Goal: Information Seeking & Learning: Learn about a topic

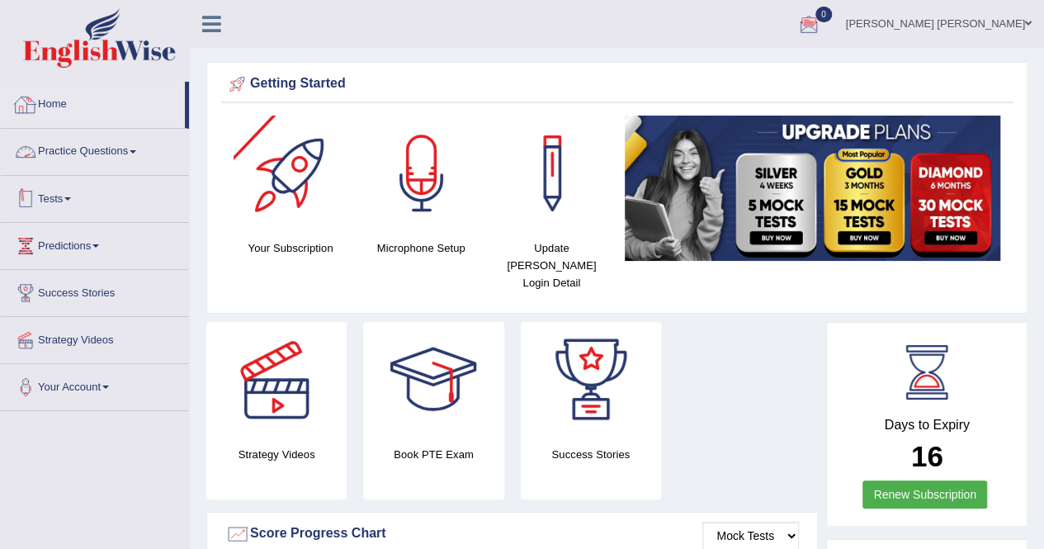
click at [29, 197] on div at bounding box center [25, 198] width 25 height 25
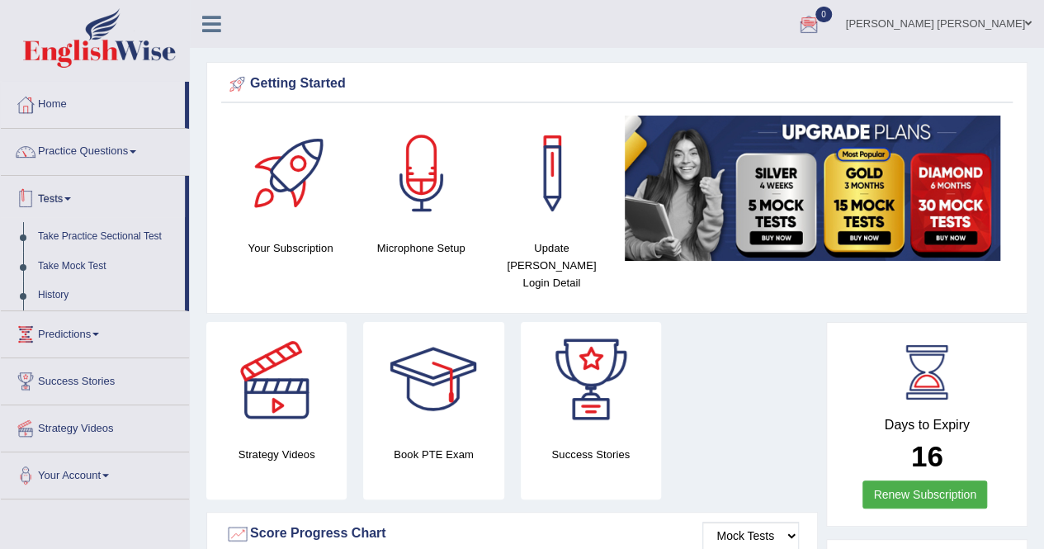
click at [36, 199] on div at bounding box center [25, 198] width 25 height 25
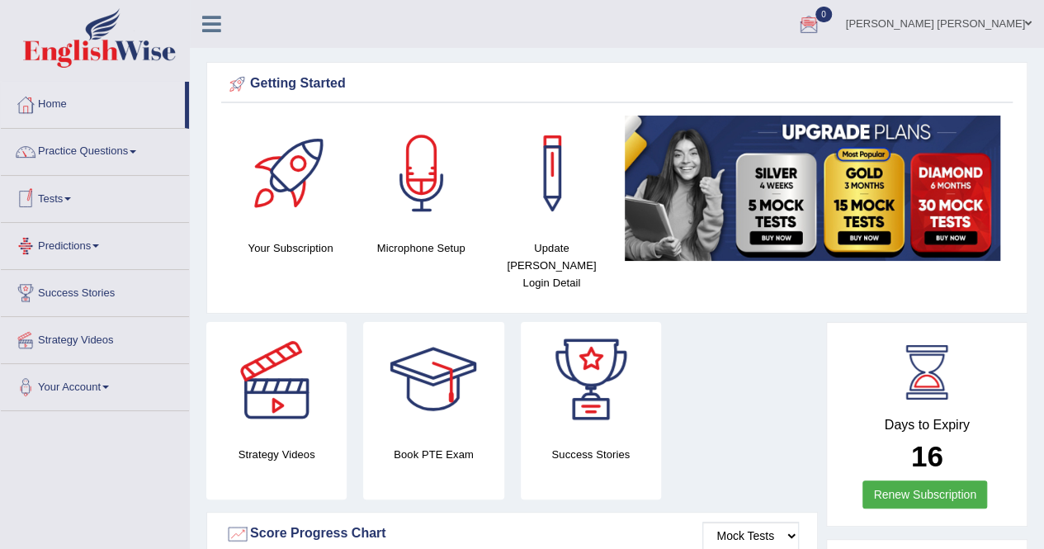
click at [86, 250] on link "Predictions" at bounding box center [95, 243] width 188 height 41
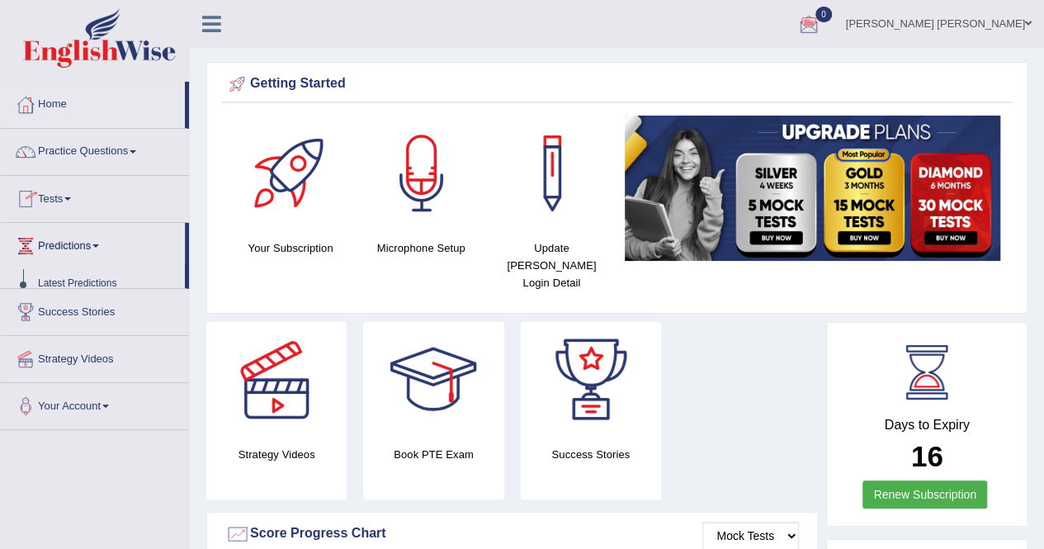
click at [86, 250] on link "Predictions" at bounding box center [93, 243] width 184 height 41
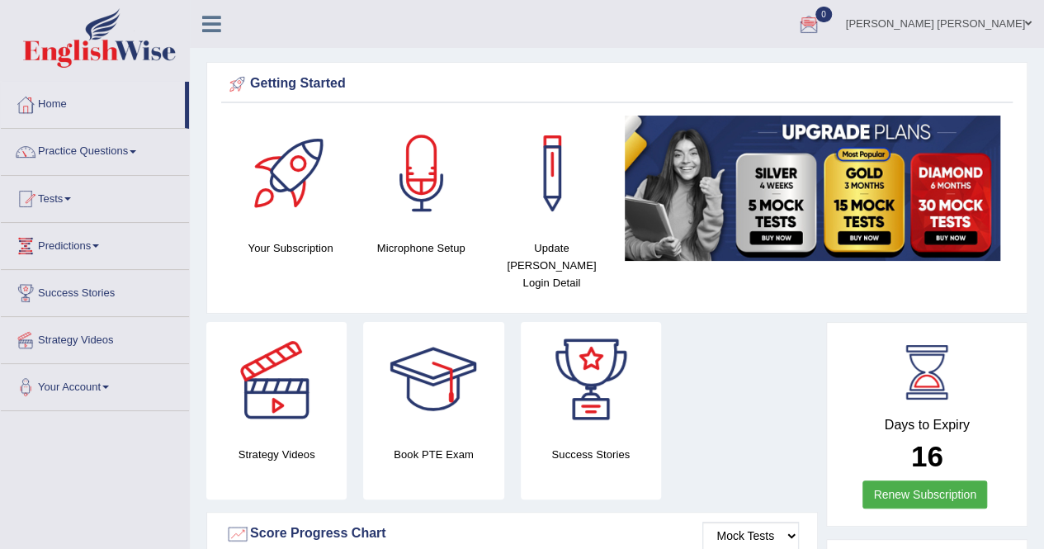
click at [84, 290] on link "Success Stories" at bounding box center [95, 290] width 188 height 41
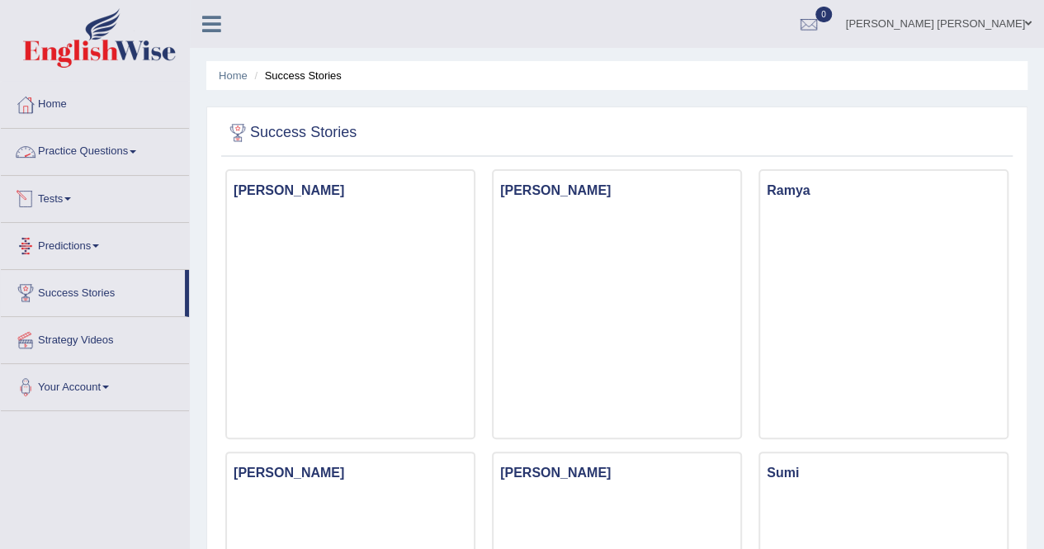
click at [54, 104] on link "Home" at bounding box center [95, 102] width 188 height 41
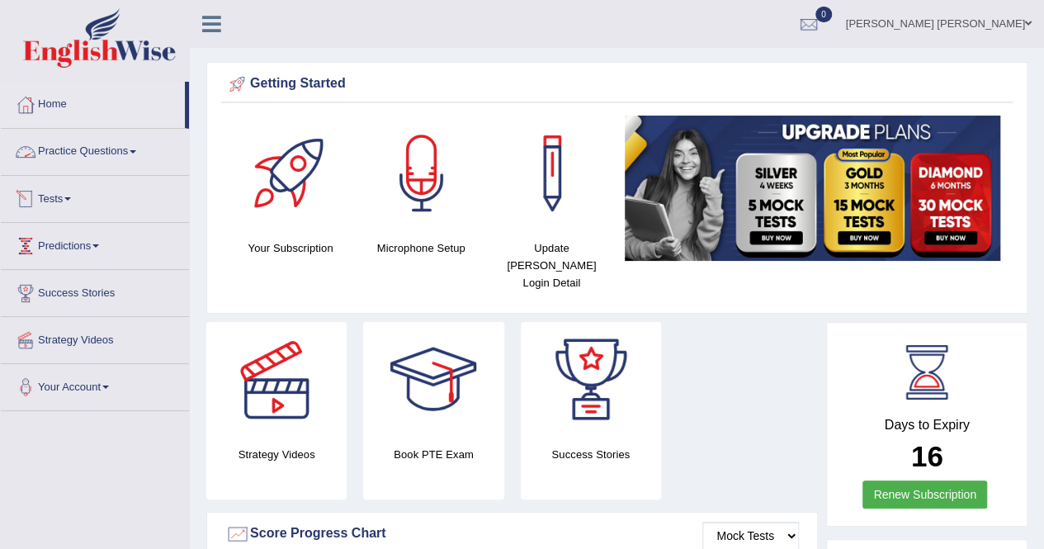
click at [71, 149] on link "Practice Questions" at bounding box center [95, 149] width 188 height 41
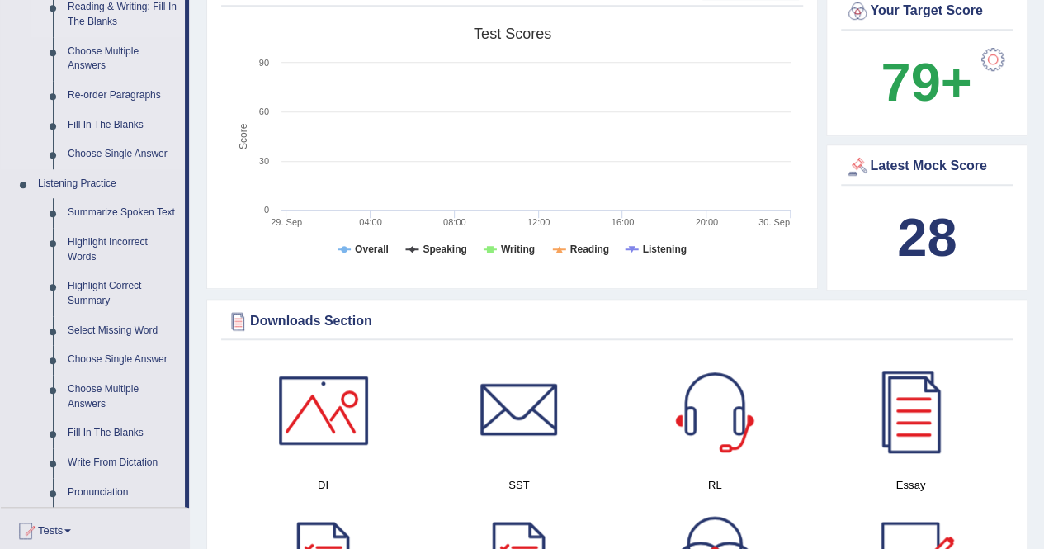
scroll to position [440, 0]
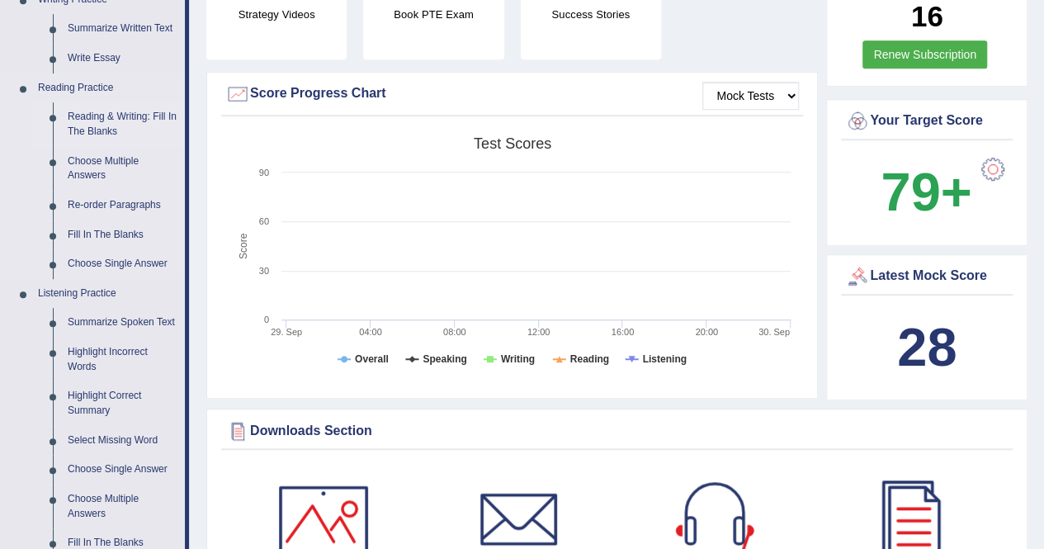
click at [91, 128] on link "Reading & Writing: Fill In The Blanks" at bounding box center [122, 124] width 125 height 44
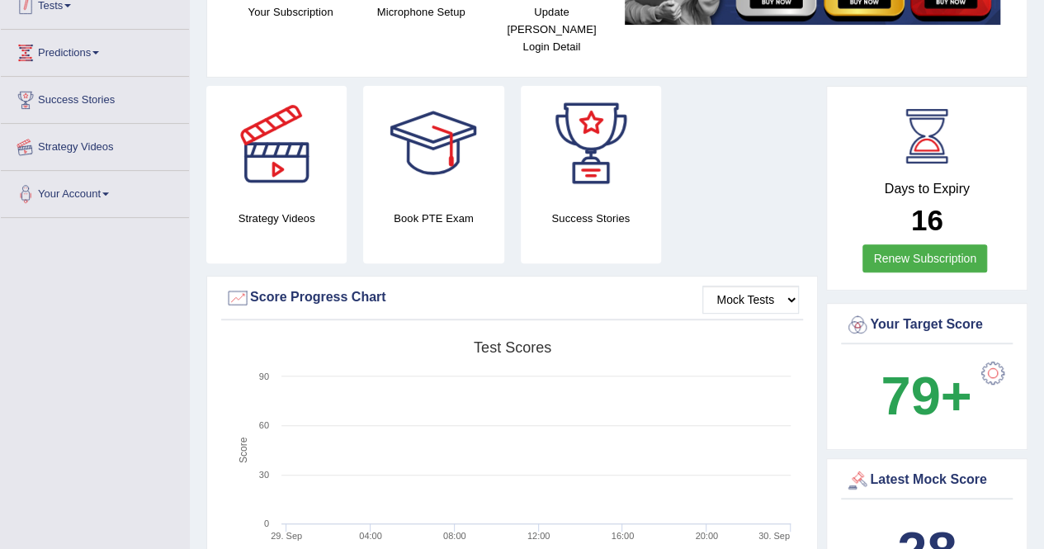
scroll to position [284, 0]
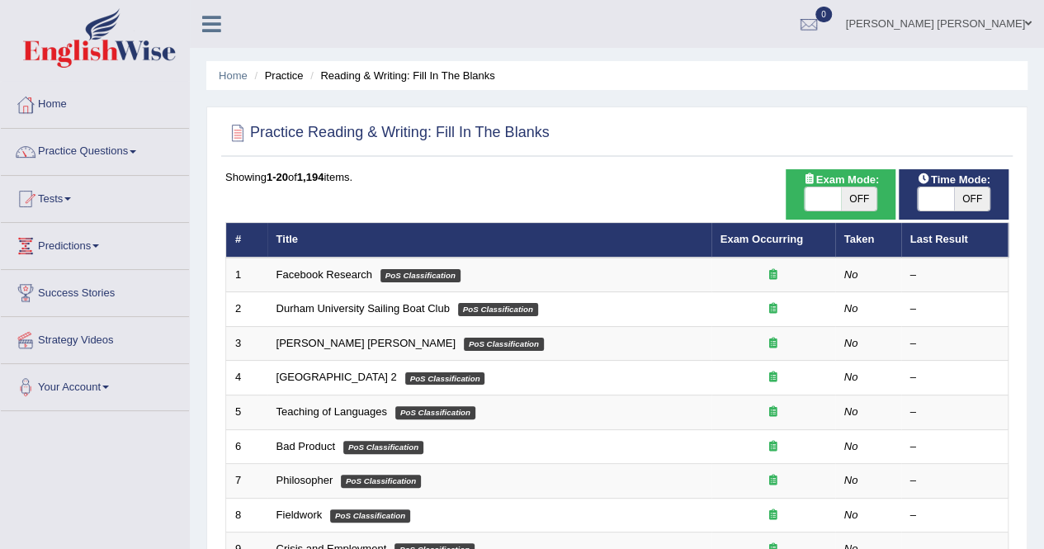
click at [70, 153] on link "Practice Questions" at bounding box center [95, 149] width 188 height 41
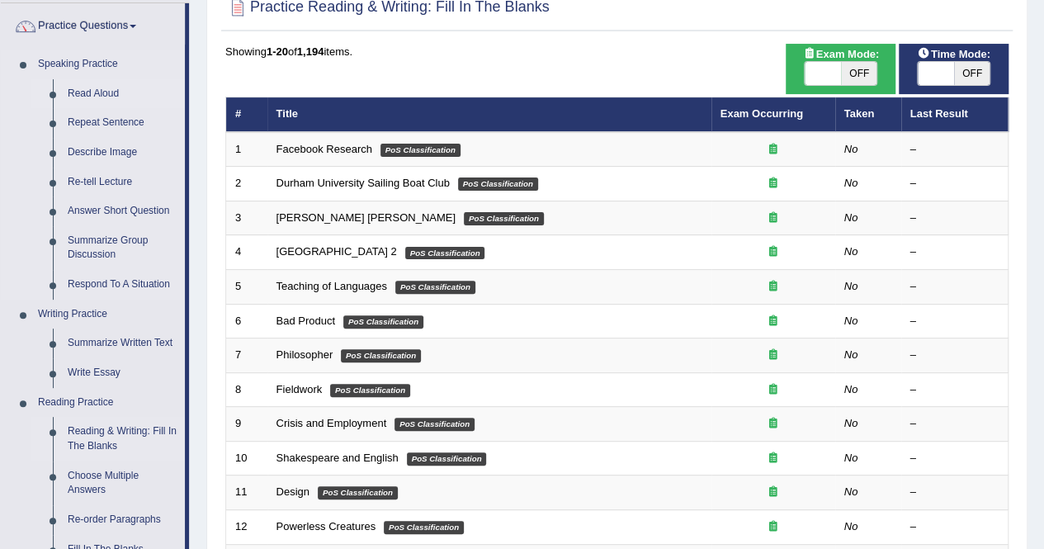
scroll to position [330, 0]
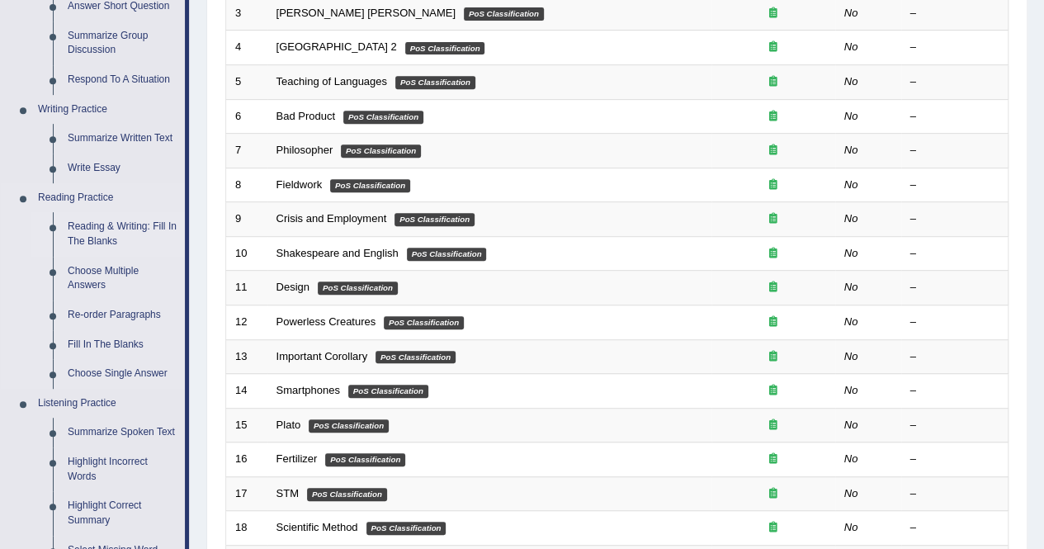
click at [99, 233] on link "Reading & Writing: Fill In The Blanks" at bounding box center [122, 234] width 125 height 44
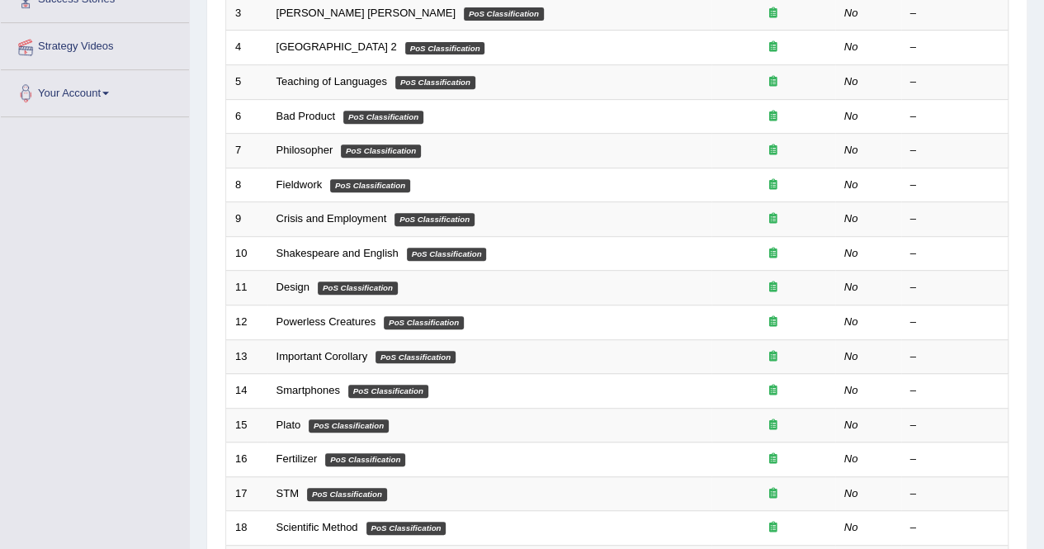
scroll to position [403, 0]
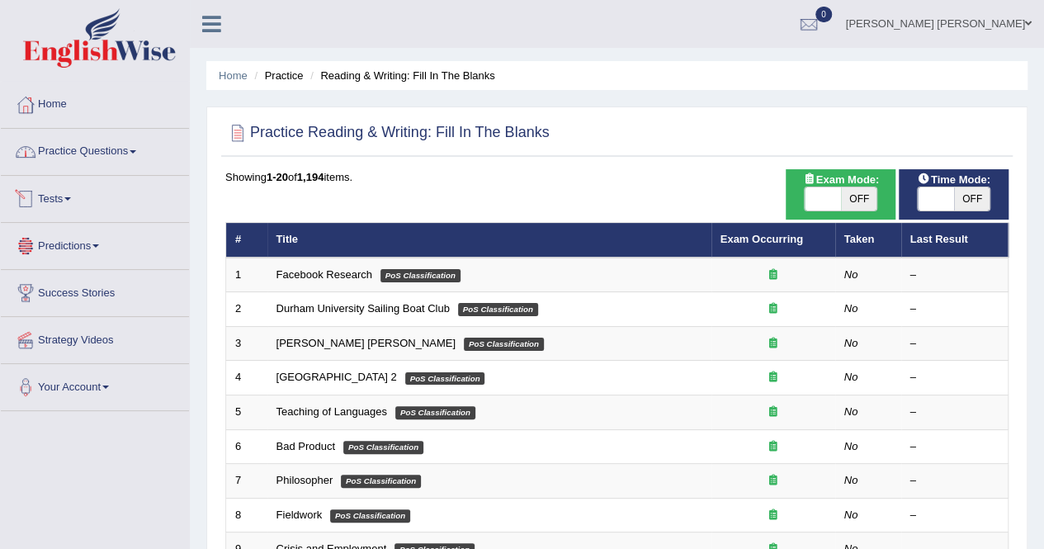
click at [86, 134] on link "Practice Questions" at bounding box center [95, 149] width 188 height 41
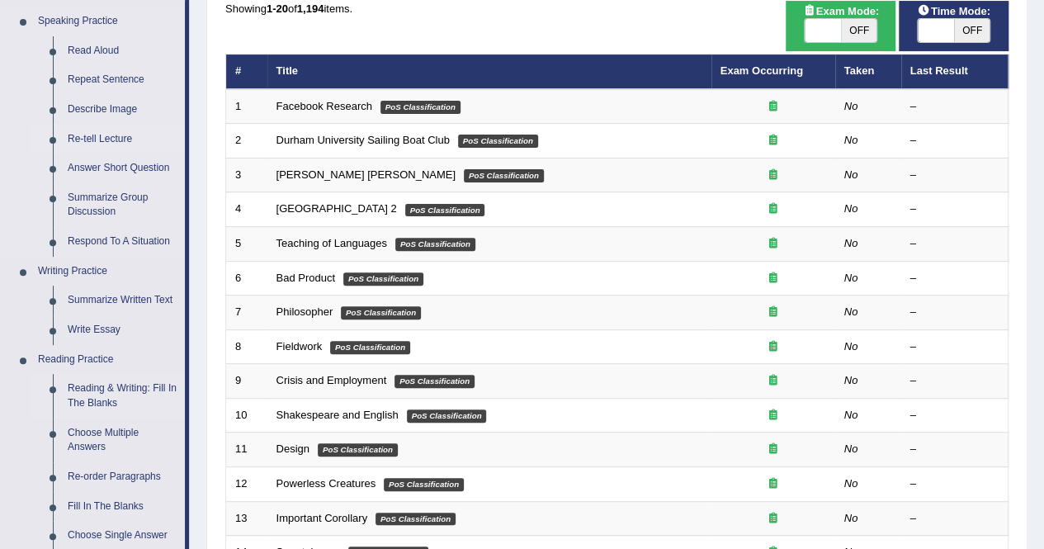
scroll to position [330, 0]
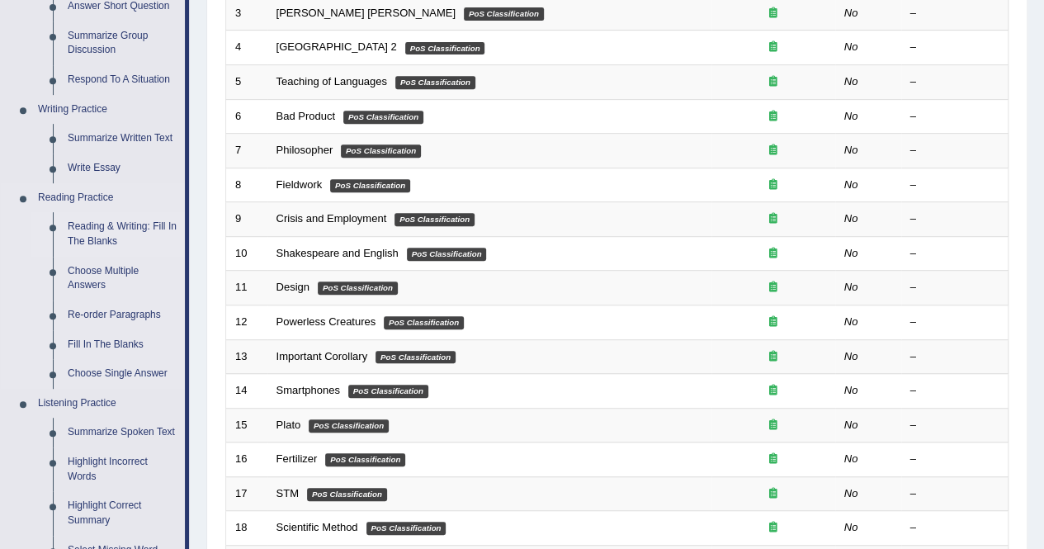
click at [97, 233] on link "Reading & Writing: Fill In The Blanks" at bounding box center [122, 234] width 125 height 44
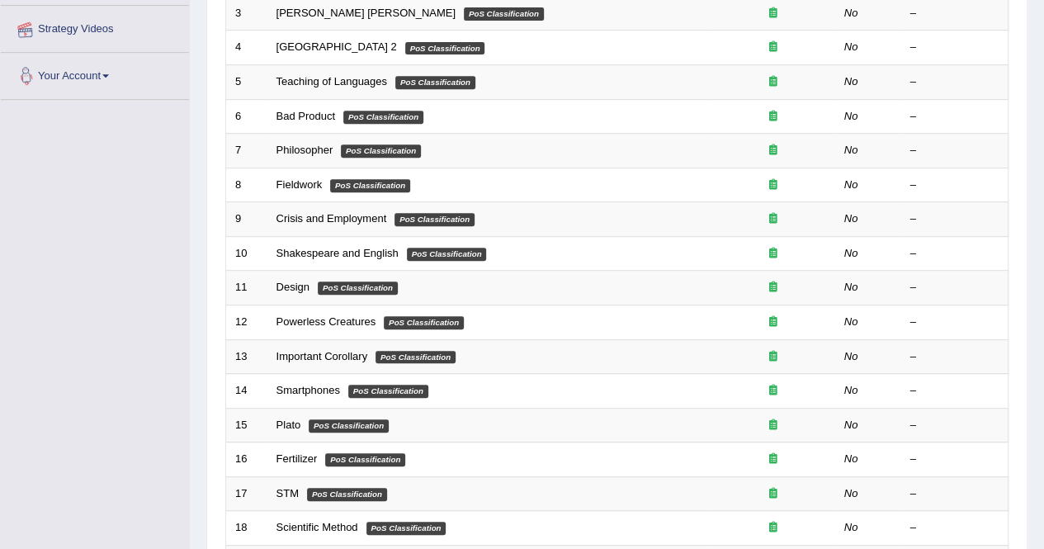
scroll to position [386, 0]
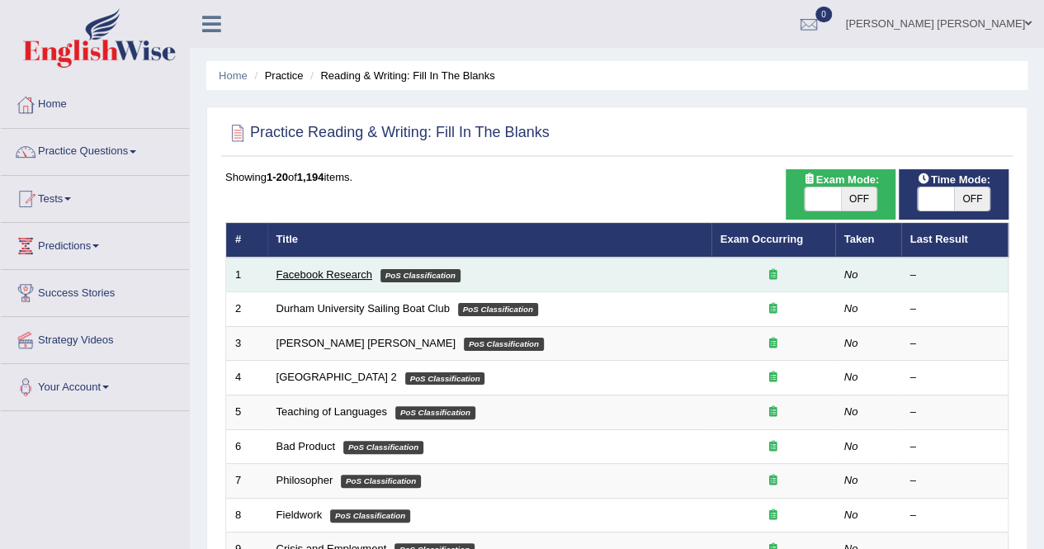
click at [333, 278] on link "Facebook Research" at bounding box center [324, 274] width 96 height 12
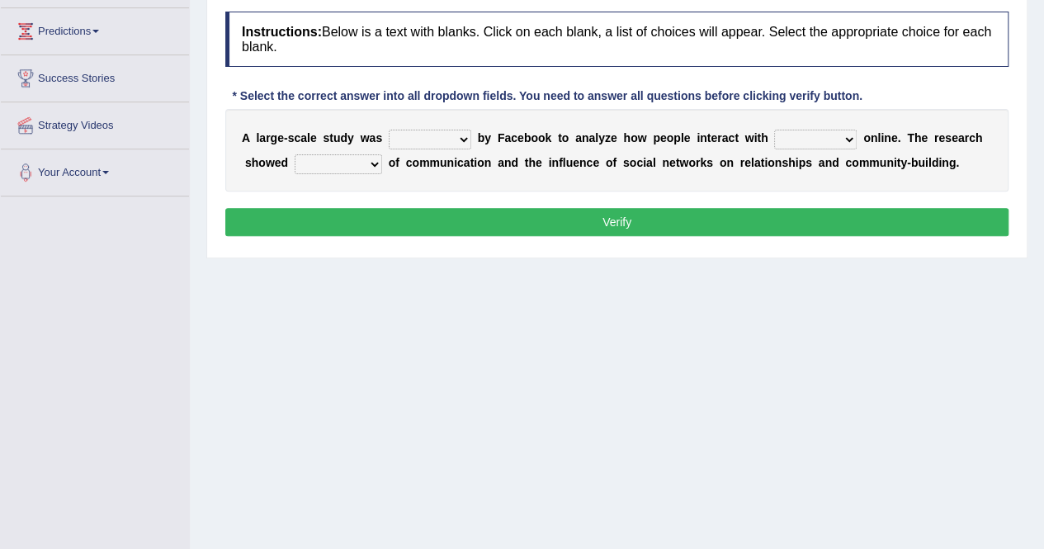
scroll to position [219, 0]
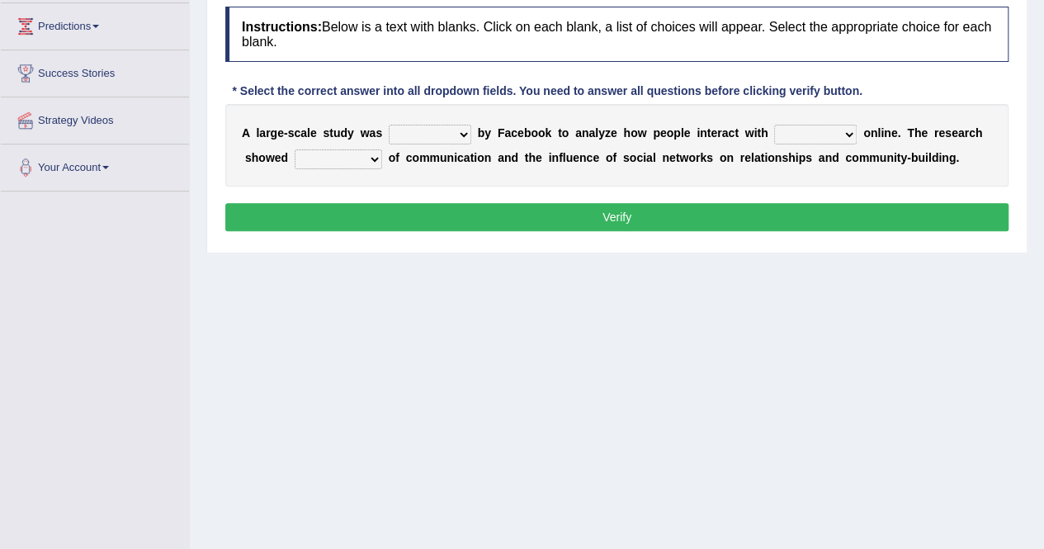
click at [455, 129] on select "surveyed had asked made" at bounding box center [430, 135] width 83 height 20
select select "made"
click at [389, 125] on select "surveyed had asked made" at bounding box center [430, 135] width 83 height 20
click at [810, 127] on select "together all each other another" at bounding box center [815, 135] width 83 height 20
select select "each other"
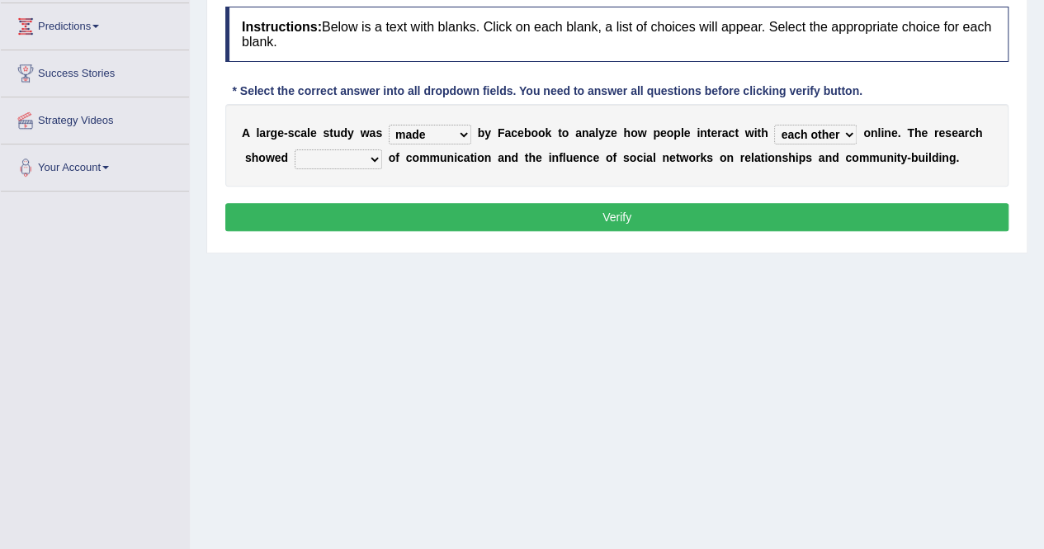
click at [774, 125] on select "together all each other another" at bounding box center [815, 135] width 83 height 20
click at [799, 125] on select "together all each other another" at bounding box center [815, 135] width 83 height 20
click at [905, 176] on div "A l a r g e - s c a l e s t u d y w a s surveyed had asked made b y F a c e b o…" at bounding box center [616, 145] width 783 height 83
click at [358, 155] on select "advantages standards fellowships patterns" at bounding box center [338, 159] width 87 height 20
select select "advantages"
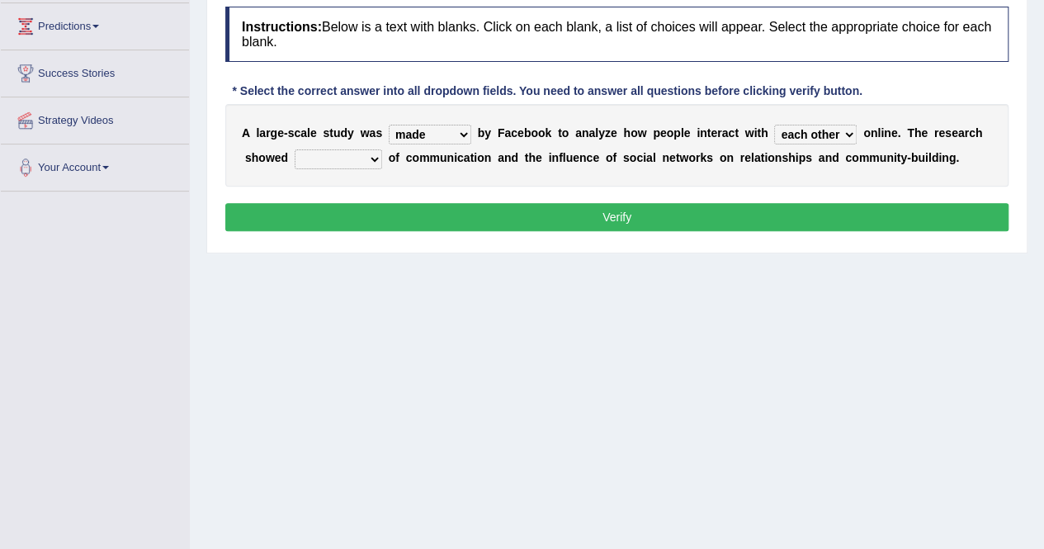
click at [295, 149] on select "advantages standards fellowships patterns" at bounding box center [338, 159] width 87 height 20
click at [582, 216] on button "Verify" at bounding box center [616, 217] width 783 height 28
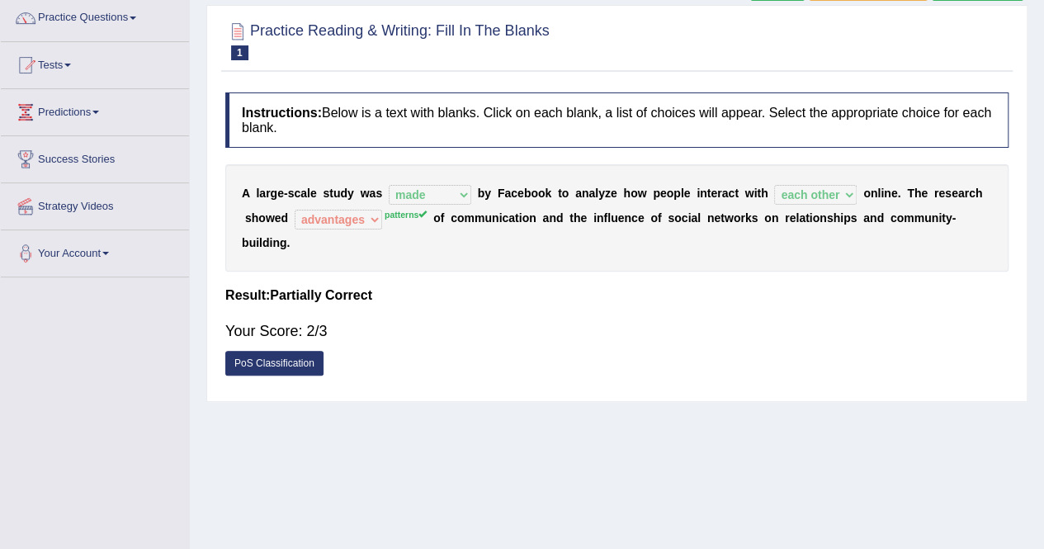
scroll to position [110, 0]
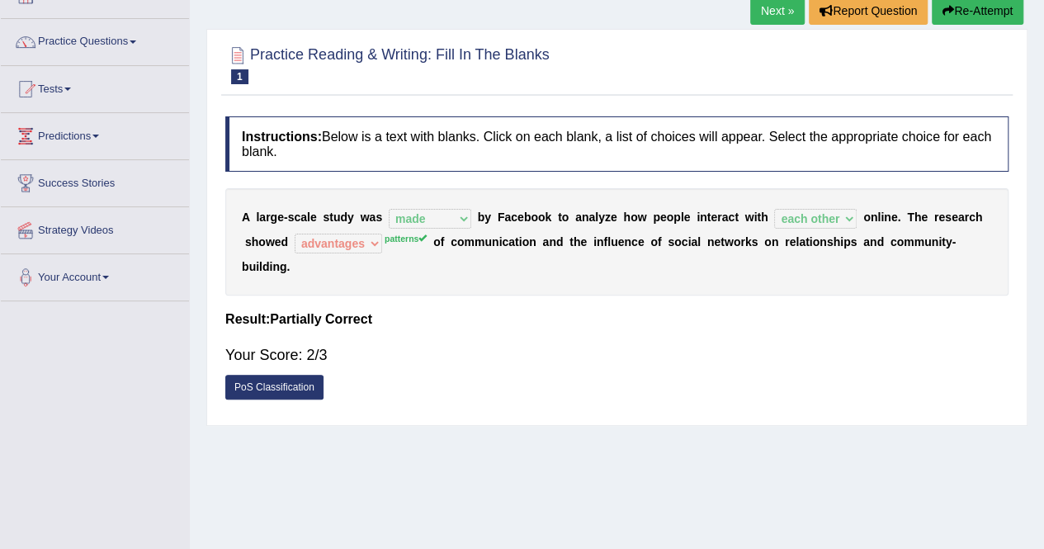
click at [261, 387] on link "PoS Classification" at bounding box center [274, 387] width 98 height 25
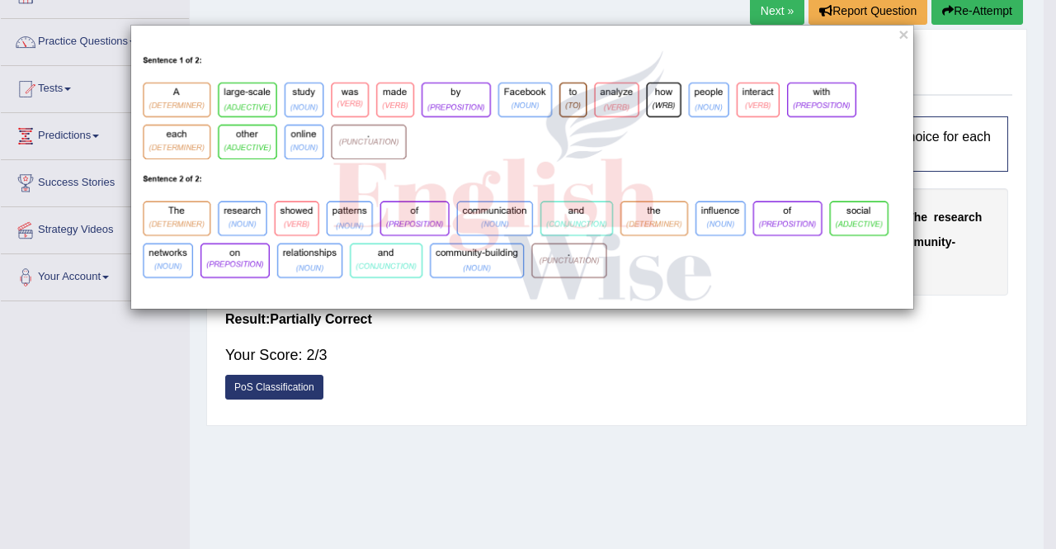
click at [261, 387] on div "×" at bounding box center [528, 274] width 1056 height 549
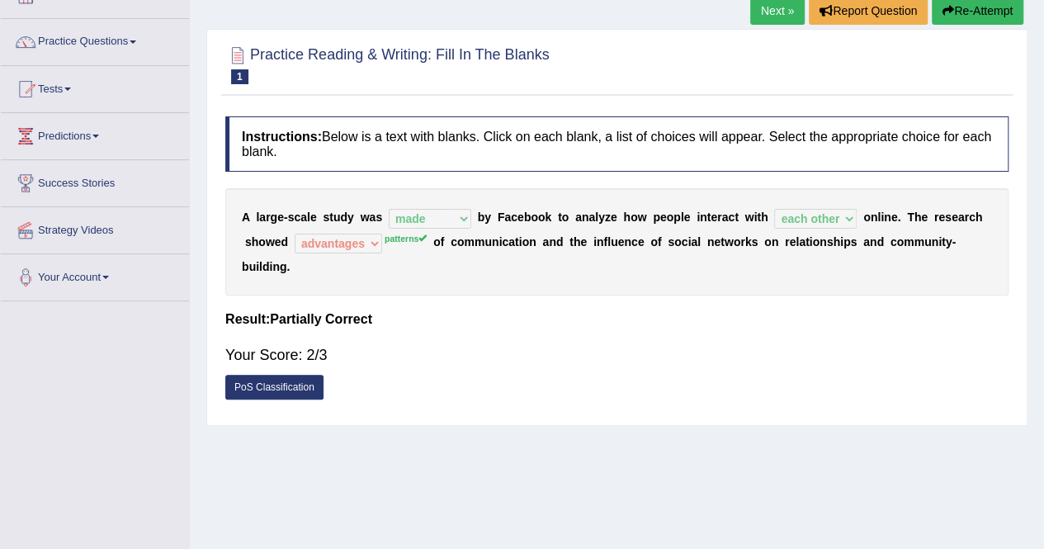
click at [261, 387] on link "PoS Classification" at bounding box center [274, 387] width 98 height 25
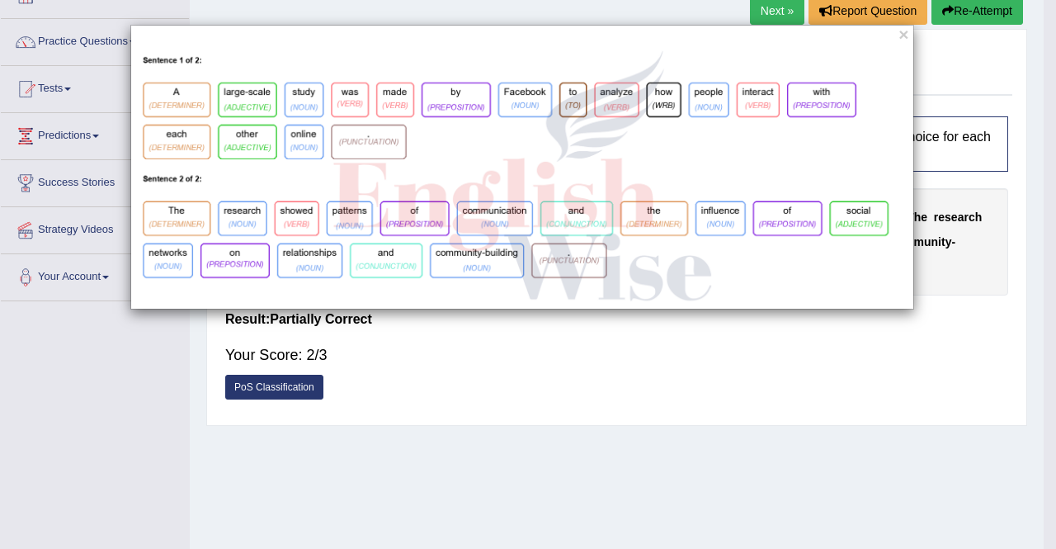
click at [261, 387] on div "×" at bounding box center [528, 274] width 1056 height 549
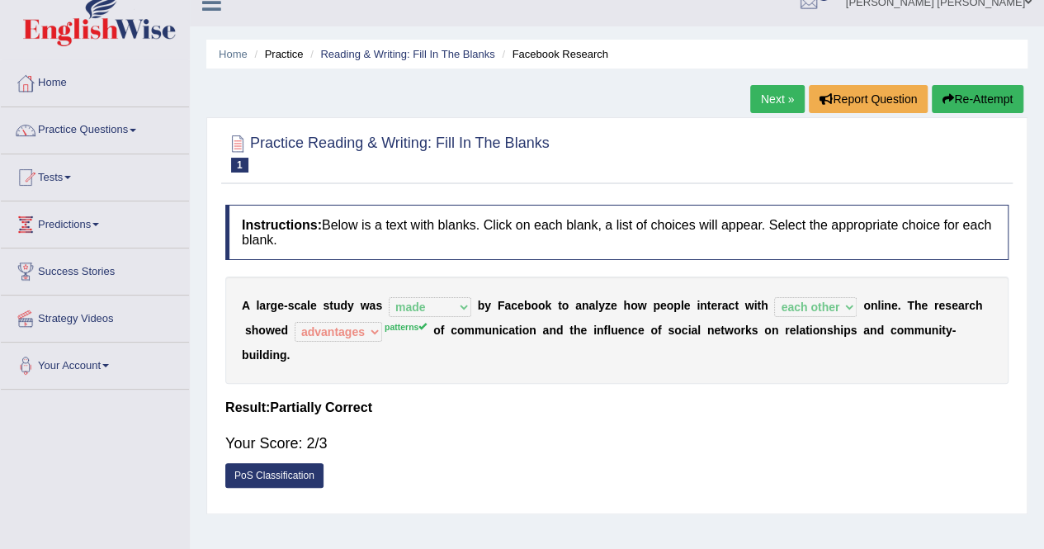
scroll to position [0, 0]
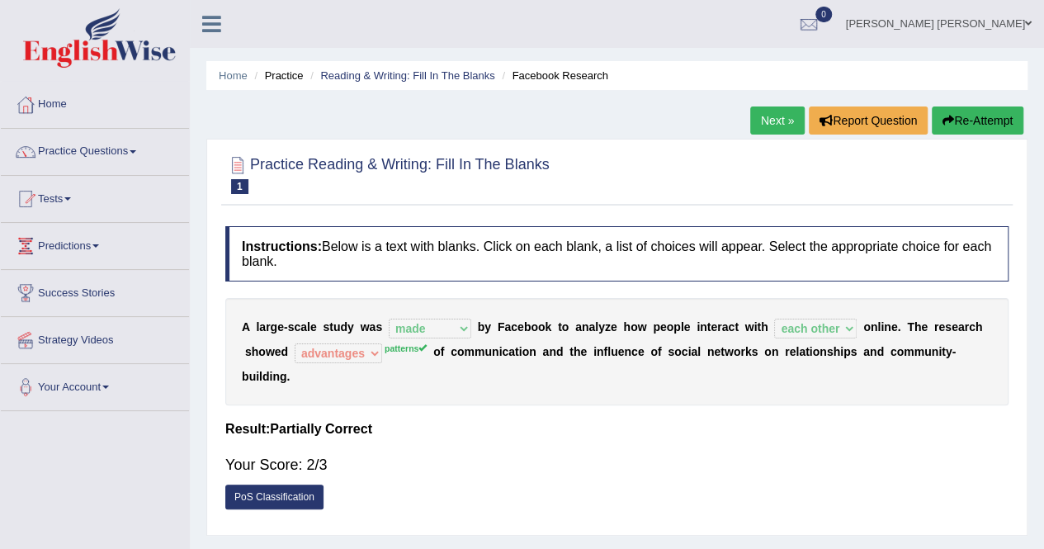
click at [761, 121] on link "Next »" at bounding box center [777, 120] width 54 height 28
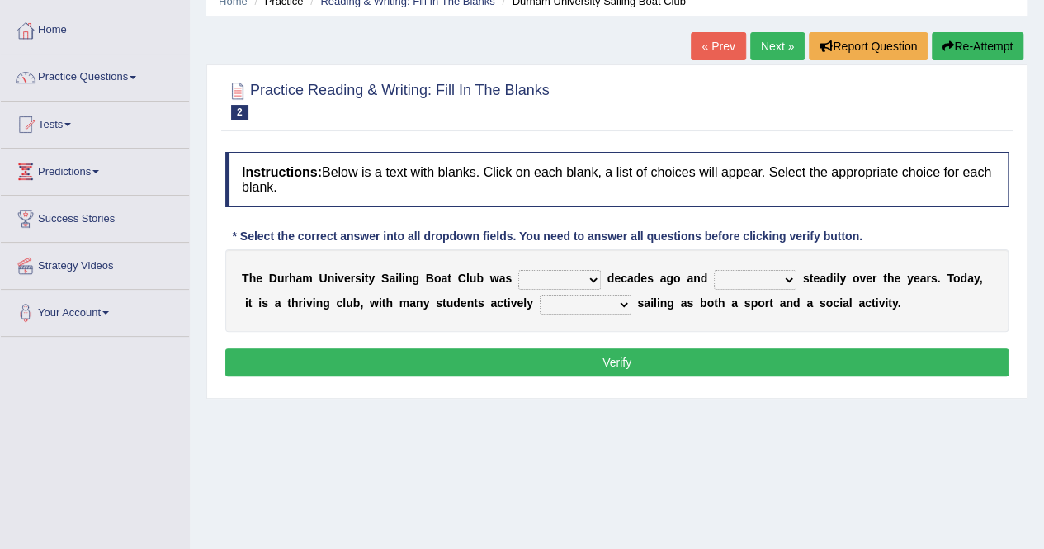
scroll to position [110, 0]
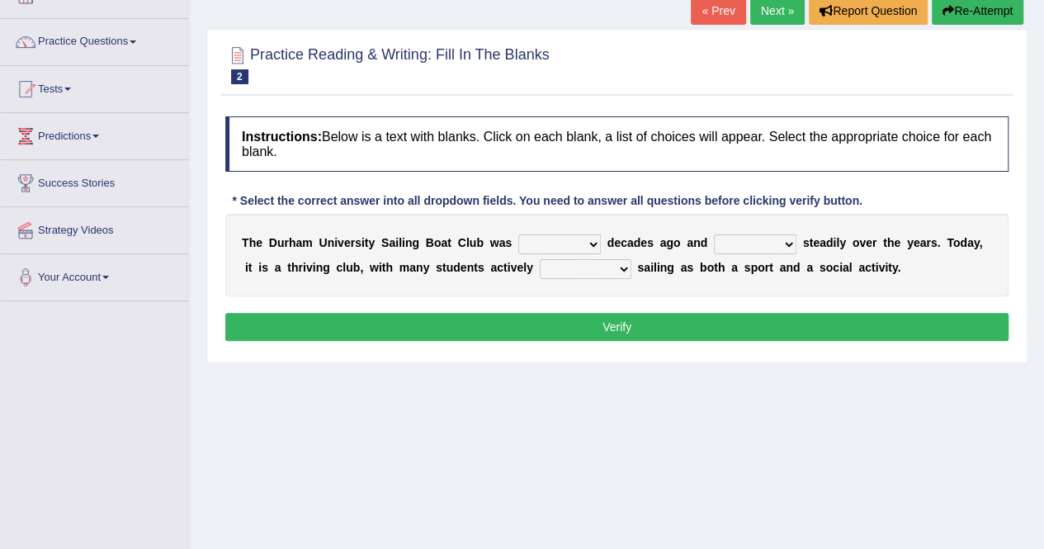
click at [594, 240] on select "found fund founded find" at bounding box center [559, 244] width 83 height 20
click at [518, 234] on select "found fund founded find" at bounding box center [559, 244] width 83 height 20
click at [585, 240] on select "found fund founded find" at bounding box center [559, 244] width 83 height 20
select select "found"
click at [518, 234] on select "found fund founded find" at bounding box center [559, 244] width 83 height 20
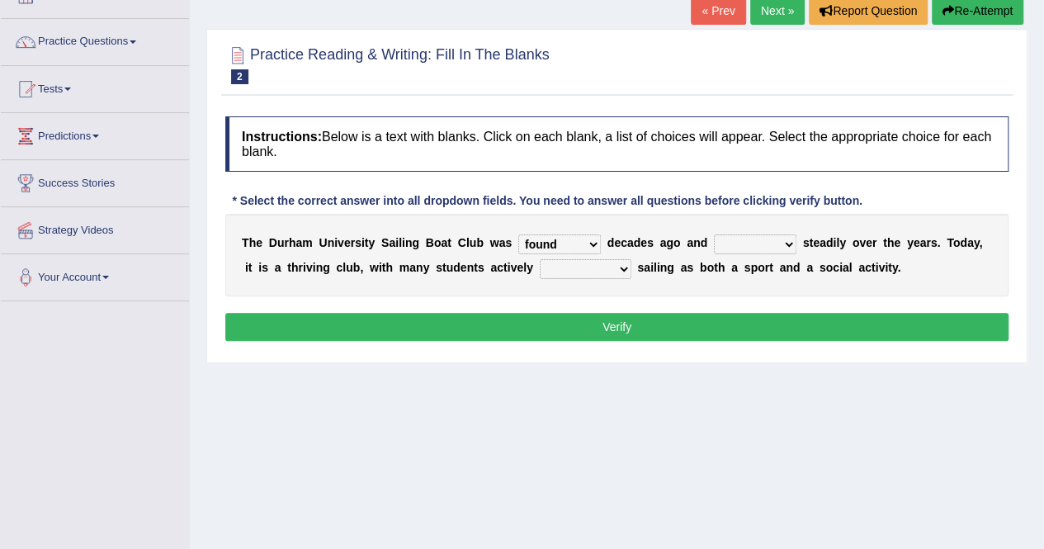
click at [561, 242] on select "found fund founded find" at bounding box center [559, 244] width 83 height 20
click at [726, 366] on div "Home Practice Reading & Writing: Fill In The Blanks Durham University Sailing B…" at bounding box center [617, 302] width 854 height 825
click at [743, 245] on select "grow growing has grown grown" at bounding box center [755, 244] width 83 height 20
select select "has grown"
click at [714, 234] on select "grow growing has grown grown" at bounding box center [755, 244] width 83 height 20
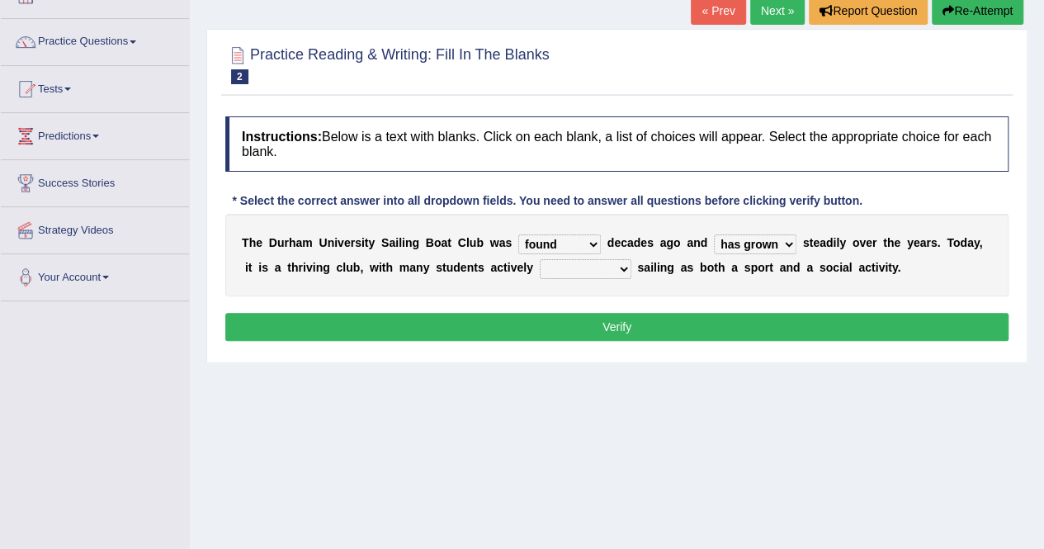
click at [581, 268] on select "enjoy enjoyed are enjoying enjoying" at bounding box center [586, 269] width 92 height 20
select select "enjoying"
click at [540, 259] on select "enjoy enjoyed are enjoying enjoying" at bounding box center [586, 269] width 92 height 20
click at [639, 321] on button "Verify" at bounding box center [616, 327] width 783 height 28
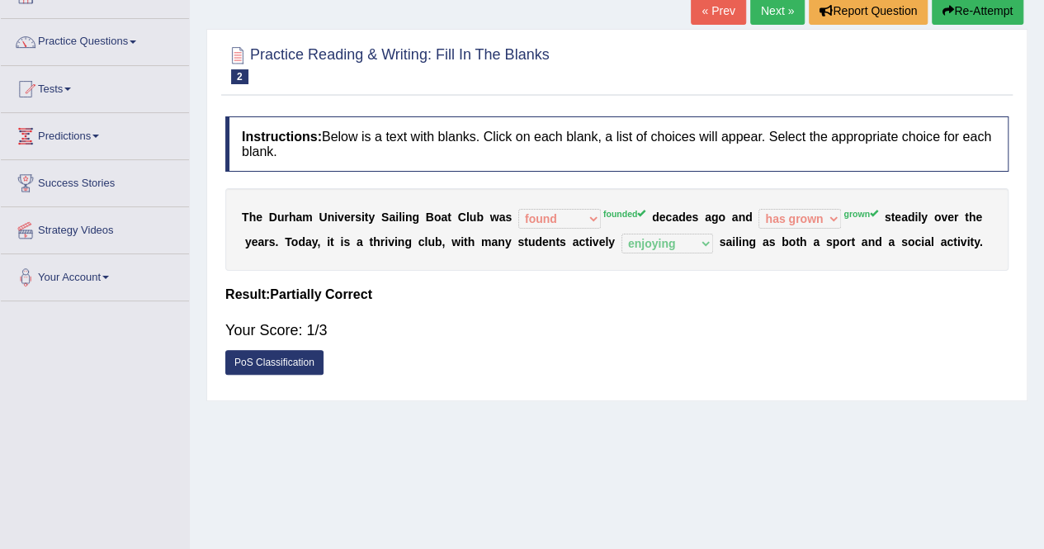
click at [988, 6] on button "Re-Attempt" at bounding box center [977, 11] width 92 height 28
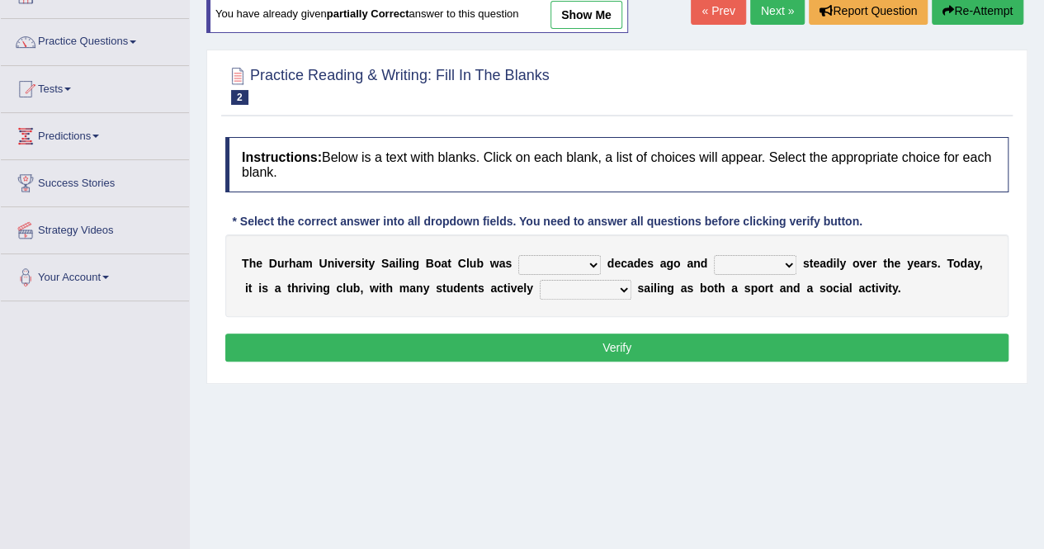
click at [579, 266] on select "found fund founded find" at bounding box center [559, 265] width 83 height 20
select select "founded"
click at [518, 255] on select "found fund founded find" at bounding box center [559, 265] width 83 height 20
click at [726, 262] on select "grow growing has grown grown" at bounding box center [755, 265] width 83 height 20
select select "grown"
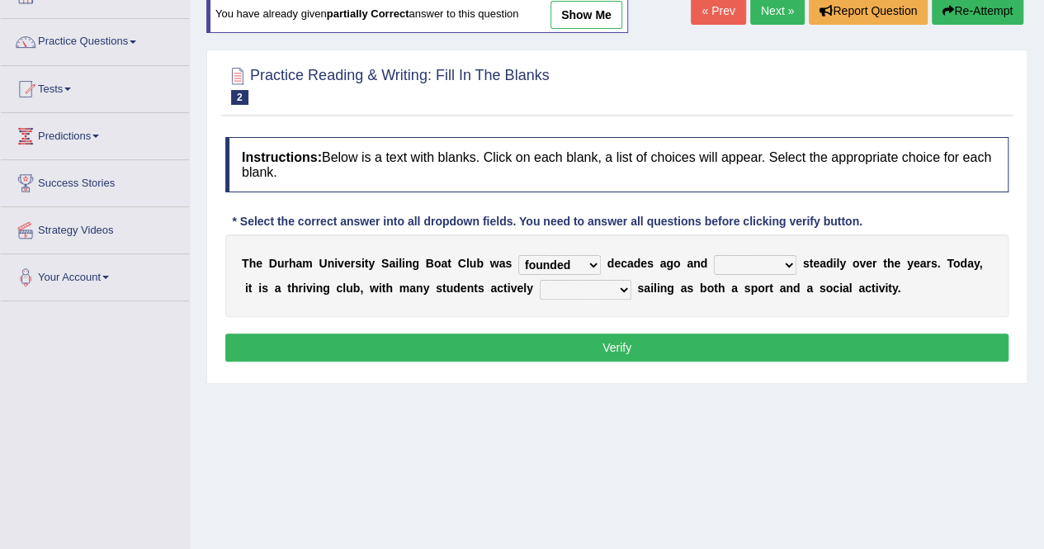
click at [714, 255] on select "grow growing has grown grown" at bounding box center [755, 265] width 83 height 20
click at [619, 290] on select "enjoy enjoyed are enjoying enjoying" at bounding box center [586, 290] width 92 height 20
select select "enjoying"
click at [540, 280] on select "enjoy enjoyed are enjoying enjoying" at bounding box center [586, 290] width 92 height 20
click at [577, 338] on button "Verify" at bounding box center [616, 347] width 783 height 28
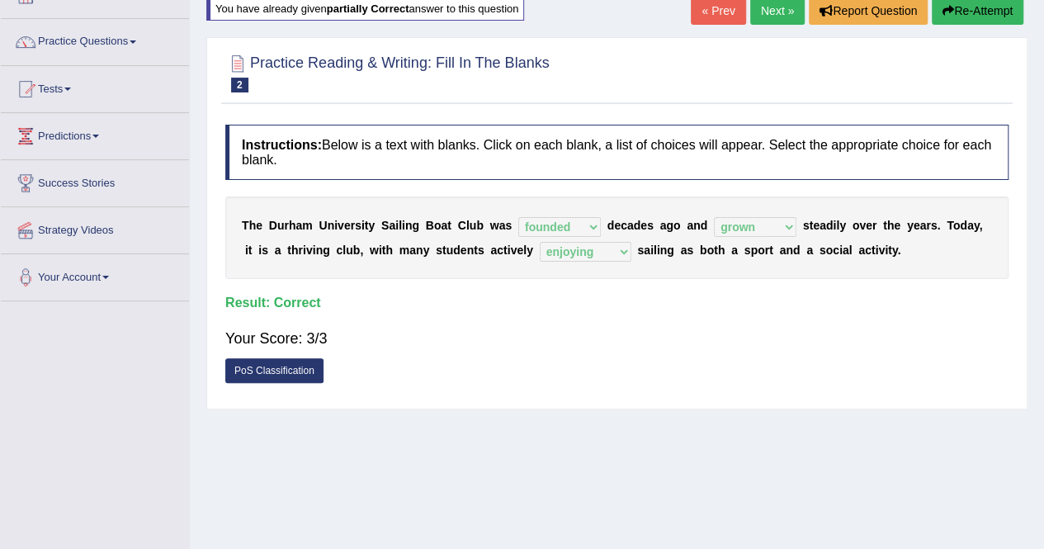
click at [757, 13] on link "Next »" at bounding box center [777, 11] width 54 height 28
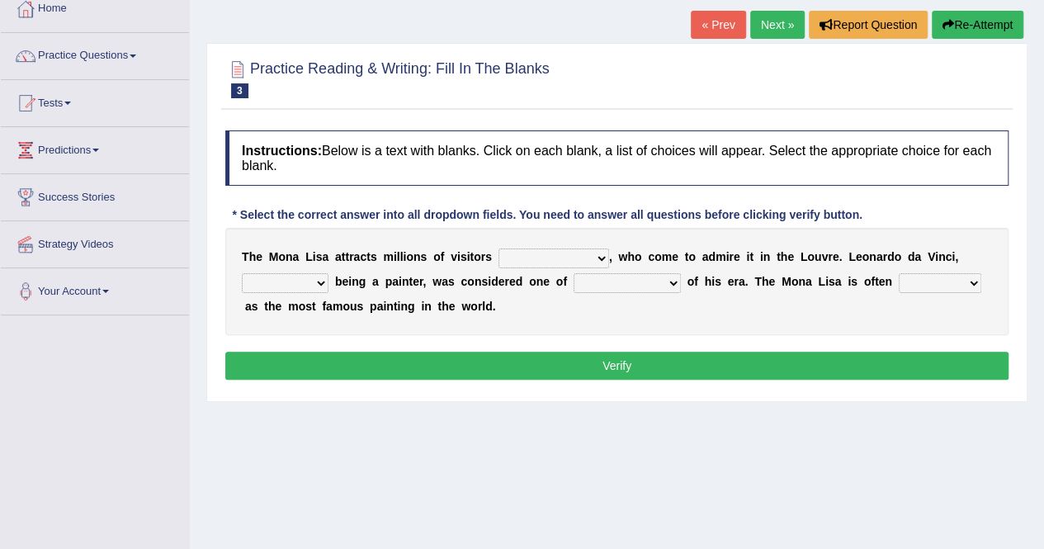
scroll to position [110, 0]
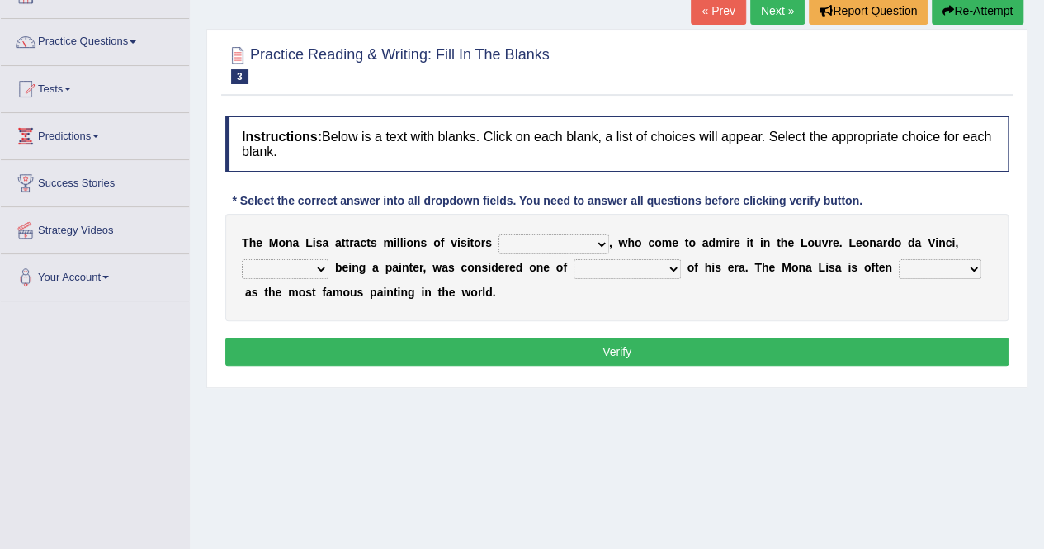
click at [584, 240] on select "around the year the all year all year round per year" at bounding box center [553, 244] width 111 height 20
click at [787, 395] on div "Home Practice Reading & Writing: Fill In The [PERSON_NAME] [PERSON_NAME] « Prev…" at bounding box center [617, 302] width 854 height 825
click at [294, 266] on select "rather than as much as as well as as long as" at bounding box center [285, 269] width 87 height 20
select select "rather than"
click at [242, 259] on select "rather than as much as as well as as long as" at bounding box center [285, 269] width 87 height 20
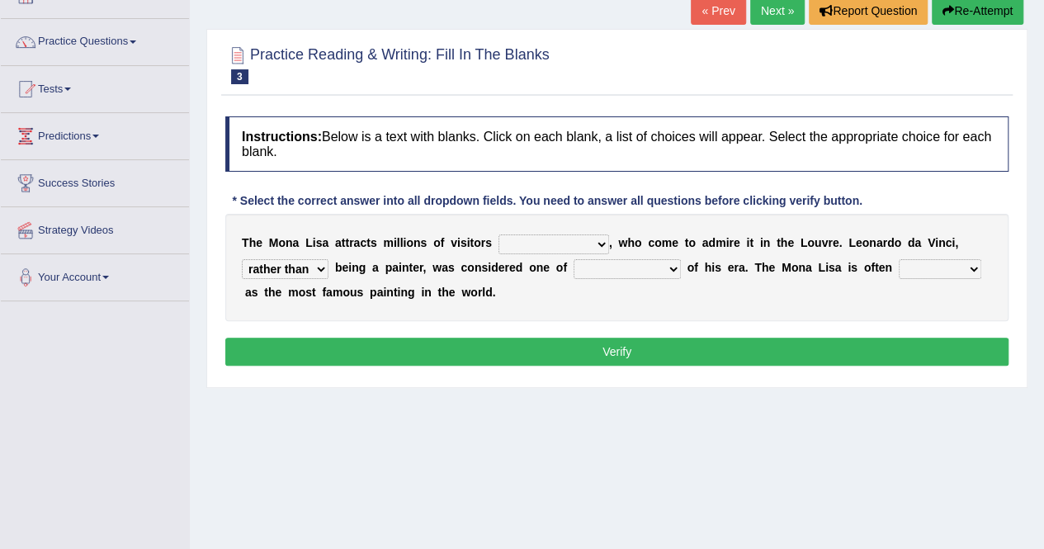
click at [296, 265] on select "rather than as much as as well as as long as" at bounding box center [285, 269] width 87 height 20
click at [629, 266] on select "better artists artist the better artist the best artists" at bounding box center [626, 269] width 107 height 20
select select "the best artists"
click at [573, 259] on select "better artists artist the better artist the best artists" at bounding box center [626, 269] width 107 height 20
click at [308, 264] on select "rather than as much as as well as as long as" at bounding box center [285, 269] width 87 height 20
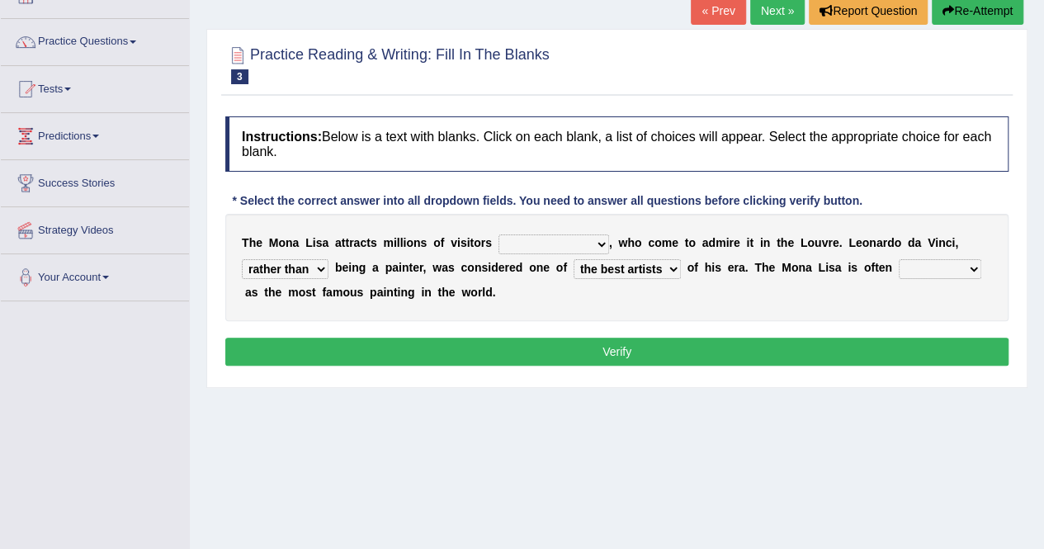
click at [242, 259] on select "rather than as much as as well as as long as" at bounding box center [285, 269] width 87 height 20
click at [315, 265] on select "rather than as much as as well as as long as" at bounding box center [285, 269] width 87 height 20
click at [242, 259] on select "rather than as much as as well as as long as" at bounding box center [285, 269] width 87 height 20
click at [296, 266] on select "rather than as much as as well as as long as" at bounding box center [285, 269] width 87 height 20
select select "as well as"
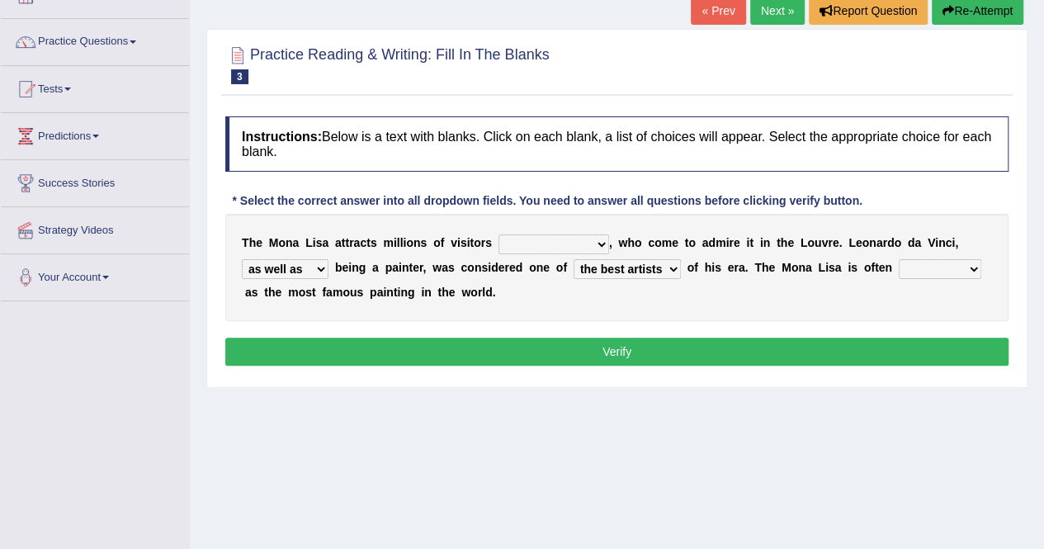
click at [242, 259] on select "rather than as much as as well as as long as" at bounding box center [285, 269] width 87 height 20
click at [903, 264] on select "classified suggested predicted described" at bounding box center [939, 269] width 83 height 20
select select "classified"
click at [898, 259] on select "classified suggested predicted described" at bounding box center [939, 269] width 83 height 20
click at [933, 269] on select "classified suggested predicted described" at bounding box center [939, 269] width 83 height 20
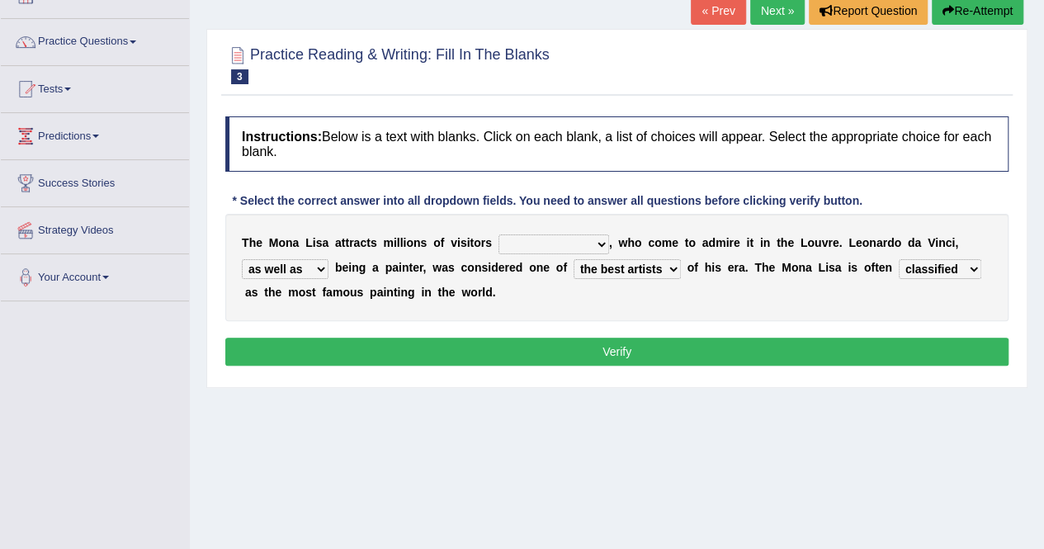
click at [898, 259] on select "classified suggested predicted described" at bounding box center [939, 269] width 83 height 20
click at [547, 239] on select "around the year the all year all year round per year" at bounding box center [553, 244] width 111 height 20
select select "around the year"
click at [498, 234] on select "around the year the all year all year round per year" at bounding box center [553, 244] width 111 height 20
click at [563, 356] on button "Verify" at bounding box center [616, 351] width 783 height 28
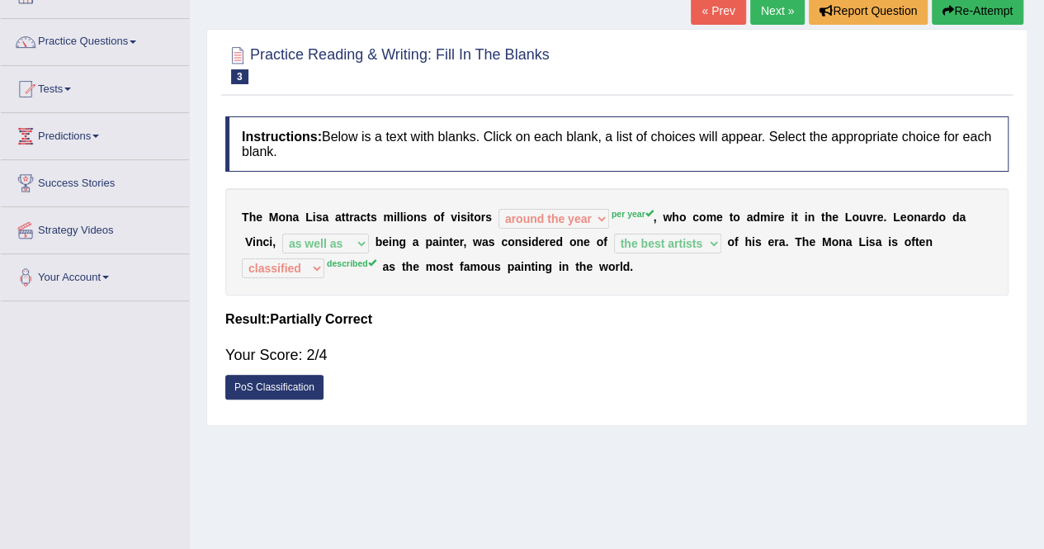
click at [990, 11] on button "Re-Attempt" at bounding box center [977, 11] width 92 height 28
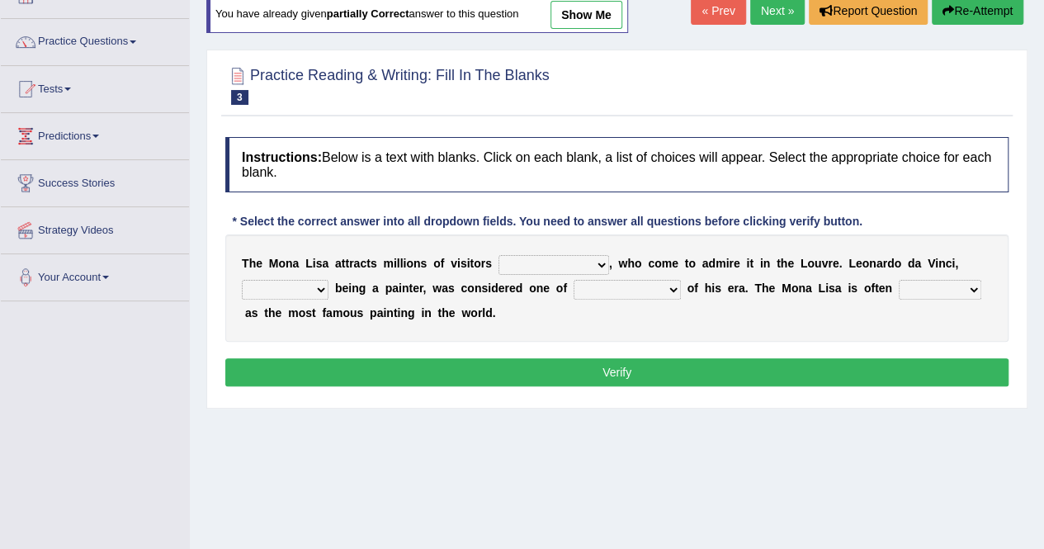
click at [573, 265] on select "around the year the all year all year round per year" at bounding box center [553, 265] width 111 height 20
select select "per year"
click at [498, 255] on select "around the year the all year all year round per year" at bounding box center [553, 265] width 111 height 20
click at [287, 286] on select "rather than as much as as well as as long as" at bounding box center [285, 290] width 87 height 20
select select "as much as"
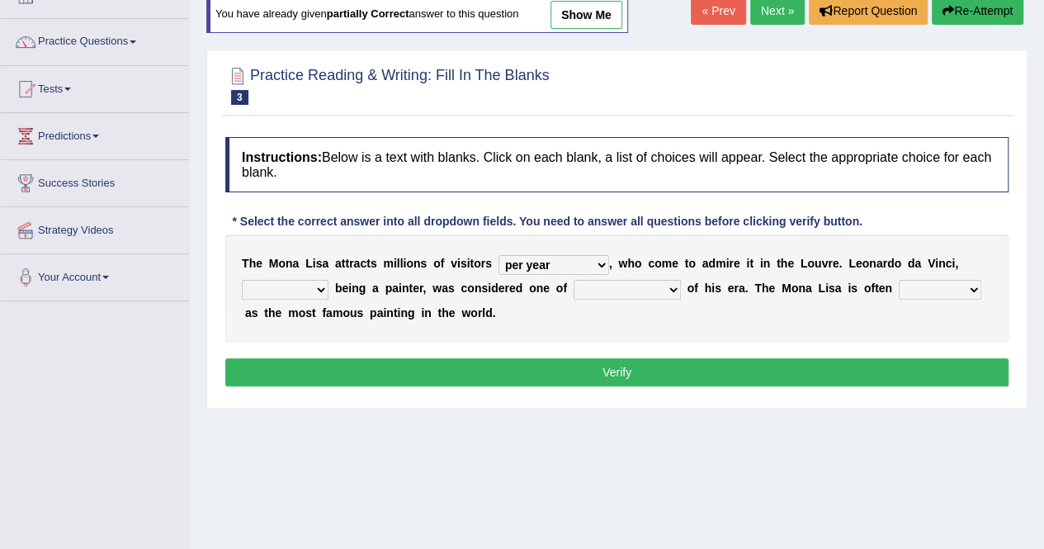
click at [242, 280] on select "rather than as much as as well as as long as" at bounding box center [285, 290] width 87 height 20
click at [289, 285] on select "rather than as much as as well as as long as" at bounding box center [285, 290] width 87 height 20
click at [528, 328] on div "T h e M o n a L i s a a t t r a c t s m i l l i o n s o f v i s i t o r s aroun…" at bounding box center [616, 287] width 783 height 107
click at [625, 280] on select "better artists artist the better artist the best artists" at bounding box center [626, 290] width 107 height 20
select select "the best artists"
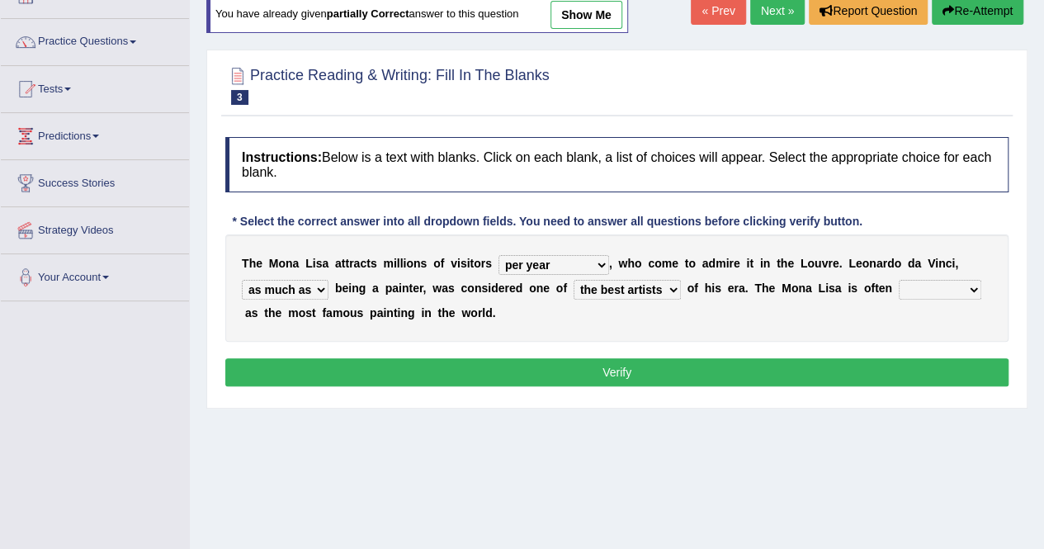
click at [573, 280] on select "better artists artist the better artist the best artists" at bounding box center [626, 290] width 107 height 20
click at [922, 288] on select "classified suggested predicted described" at bounding box center [939, 290] width 83 height 20
select select "described"
click at [898, 280] on select "classified suggested predicted described" at bounding box center [939, 290] width 83 height 20
click at [638, 369] on button "Verify" at bounding box center [616, 372] width 783 height 28
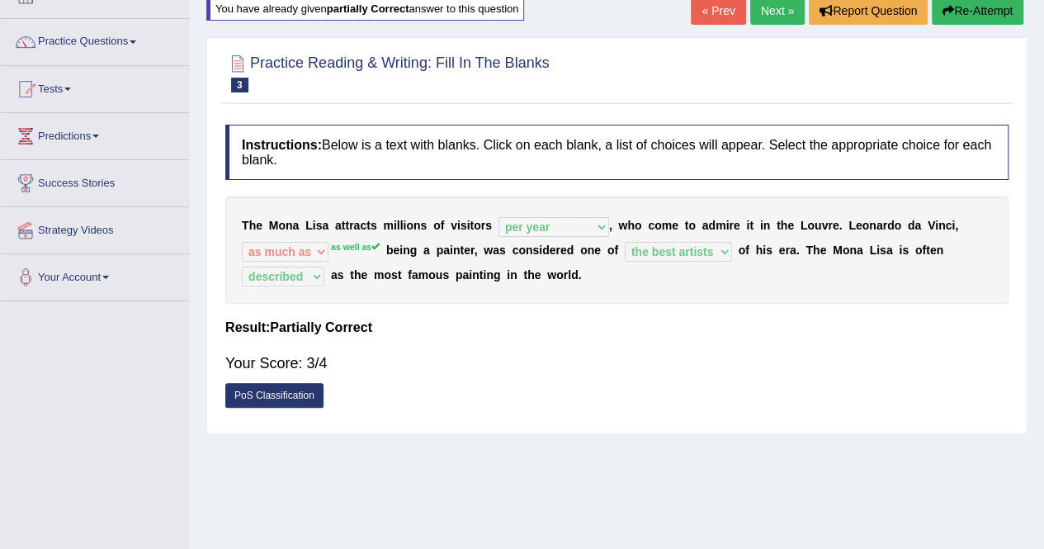
click at [299, 395] on link "PoS Classification" at bounding box center [274, 395] width 98 height 25
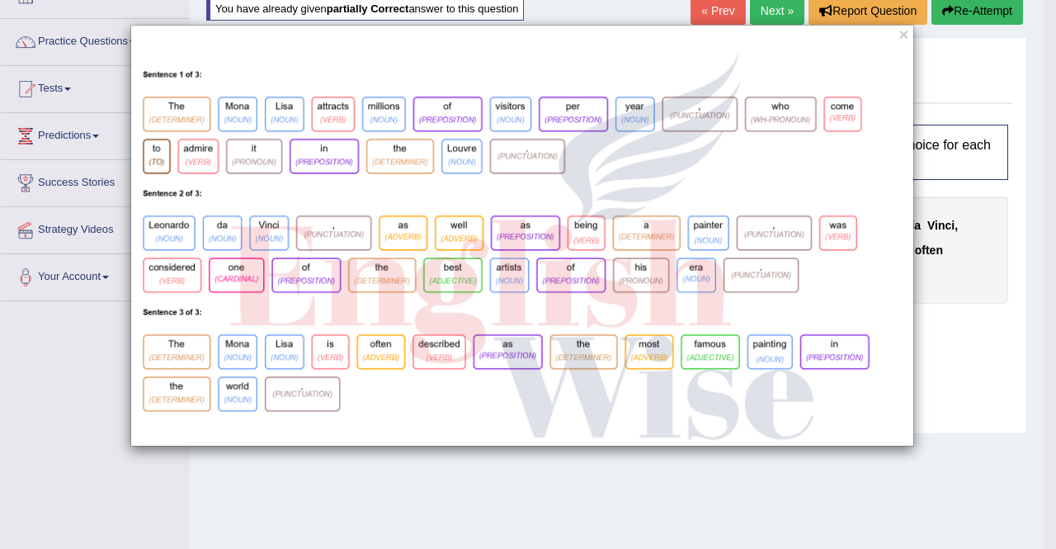
click at [533, 521] on div "×" at bounding box center [528, 274] width 1056 height 549
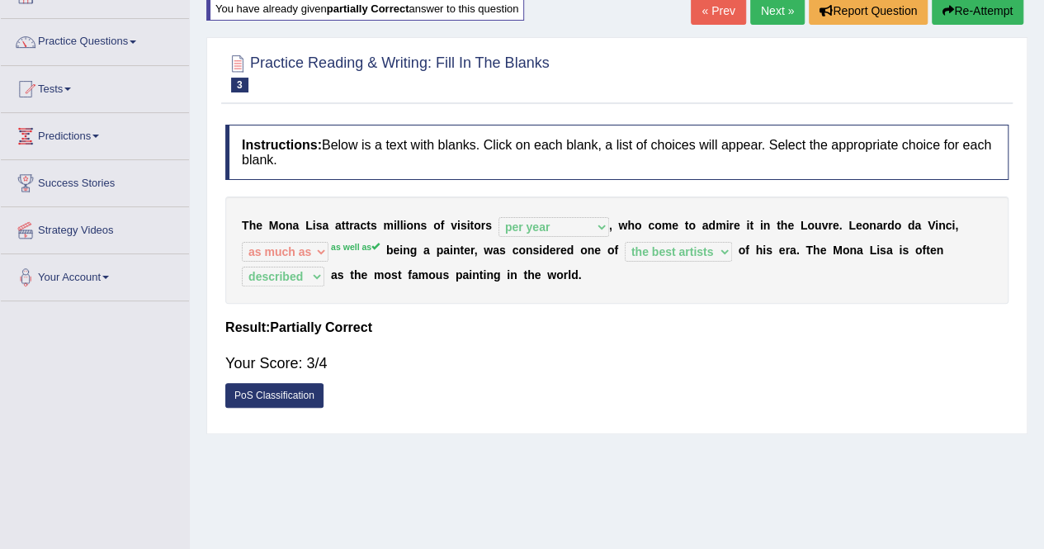
click at [292, 403] on link "PoS Classification" at bounding box center [274, 395] width 98 height 25
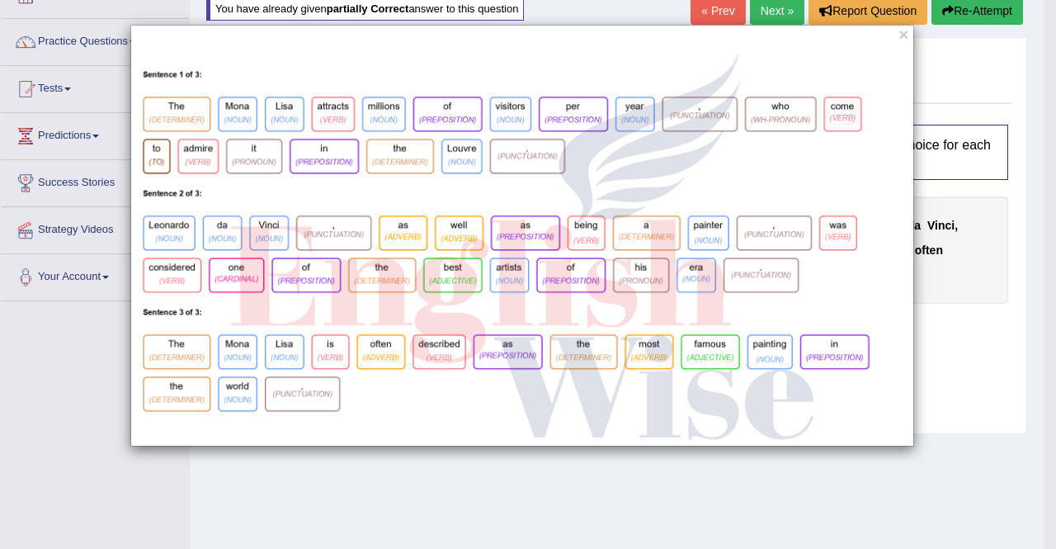
click at [340, 445] on img at bounding box center [522, 246] width 782 height 398
click at [246, 441] on img at bounding box center [522, 246] width 782 height 398
click at [960, 343] on div "×" at bounding box center [522, 236] width 1044 height 422
click at [292, 433] on img at bounding box center [522, 246] width 782 height 398
click at [972, 386] on div "×" at bounding box center [522, 236] width 1044 height 422
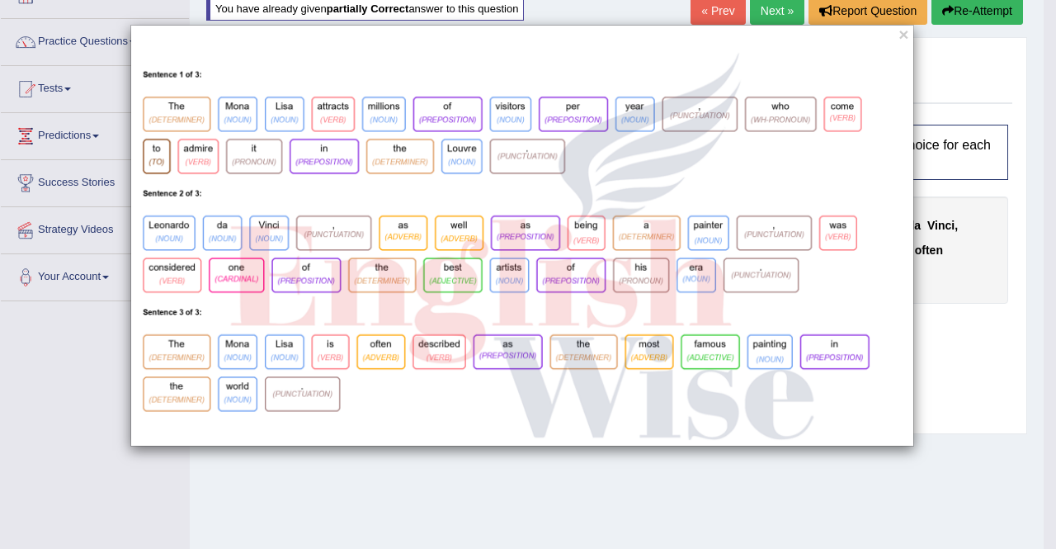
click at [553, 394] on img at bounding box center [522, 246] width 782 height 398
click at [1021, 431] on div "×" at bounding box center [522, 236] width 1044 height 422
click at [986, 486] on div "×" at bounding box center [528, 274] width 1056 height 549
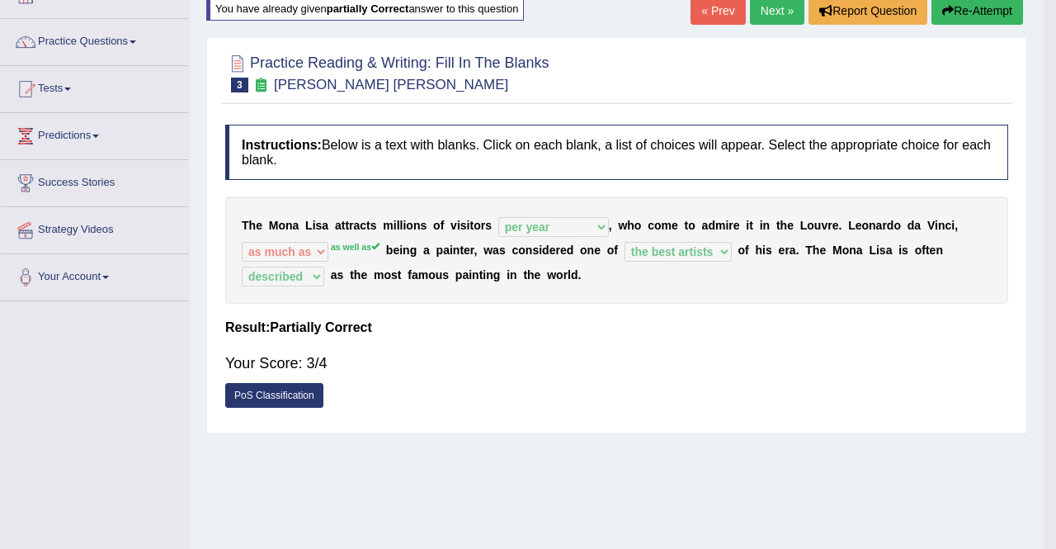
click at [983, 483] on div "Home Practice Reading & Writing: Fill In The Blanks Mona Lisa You have already …" at bounding box center [617, 302] width 854 height 825
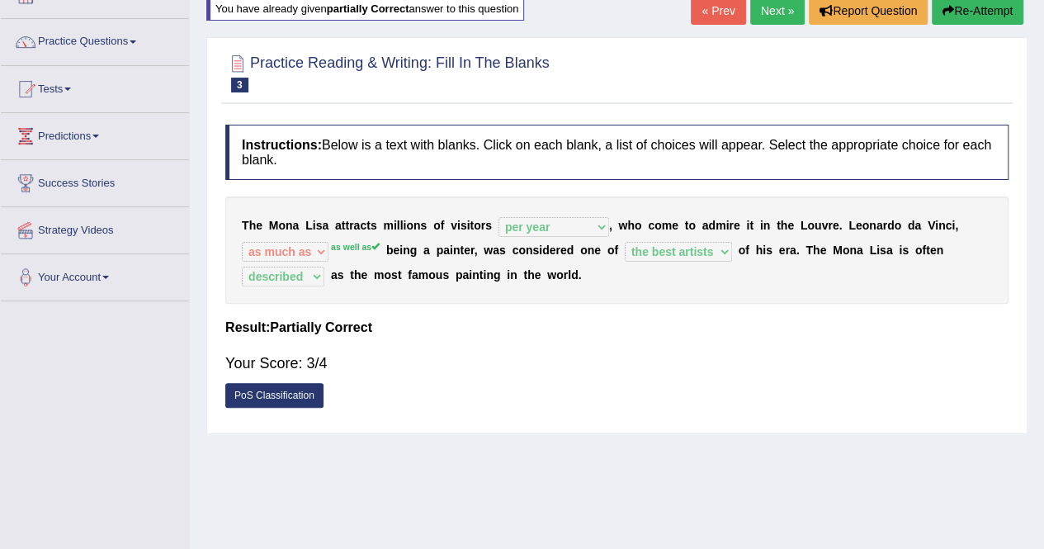
click at [293, 394] on link "PoS Classification" at bounding box center [274, 395] width 98 height 25
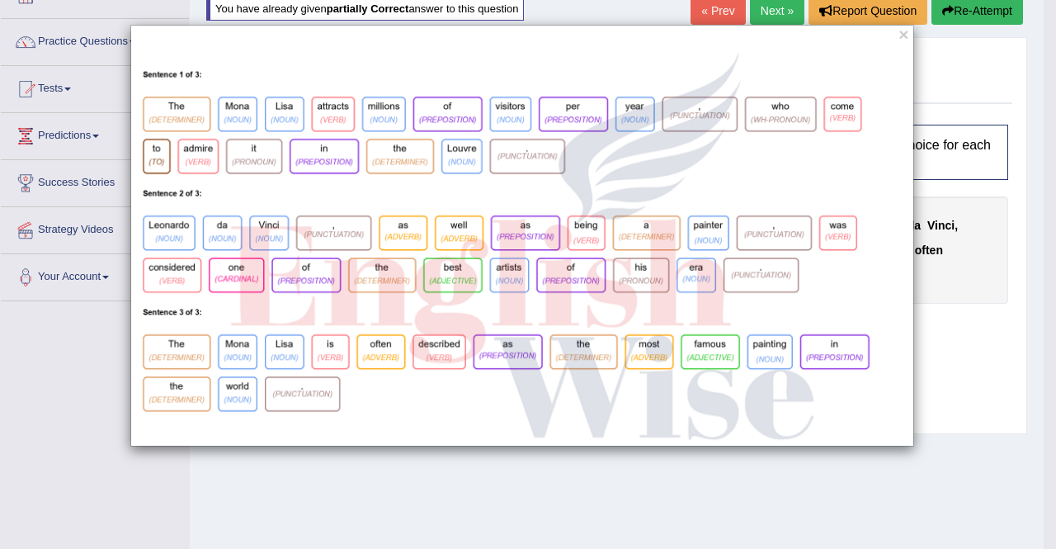
click at [784, 226] on img at bounding box center [522, 246] width 782 height 398
click at [902, 40] on button "×" at bounding box center [903, 34] width 10 height 17
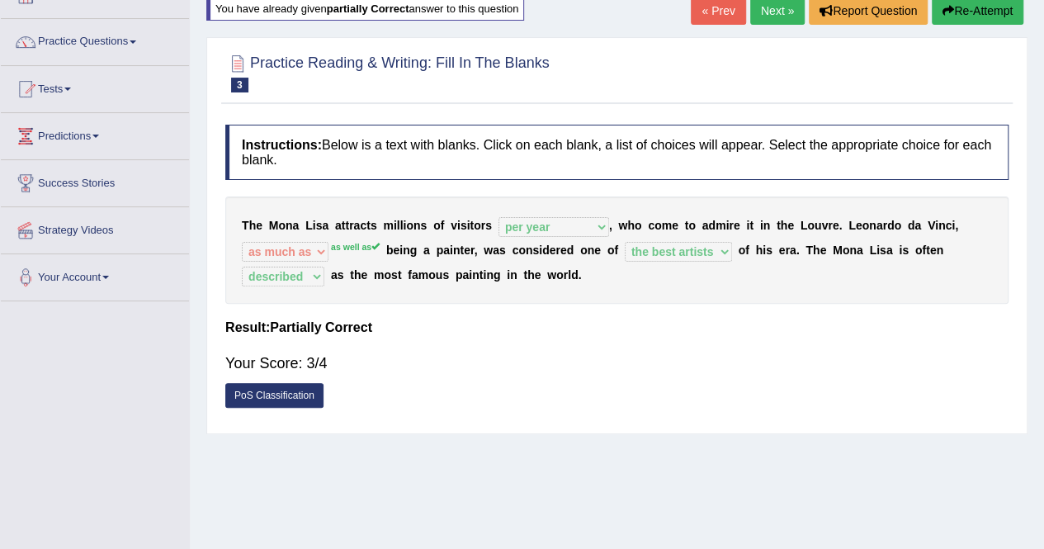
click at [774, 9] on link "Next »" at bounding box center [777, 11] width 54 height 28
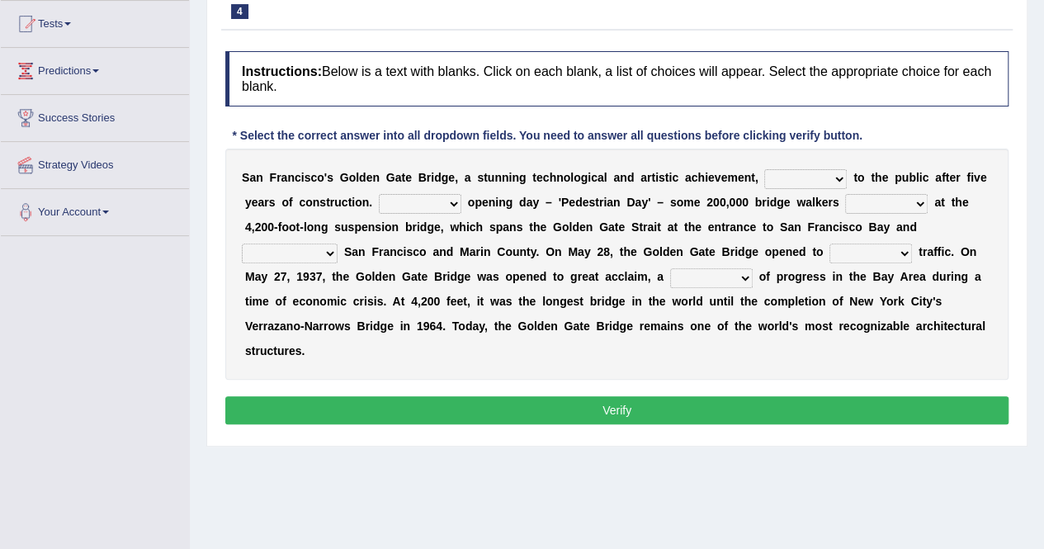
scroll to position [219, 0]
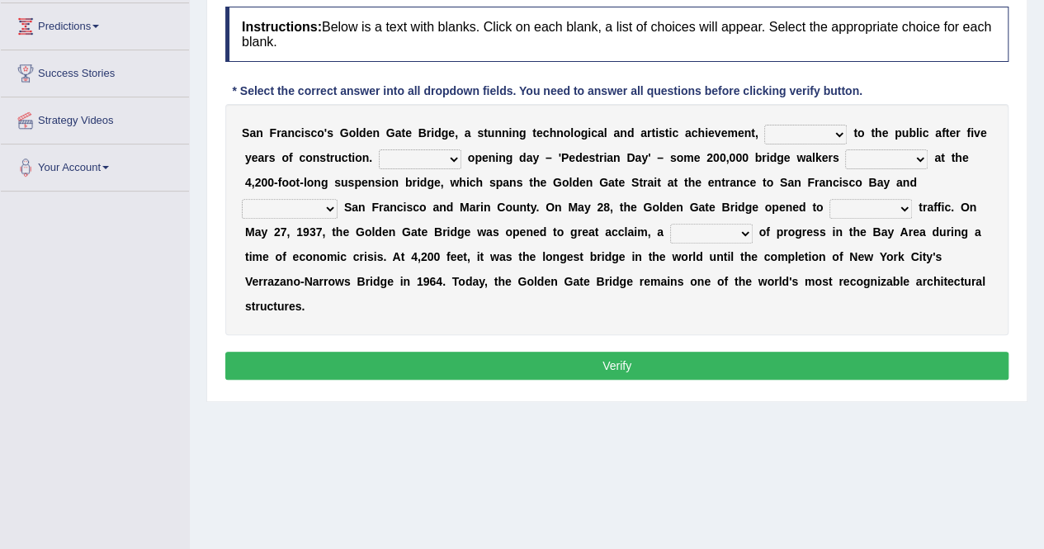
click at [835, 125] on select "opens closes appears equals" at bounding box center [805, 135] width 83 height 20
select select "opens"
click at [764, 125] on select "opens closes appears equals" at bounding box center [805, 135] width 83 height 20
click at [447, 152] on select "On During Since When" at bounding box center [420, 159] width 83 height 20
click at [379, 149] on select "On During Since When" at bounding box center [420, 159] width 83 height 20
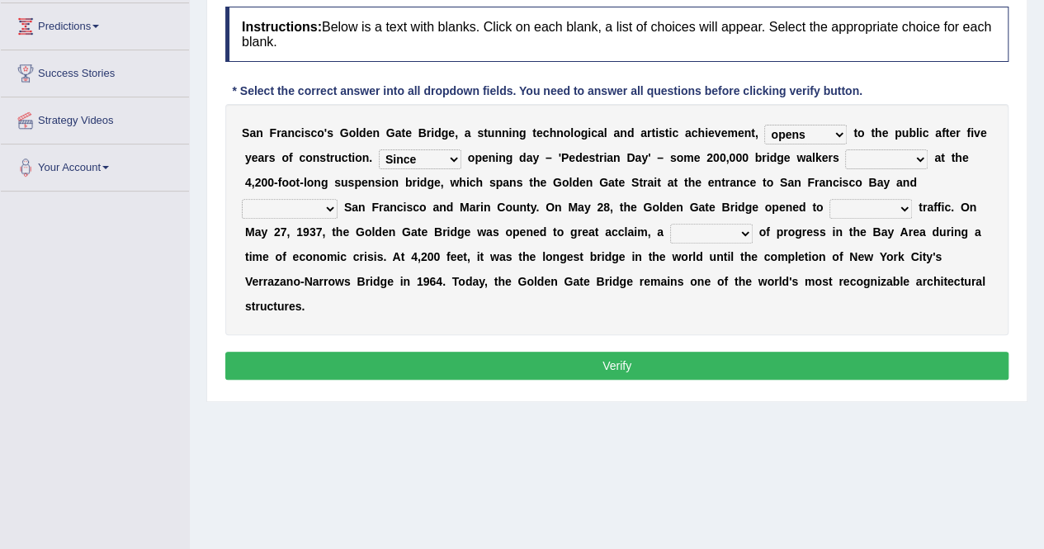
click at [429, 158] on select "On During Since When" at bounding box center [420, 159] width 83 height 20
click at [379, 149] on select "On During Since When" at bounding box center [420, 159] width 83 height 20
click at [422, 158] on select "On During Since When" at bounding box center [420, 159] width 83 height 20
click at [379, 149] on select "On During Since When" at bounding box center [420, 159] width 83 height 20
click at [439, 154] on select "On During Since When" at bounding box center [420, 159] width 83 height 20
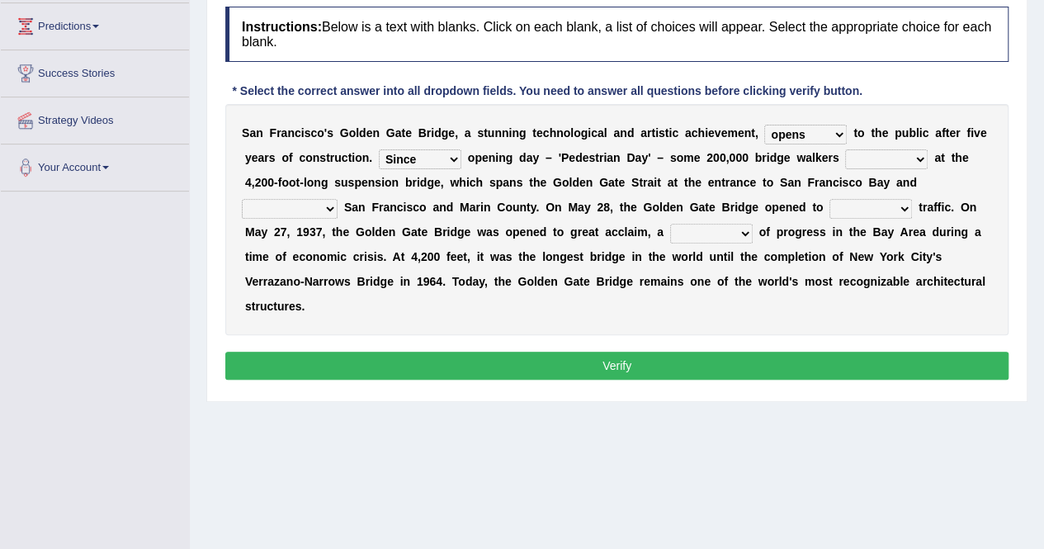
select select "On"
click at [379, 149] on select "On During Since When" at bounding box center [420, 159] width 83 height 20
click at [917, 154] on select "stationed looked marveled laughed" at bounding box center [886, 159] width 83 height 20
click at [503, 375] on button "Verify" at bounding box center [616, 365] width 783 height 28
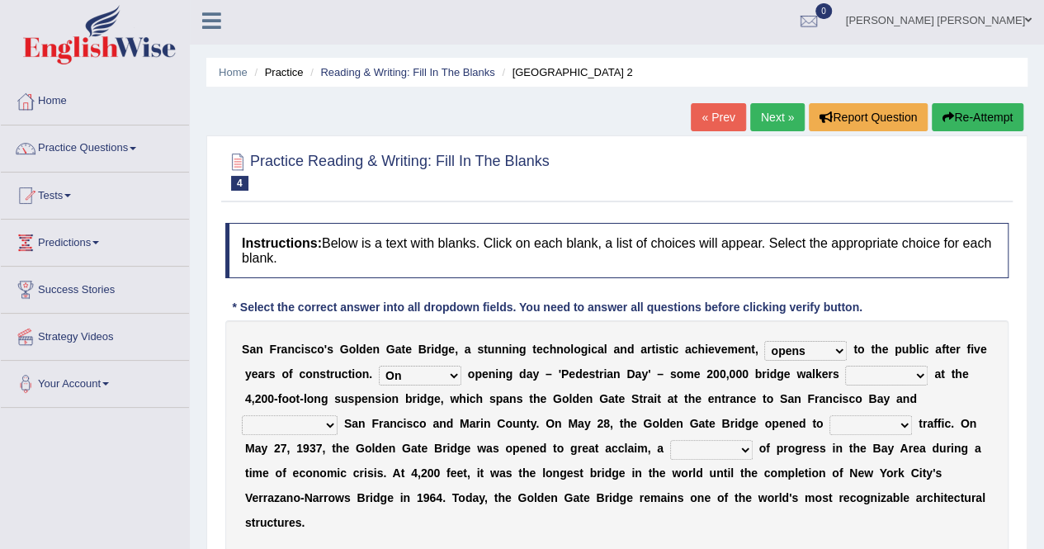
scroll to position [0, 0]
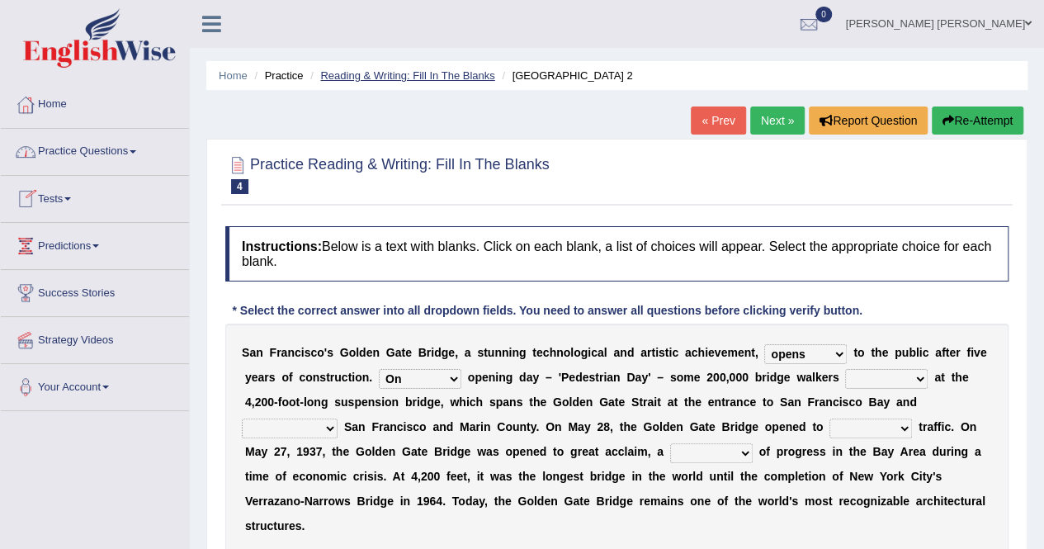
click at [373, 72] on link "Reading & Writing: Fill In The Blanks" at bounding box center [407, 75] width 174 height 12
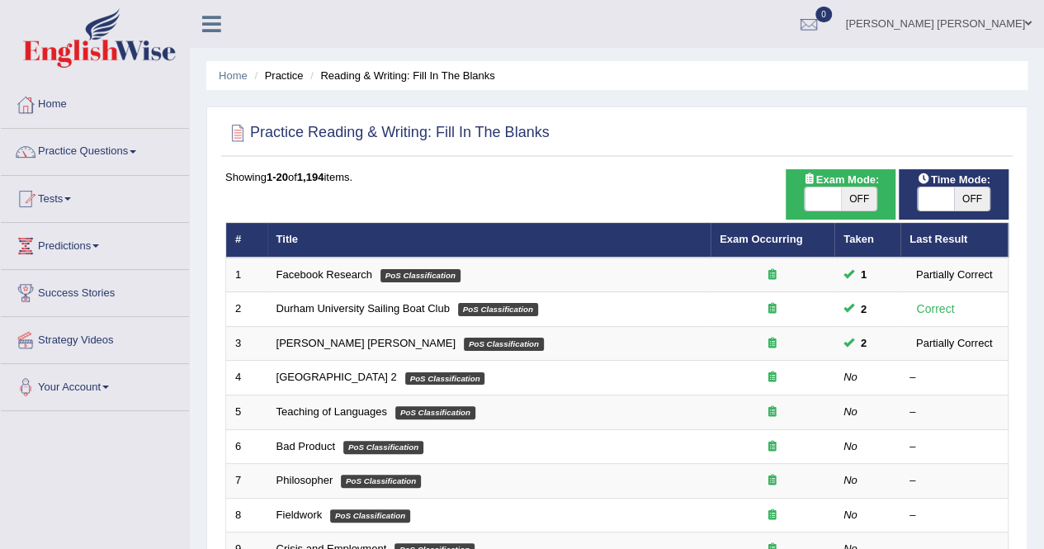
click at [283, 80] on li "Practice" at bounding box center [276, 76] width 53 height 16
click at [282, 75] on li "Practice" at bounding box center [276, 76] width 53 height 16
click at [86, 156] on link "Practice Questions" at bounding box center [95, 149] width 188 height 41
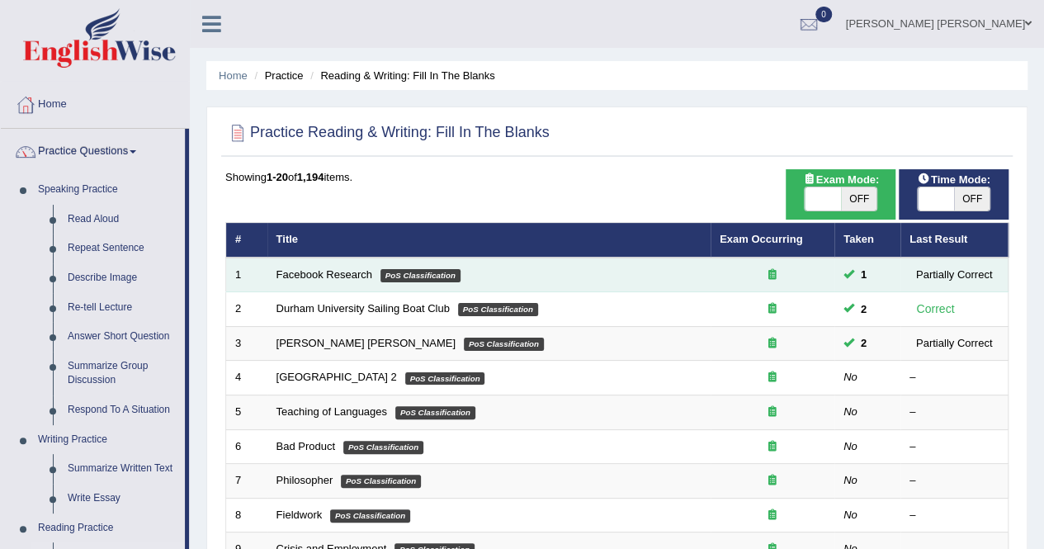
click at [348, 281] on td "Facebook Research PoS Classification" at bounding box center [488, 274] width 443 height 35
click at [344, 268] on link "Facebook Research" at bounding box center [324, 274] width 96 height 12
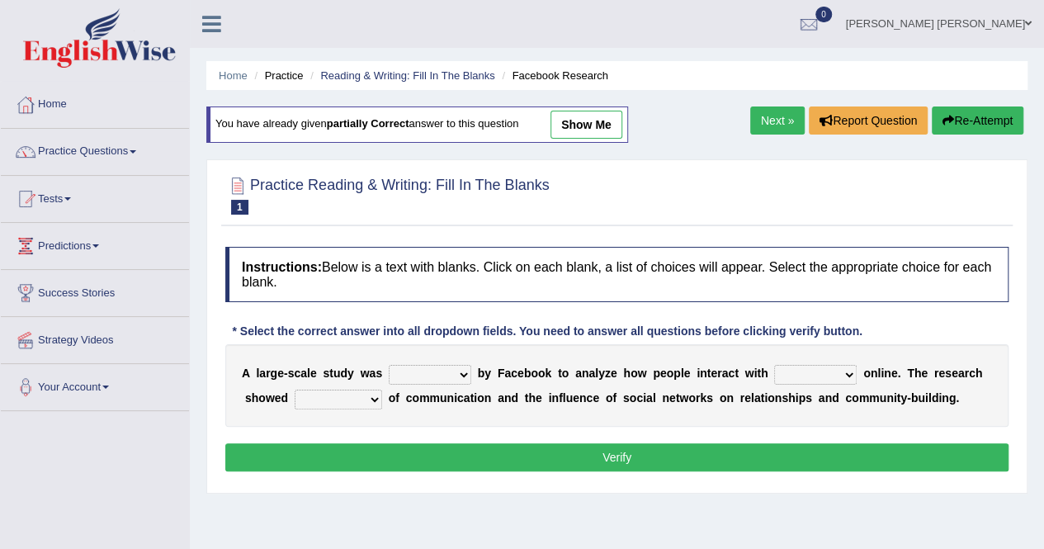
click at [437, 370] on select "surveyed had asked made" at bounding box center [430, 375] width 83 height 20
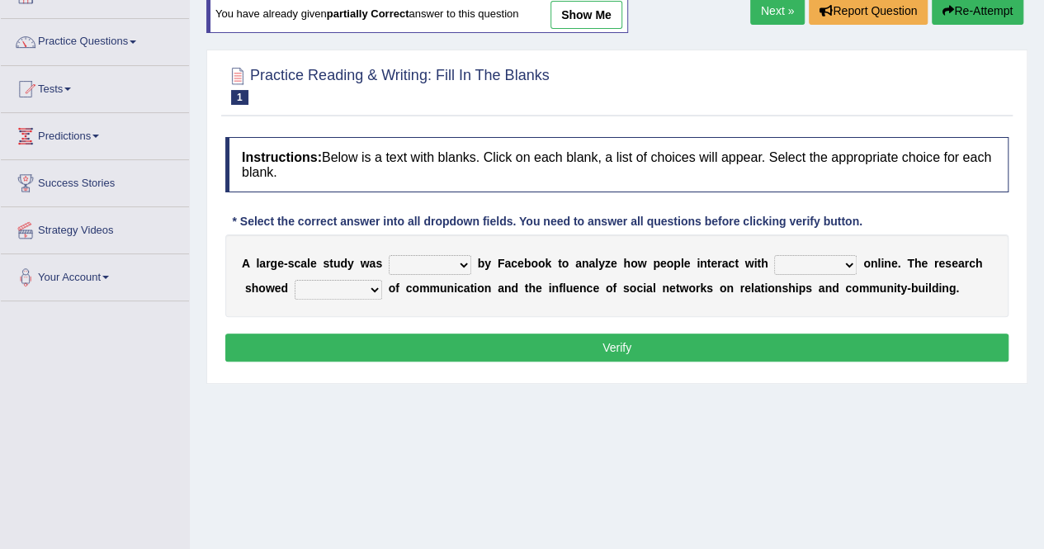
click at [426, 257] on select "surveyed had asked made" at bounding box center [430, 265] width 83 height 20
select select "made"
click at [389, 255] on select "surveyed had asked made" at bounding box center [430, 265] width 83 height 20
click at [809, 263] on select "together all each other another" at bounding box center [815, 265] width 83 height 20
select select "each other"
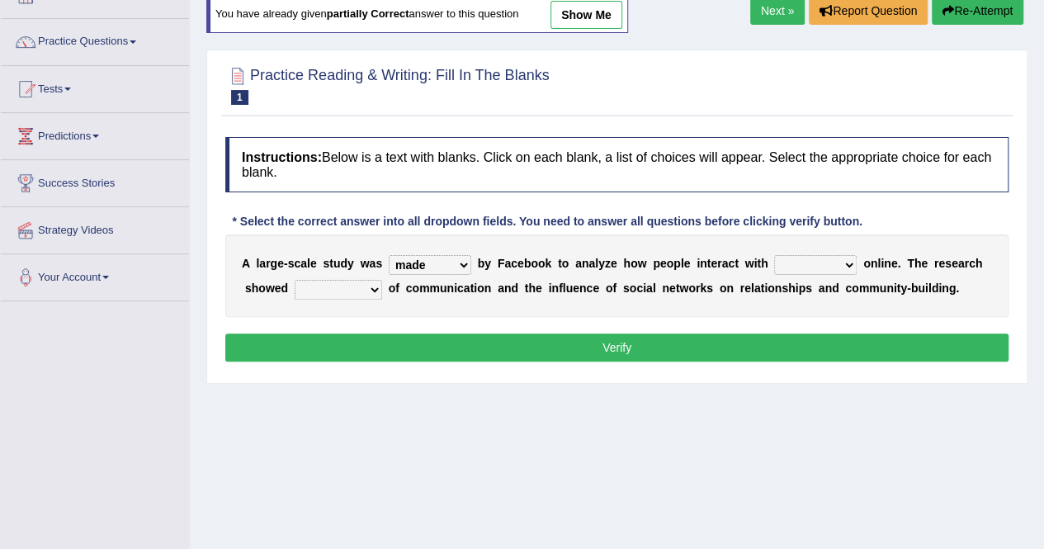
click at [774, 255] on select "together all each other another" at bounding box center [815, 265] width 83 height 20
click at [356, 283] on select "advantages standards fellowships patterns" at bounding box center [338, 290] width 87 height 20
select select "patterns"
click at [295, 280] on select "advantages standards fellowships patterns" at bounding box center [338, 290] width 87 height 20
click at [722, 337] on button "Verify" at bounding box center [616, 347] width 783 height 28
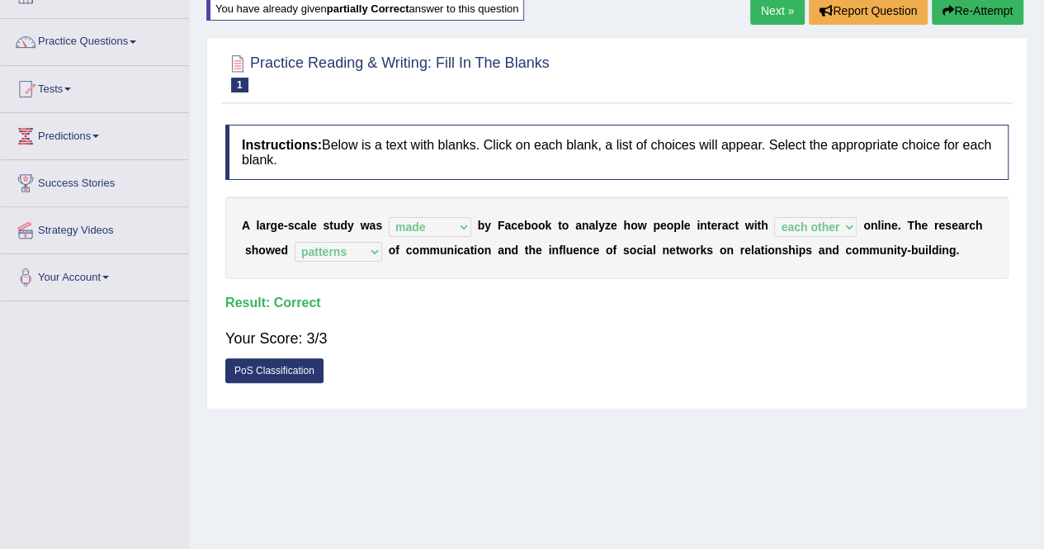
click at [772, 11] on link "Next »" at bounding box center [777, 11] width 54 height 28
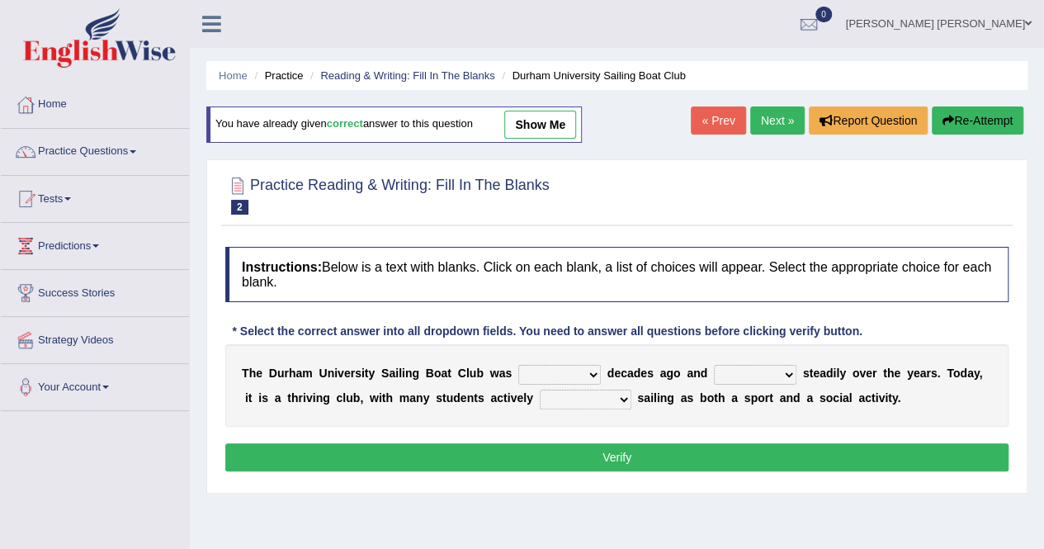
click at [774, 123] on link "Next »" at bounding box center [777, 120] width 54 height 28
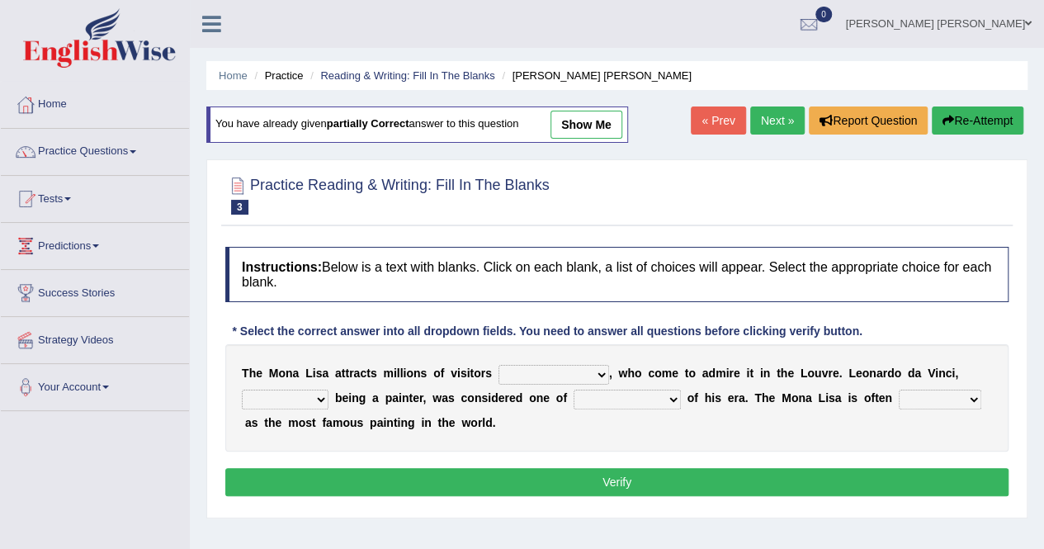
scroll to position [110, 0]
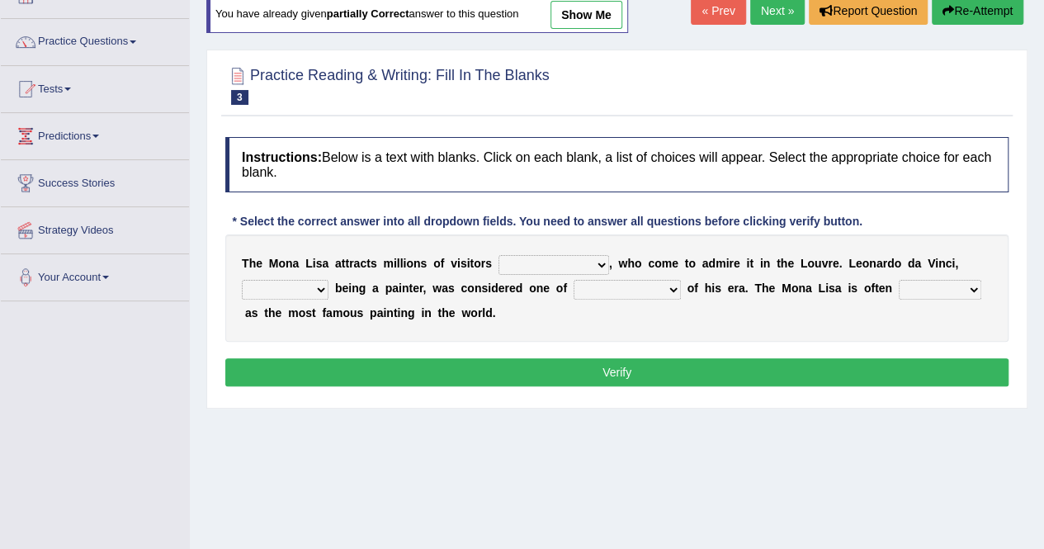
click at [602, 262] on select "around the year the all year all year round per year" at bounding box center [553, 265] width 111 height 20
select select "per year"
click at [498, 255] on select "around the year the all year all year round per year" at bounding box center [553, 265] width 111 height 20
click at [277, 281] on select "rather than as much as as well as as long as" at bounding box center [285, 290] width 87 height 20
select select "as well as"
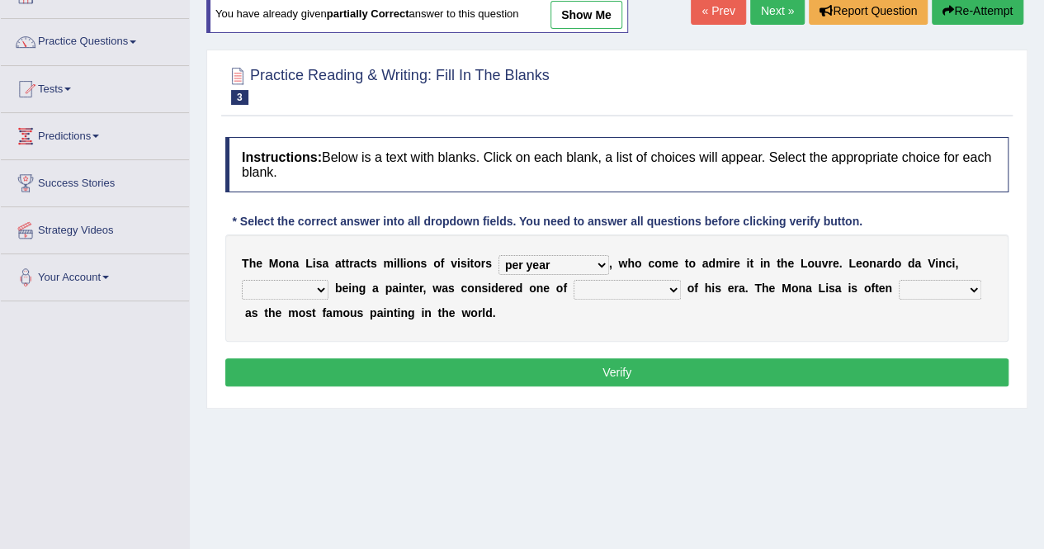
click at [242, 280] on select "rather than as much as as well as as long as" at bounding box center [285, 290] width 87 height 20
click at [620, 285] on select "better artists artist the better artist the best artists" at bounding box center [626, 290] width 107 height 20
select select "the best artists"
click at [573, 280] on select "better artists artist the better artist the best artists" at bounding box center [626, 290] width 107 height 20
click at [944, 283] on select "classified suggested predicted described" at bounding box center [939, 290] width 83 height 20
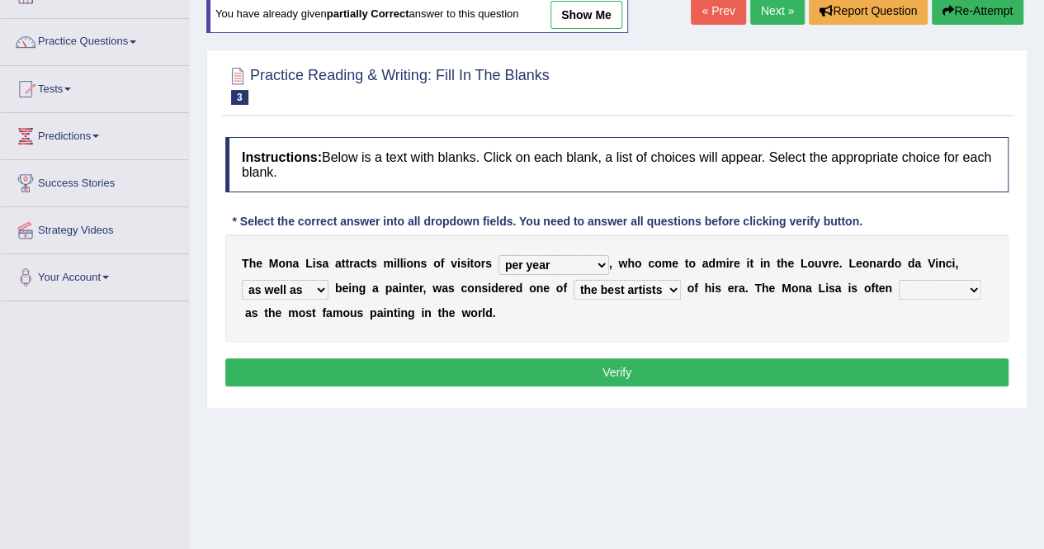
select select "described"
click at [898, 280] on select "classified suggested predicted described" at bounding box center [939, 290] width 83 height 20
click at [777, 376] on button "Verify" at bounding box center [616, 372] width 783 height 28
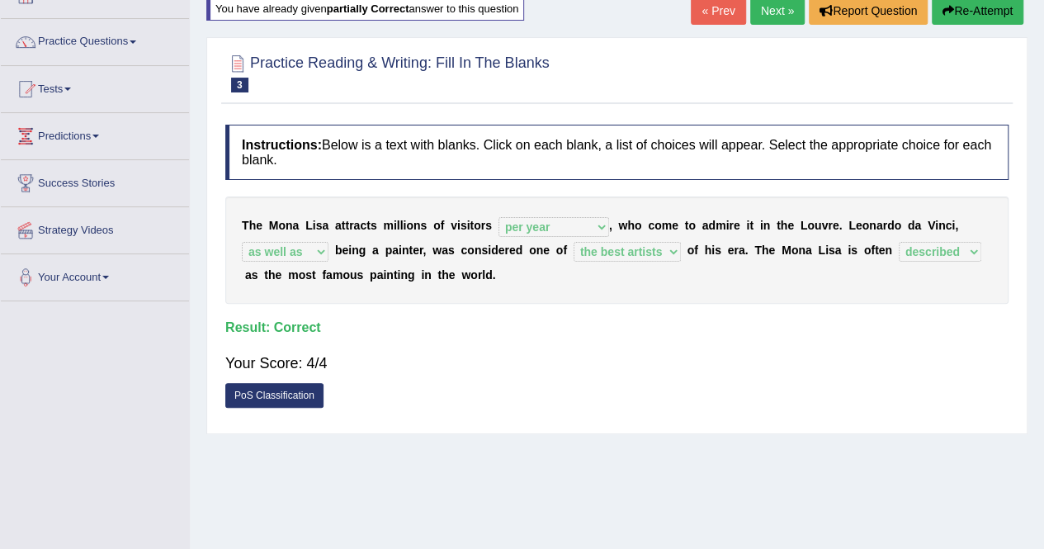
click at [782, 7] on link "Next »" at bounding box center [777, 11] width 54 height 28
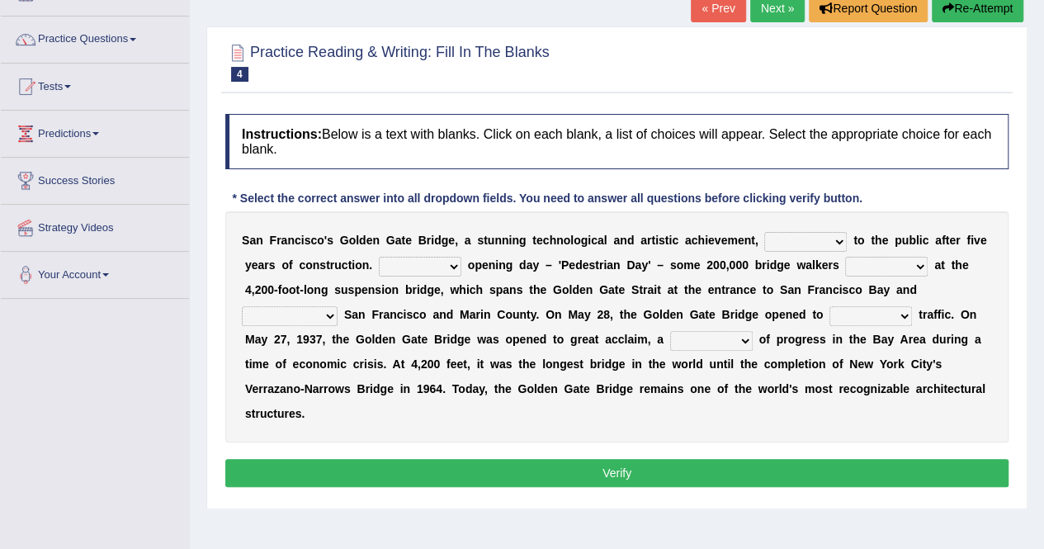
scroll to position [219, 0]
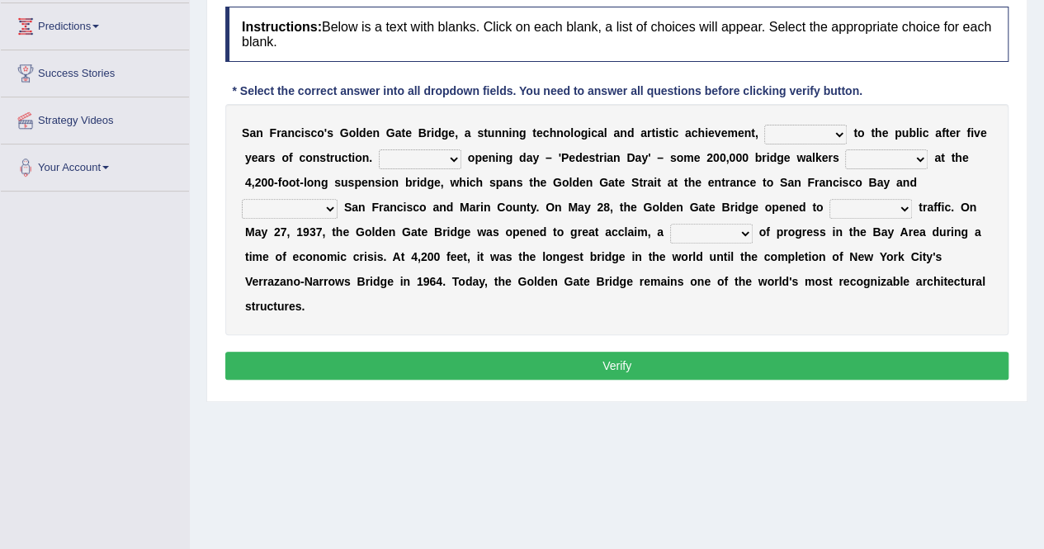
click at [833, 134] on select "opens closes appears equals" at bounding box center [805, 135] width 83 height 20
select select "opens"
click at [764, 125] on select "opens closes appears equals" at bounding box center [805, 135] width 83 height 20
click at [415, 158] on select "On During Since When" at bounding box center [420, 159] width 83 height 20
select select "On"
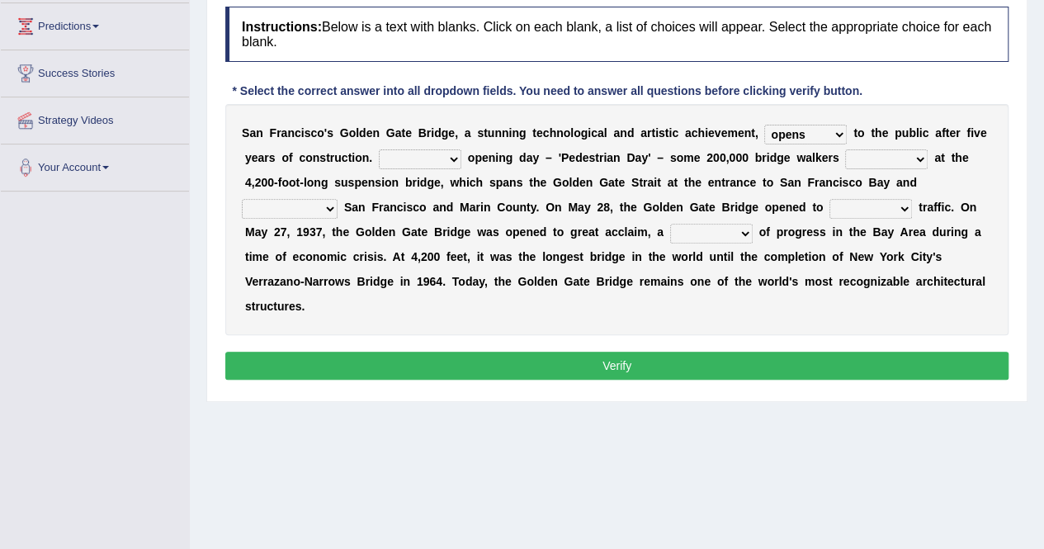
click at [379, 149] on select "On During Since When" at bounding box center [420, 159] width 83 height 20
click at [878, 158] on select "stationed looked marveled laughed" at bounding box center [886, 159] width 83 height 20
click at [993, 183] on div "S a n F r a n c i s c o ' s G o l d e n G a t e B r i d g e , a s t u n n i n g…" at bounding box center [616, 219] width 783 height 231
click at [863, 159] on select "stationed looked marveled laughed" at bounding box center [886, 159] width 83 height 20
select select "stationed"
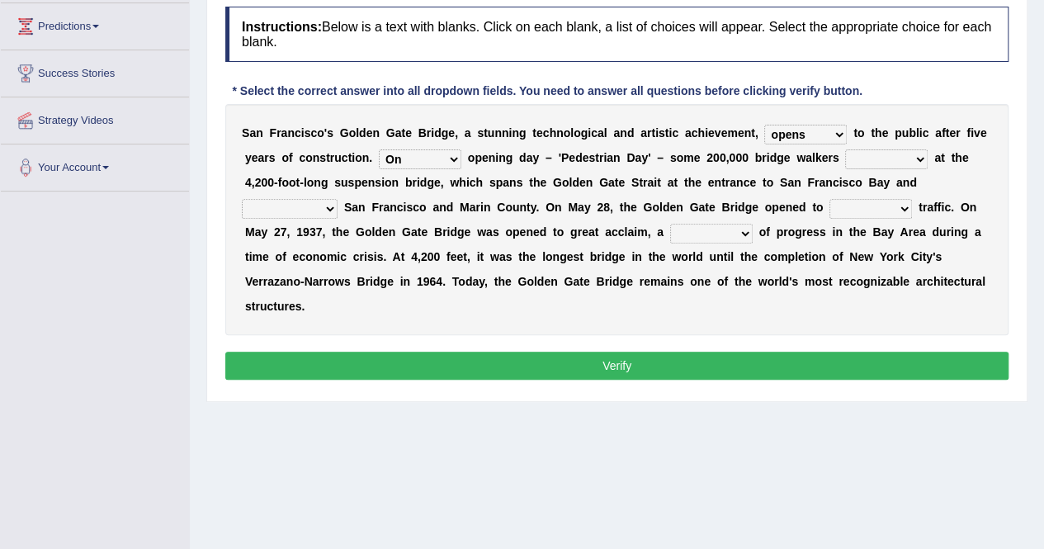
click at [845, 149] on select "stationed looked marveled laughed" at bounding box center [886, 159] width 83 height 20
click at [325, 202] on select "separates connects channels differentiates" at bounding box center [290, 209] width 96 height 20
select select "connects"
click at [242, 199] on select "separates connects channels differentiates" at bounding box center [290, 209] width 96 height 20
click at [868, 205] on select "aquatic vehicular airborne watertight" at bounding box center [870, 209] width 83 height 20
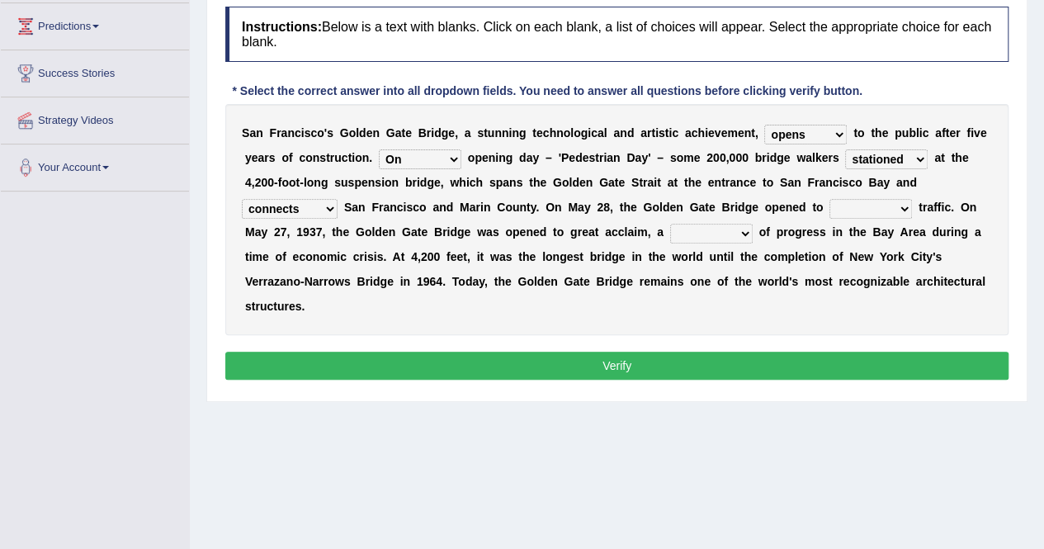
select select "vehicular"
click at [829, 199] on select "aquatic vehicular airborne watertight" at bounding box center [870, 209] width 83 height 20
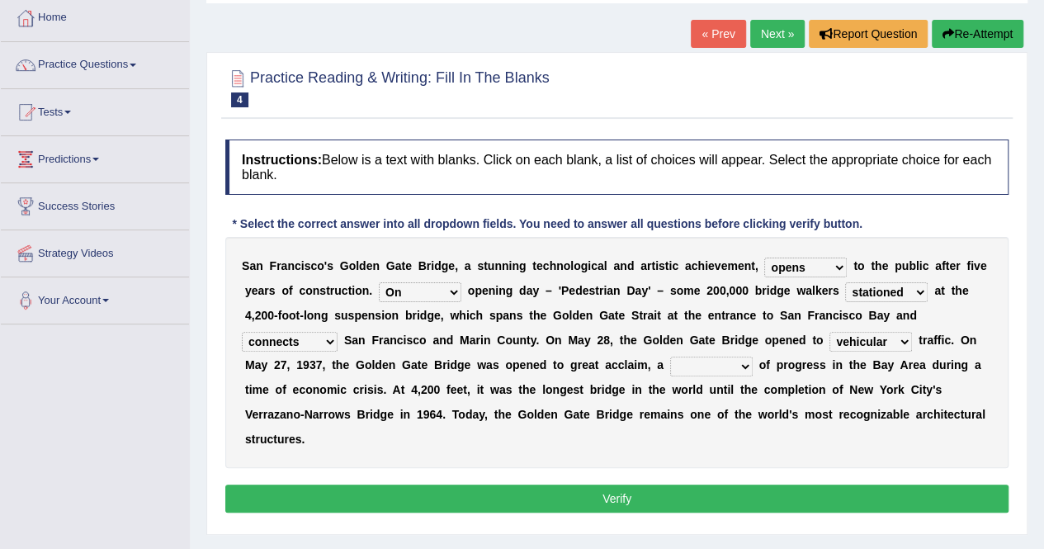
scroll to position [110, 0]
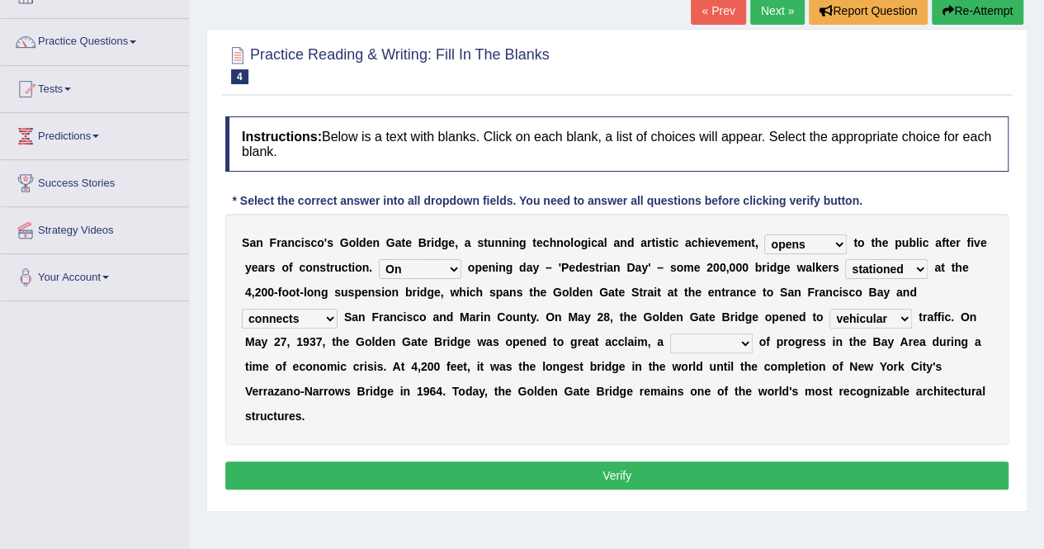
click at [714, 333] on select "denial symbol technique yield" at bounding box center [711, 343] width 83 height 20
select select "technique"
click at [670, 333] on select "denial symbol technique yield" at bounding box center [711, 343] width 83 height 20
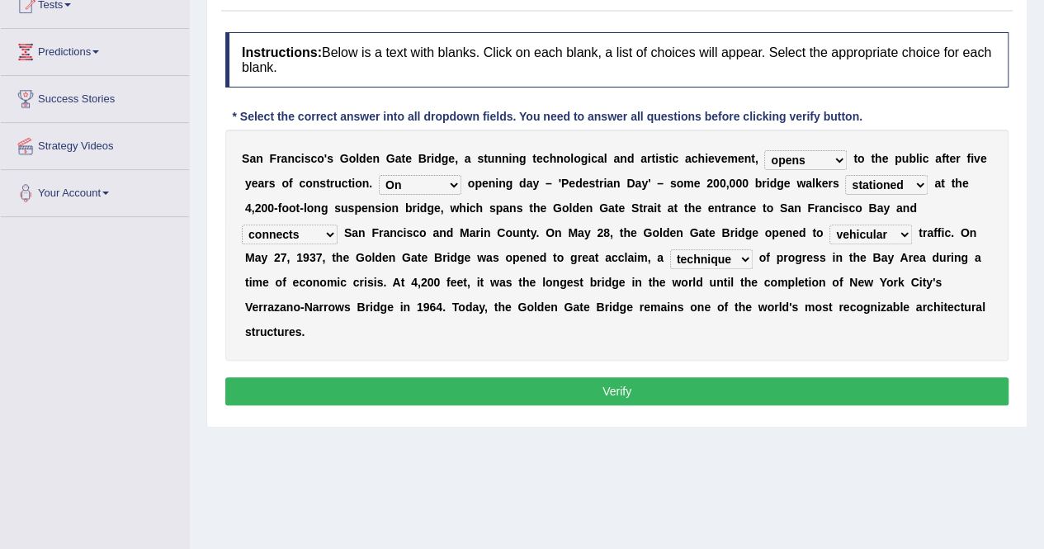
scroll to position [219, 0]
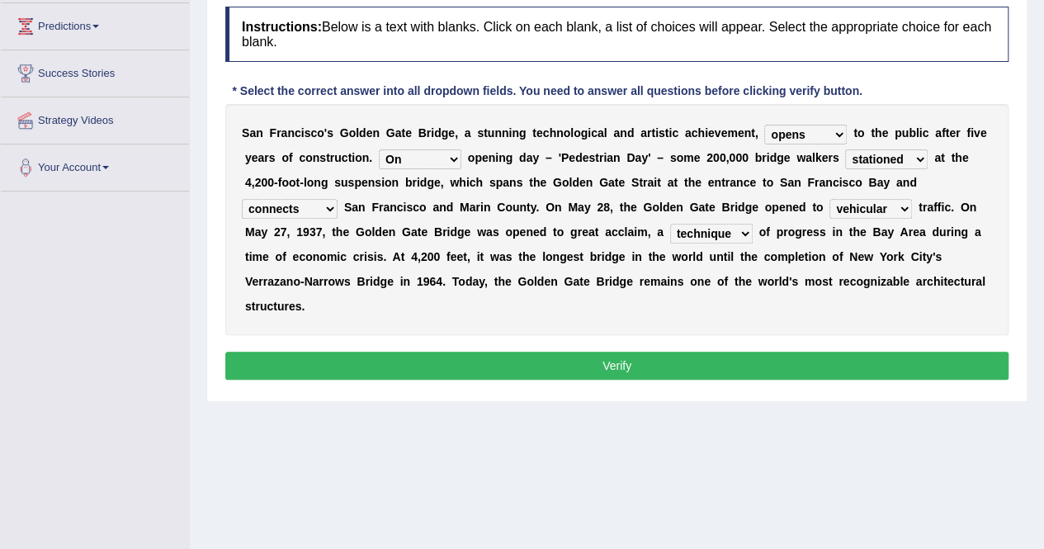
click at [922, 149] on select "stationed looked marveled laughed" at bounding box center [886, 159] width 83 height 20
select select "marveled"
click at [845, 149] on select "stationed looked marveled laughed" at bounding box center [886, 159] width 83 height 20
click at [865, 205] on select "aquatic vehicular airborne watertight" at bounding box center [870, 209] width 83 height 20
click at [987, 210] on div "S a n F r a n c i s c o ' s G o l d e n G a t e B r i d g e , a s t u n n i n g…" at bounding box center [616, 219] width 783 height 231
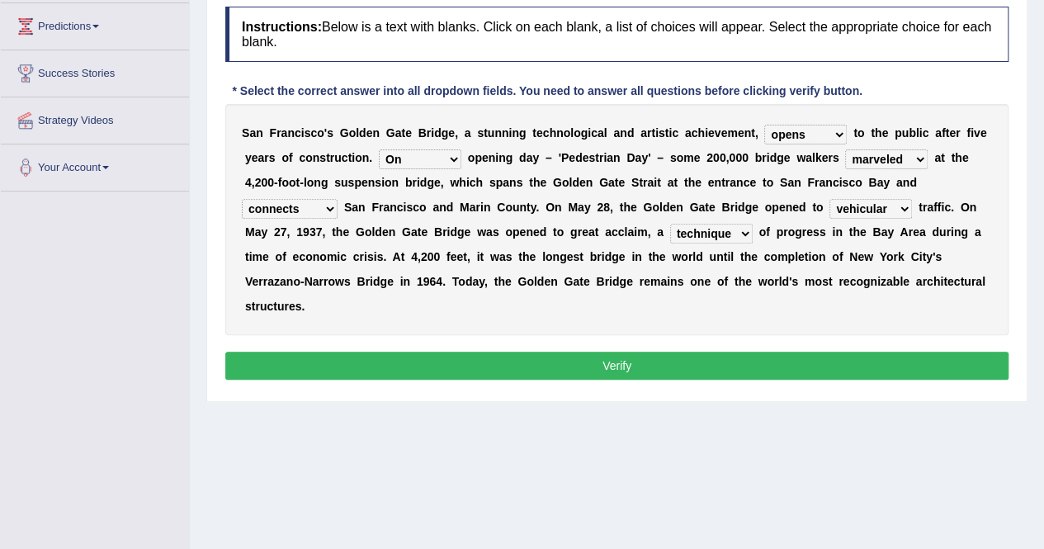
click at [681, 231] on select "denial symbol technique yield" at bounding box center [711, 234] width 83 height 20
click at [835, 235] on b "n" at bounding box center [838, 231] width 7 height 13
click at [709, 367] on button "Verify" at bounding box center [616, 365] width 783 height 28
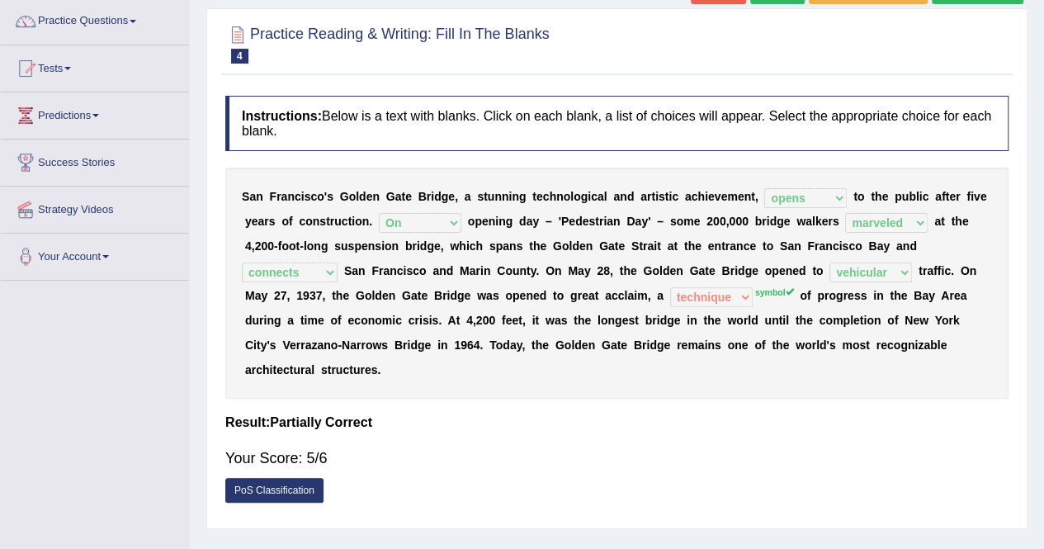
scroll to position [110, 0]
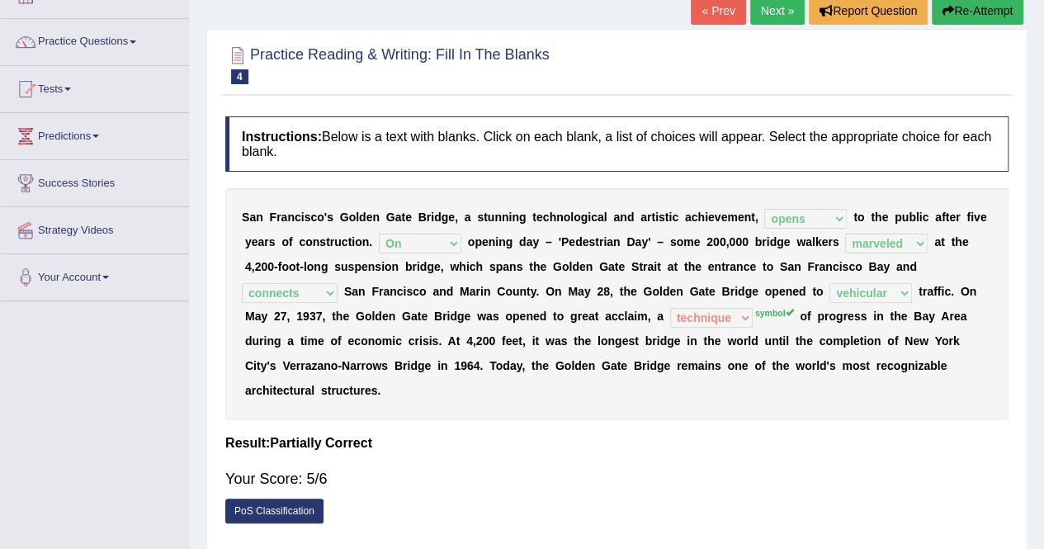
click at [766, 14] on link "Next »" at bounding box center [777, 11] width 54 height 28
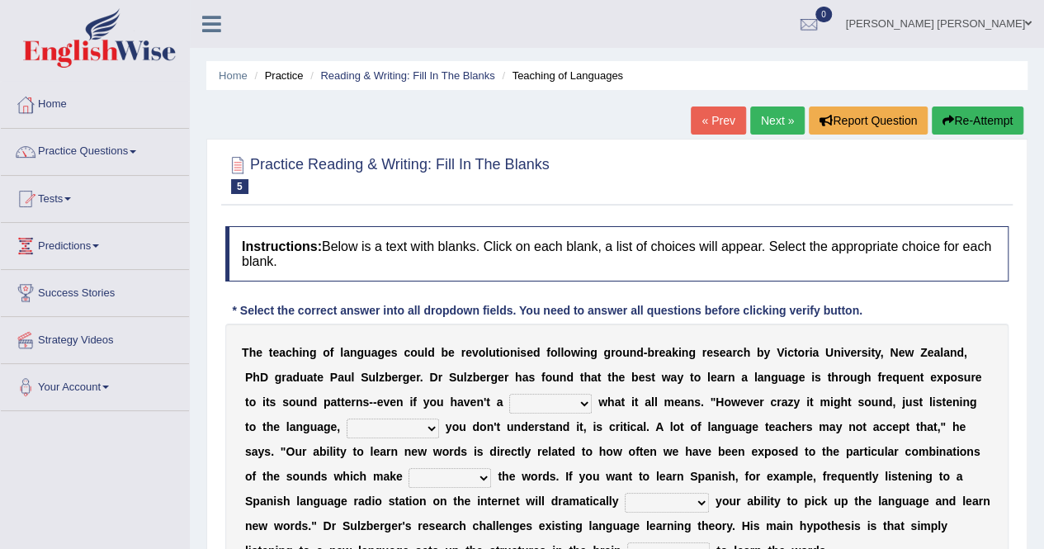
click at [706, 126] on link "« Prev" at bounding box center [718, 120] width 54 height 28
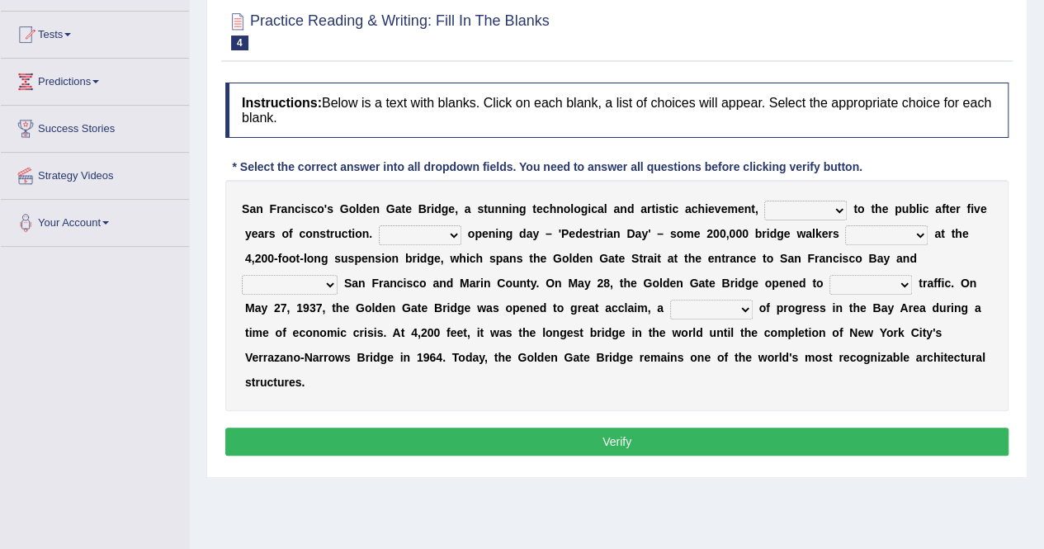
scroll to position [219, 0]
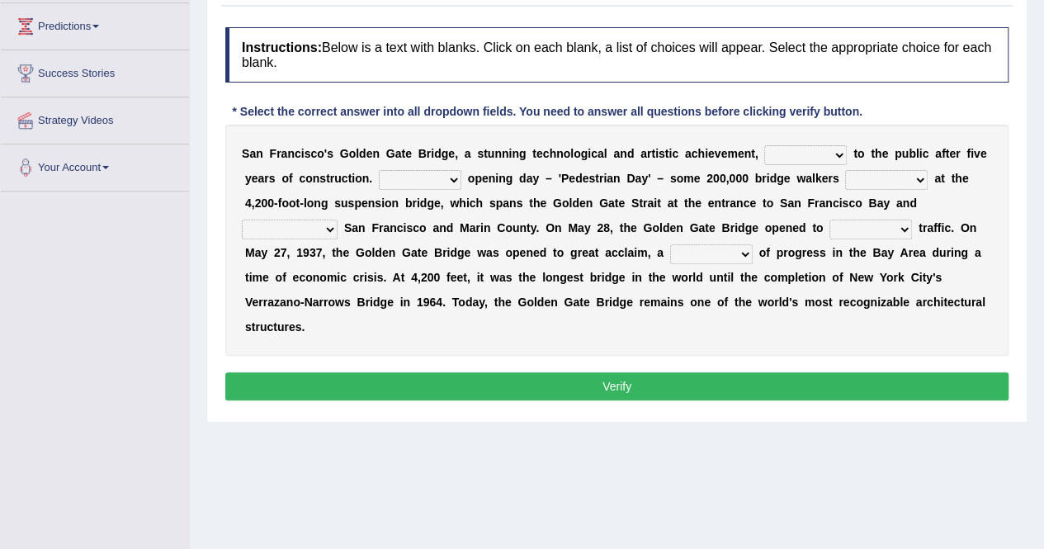
click at [830, 145] on select "opens closes appears equals" at bounding box center [805, 155] width 83 height 20
select select "opens"
click at [764, 145] on select "opens closes appears equals" at bounding box center [805, 155] width 83 height 20
click at [408, 170] on select "On During Since When" at bounding box center [420, 180] width 83 height 20
select select "On"
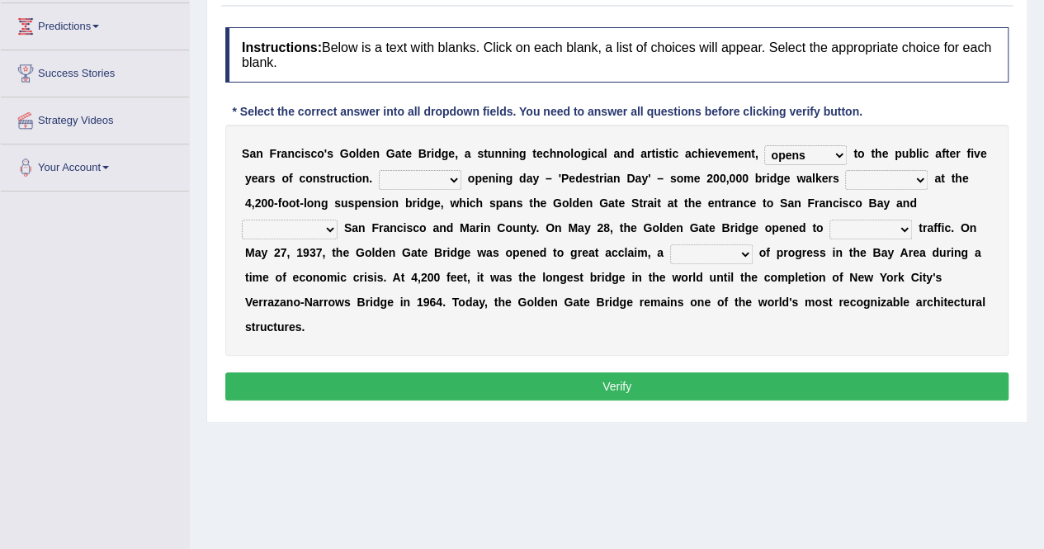
click at [379, 170] on select "On During Since When" at bounding box center [420, 180] width 83 height 20
click at [893, 173] on select "stationed looked marveled laughed" at bounding box center [886, 180] width 83 height 20
select select "marveled"
click at [845, 170] on select "stationed looked marveled laughed" at bounding box center [886, 180] width 83 height 20
click at [276, 221] on select "separates connects channels differentiates" at bounding box center [290, 229] width 96 height 20
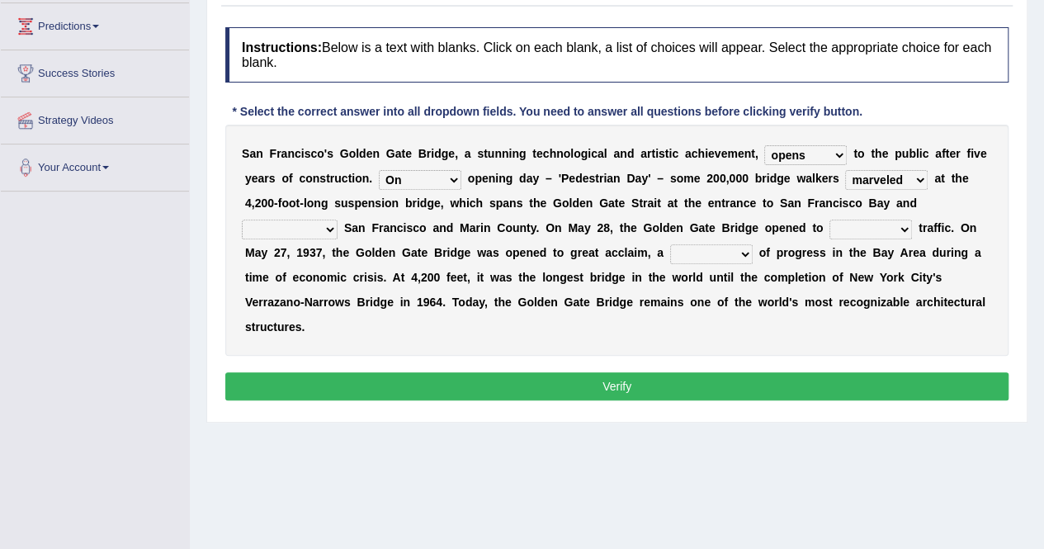
select select "connects"
click at [242, 219] on select "separates connects channels differentiates" at bounding box center [290, 229] width 96 height 20
click at [818, 229] on b "o" at bounding box center [819, 227] width 7 height 13
click at [838, 225] on select "aquatic vehicular airborne watertight" at bounding box center [870, 229] width 83 height 20
select select "vehicular"
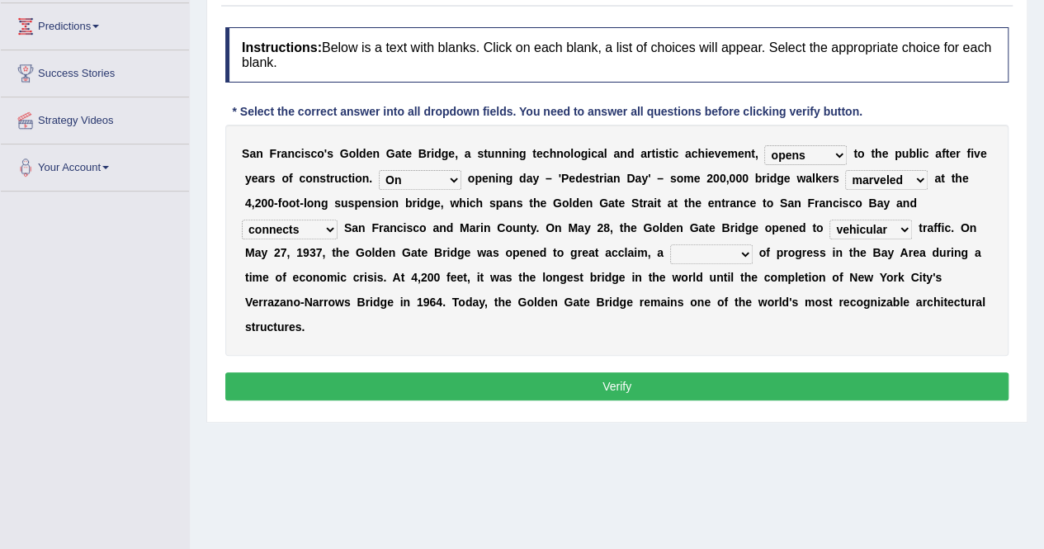
click at [829, 219] on select "aquatic vehicular airborne watertight" at bounding box center [870, 229] width 83 height 20
click at [738, 257] on select "denial symbol technique yield" at bounding box center [711, 254] width 83 height 20
select select "symbol"
click at [670, 244] on select "denial symbol technique yield" at bounding box center [711, 254] width 83 height 20
click at [569, 380] on button "Verify" at bounding box center [616, 386] width 783 height 28
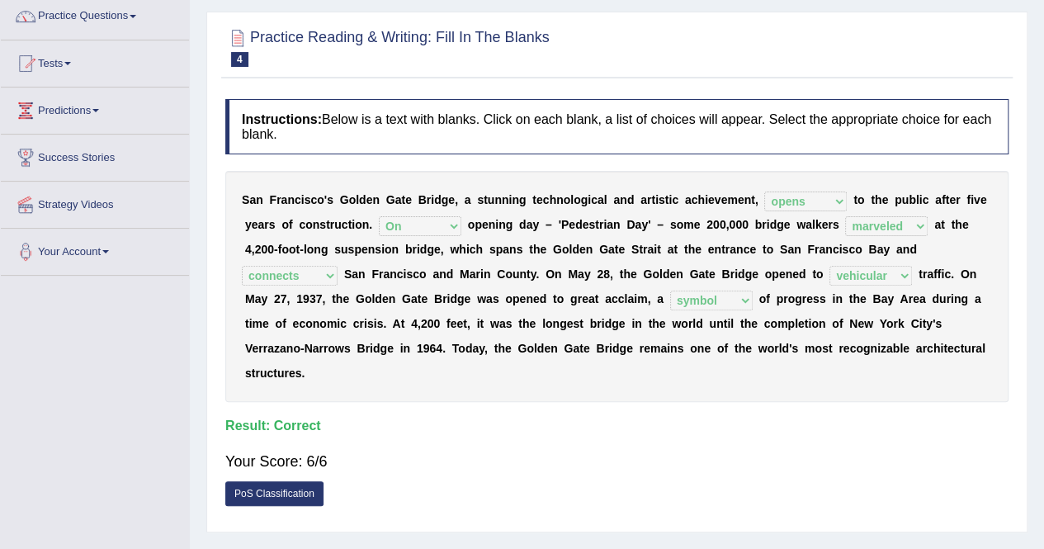
scroll to position [110, 0]
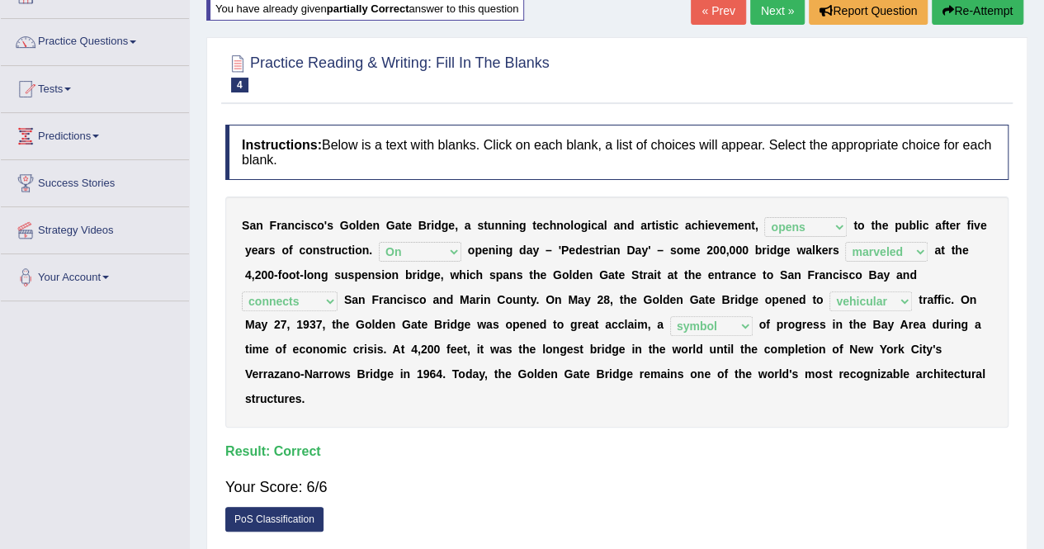
click at [779, 7] on link "Next »" at bounding box center [777, 11] width 54 height 28
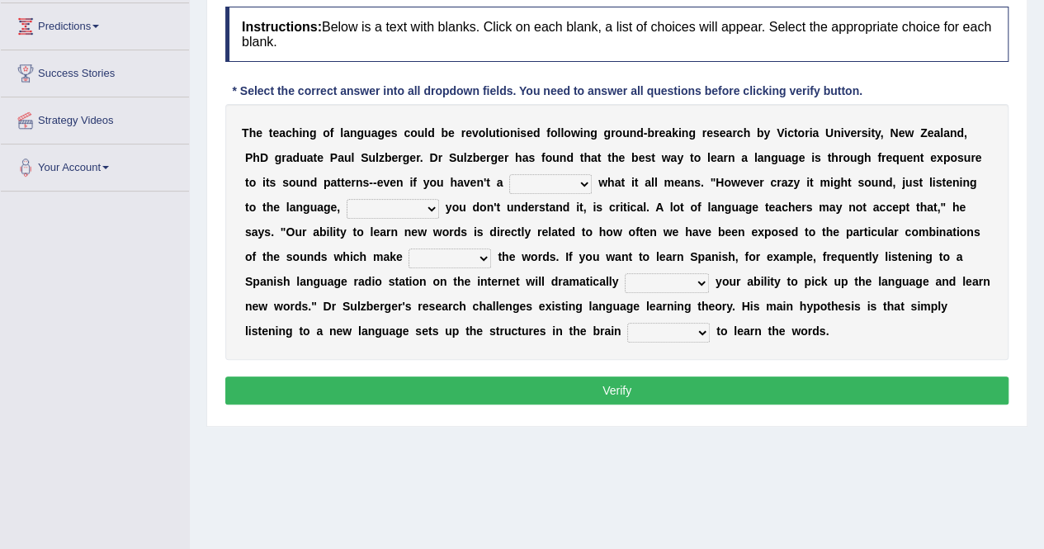
scroll to position [110, 0]
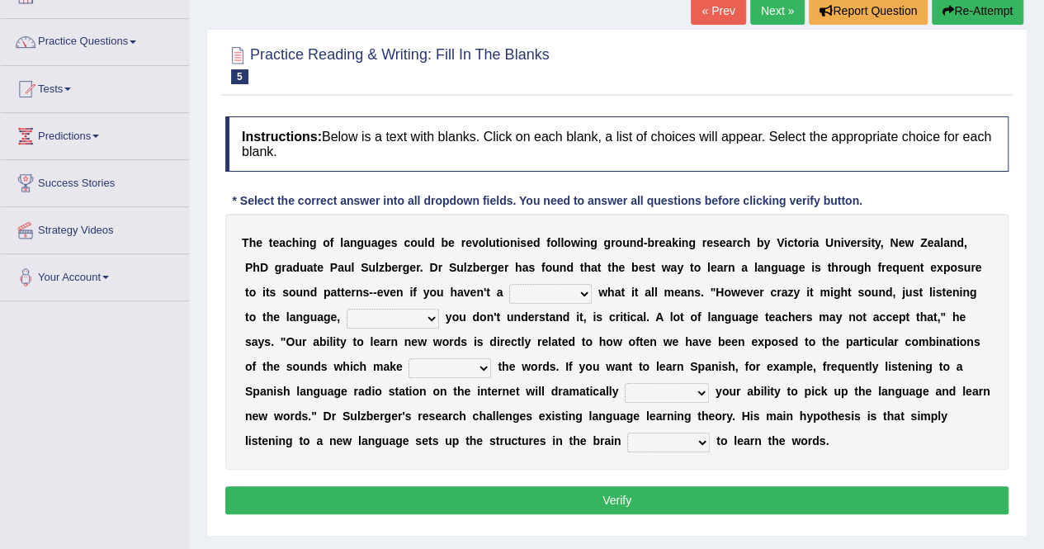
click at [544, 284] on select "dew claw clue due" at bounding box center [550, 294] width 83 height 20
select select "clue"
click at [509, 284] on select "dew claw clue due" at bounding box center [550, 294] width 83 height 20
click at [582, 290] on select "dew claw clue due" at bounding box center [550, 294] width 83 height 20
click at [650, 313] on b at bounding box center [652, 316] width 6 height 13
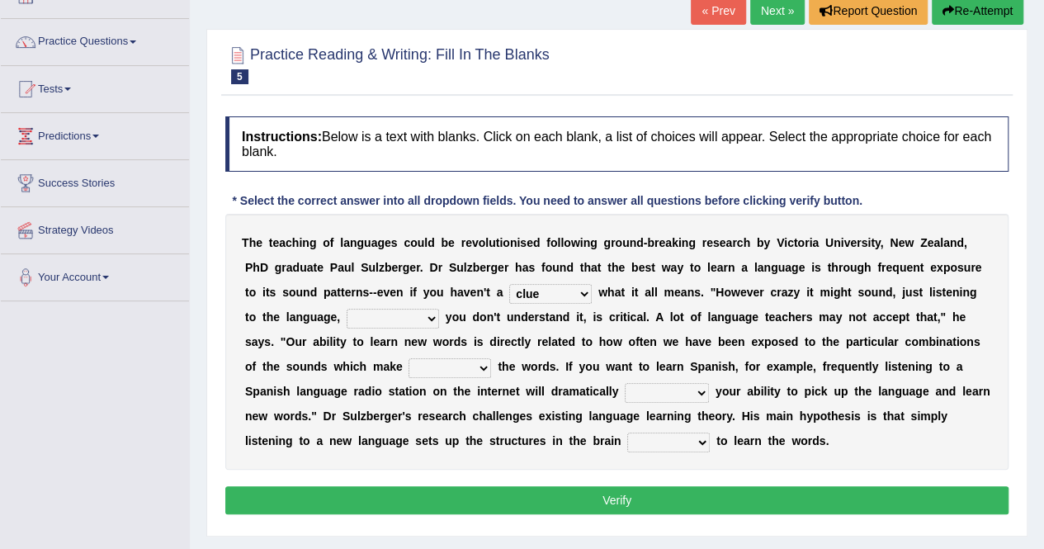
click at [366, 316] on select "but also all together even though if so" at bounding box center [393, 319] width 92 height 20
select select "even though"
click at [347, 309] on select "but also all together even though if so" at bounding box center [393, 319] width 92 height 20
click at [403, 319] on select "but also all together even though if so" at bounding box center [393, 319] width 92 height 20
click at [487, 329] on div "T h e t e a c h i n g o f l a n g u a g e s c o u l d b e r e v o l u t i o n i…" at bounding box center [616, 342] width 783 height 256
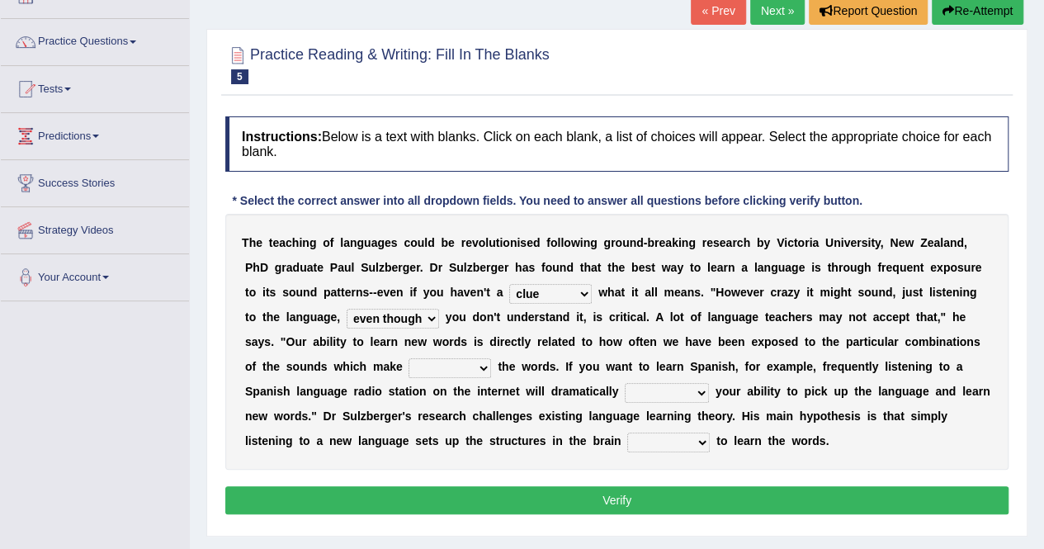
click at [427, 373] on select "down up of on" at bounding box center [449, 368] width 83 height 20
select select "up"
click at [408, 358] on select "down up of on" at bounding box center [449, 368] width 83 height 20
click at [455, 342] on b "d" at bounding box center [457, 341] width 7 height 13
click at [455, 368] on select "down up of on" at bounding box center [449, 368] width 83 height 20
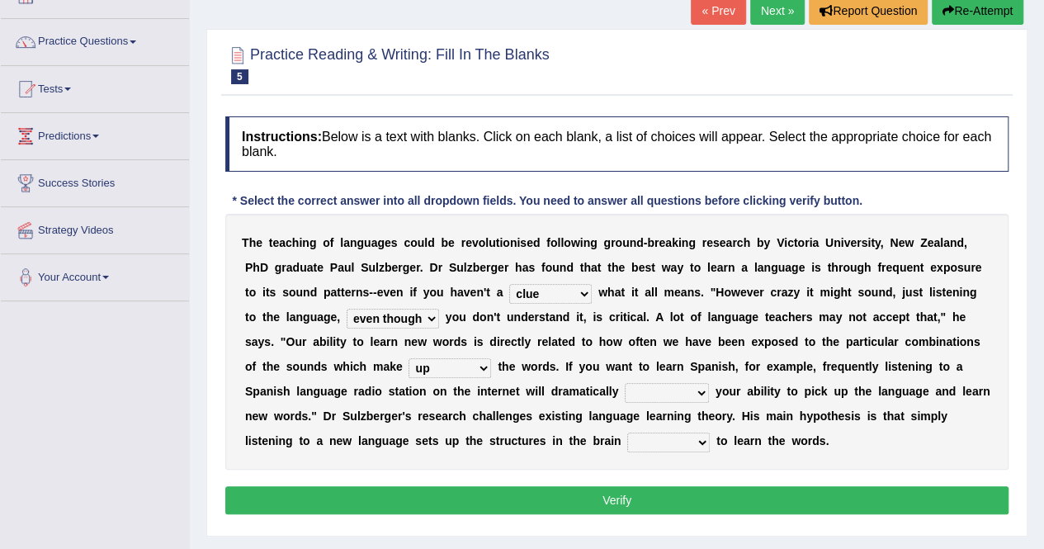
click at [531, 379] on div "T h e t e a c h i n g o f l a n g u a g e s c o u l d b e r e v o l u t i o n i…" at bounding box center [616, 342] width 783 height 256
click at [681, 383] on select "evaluate exaggerate describe boost" at bounding box center [667, 393] width 84 height 20
select select "boost"
click at [625, 383] on select "evaluate exaggerate describe boost" at bounding box center [667, 393] width 84 height 20
click at [657, 436] on select "requiring required directed to require" at bounding box center [668, 442] width 83 height 20
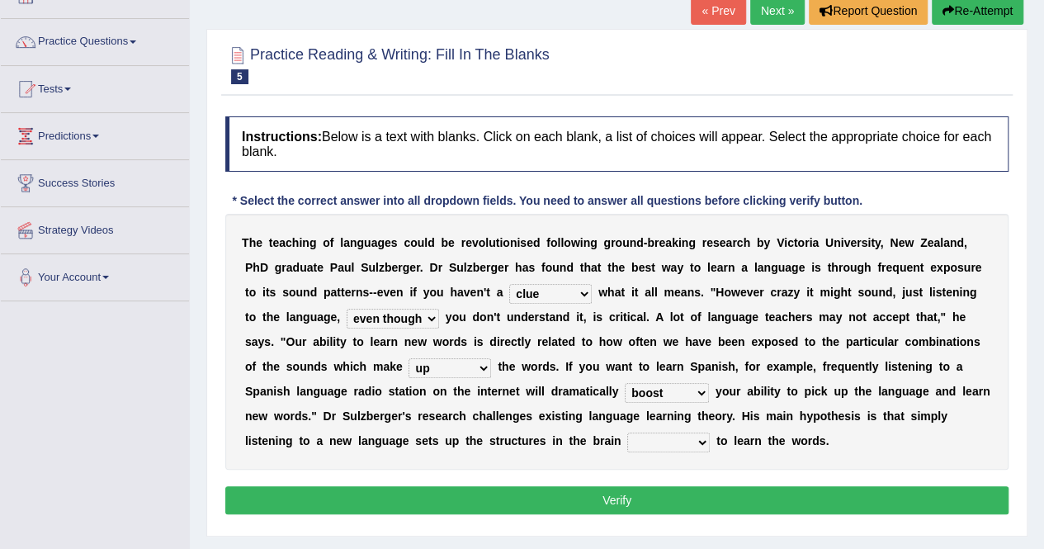
select select "to require"
click at [627, 432] on select "requiring required directed to require" at bounding box center [668, 442] width 83 height 20
click at [618, 512] on div "Instructions: Below is a text with blanks. Click on each blank, a list of choic…" at bounding box center [616, 317] width 791 height 419
click at [607, 495] on button "Verify" at bounding box center [616, 500] width 783 height 28
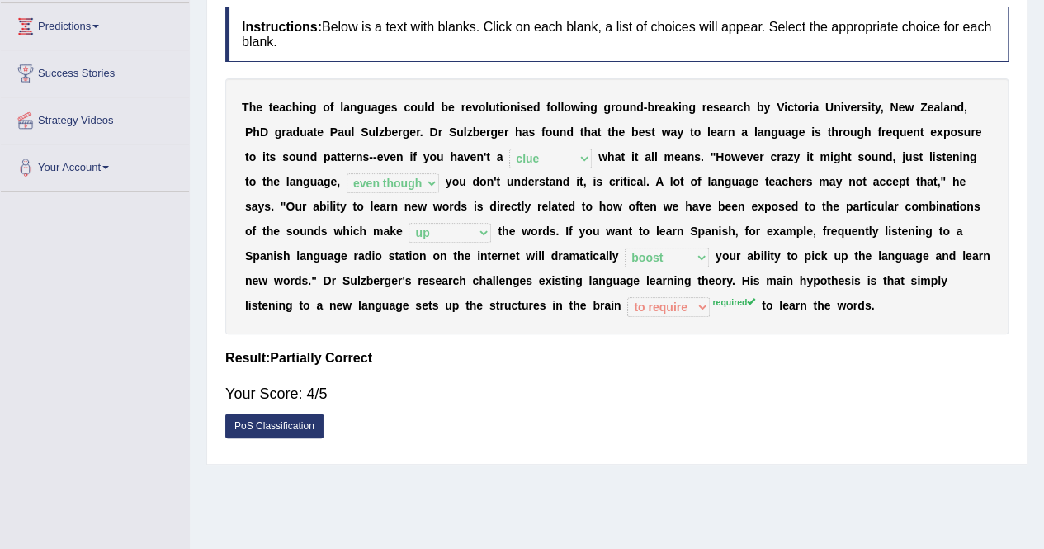
scroll to position [0, 0]
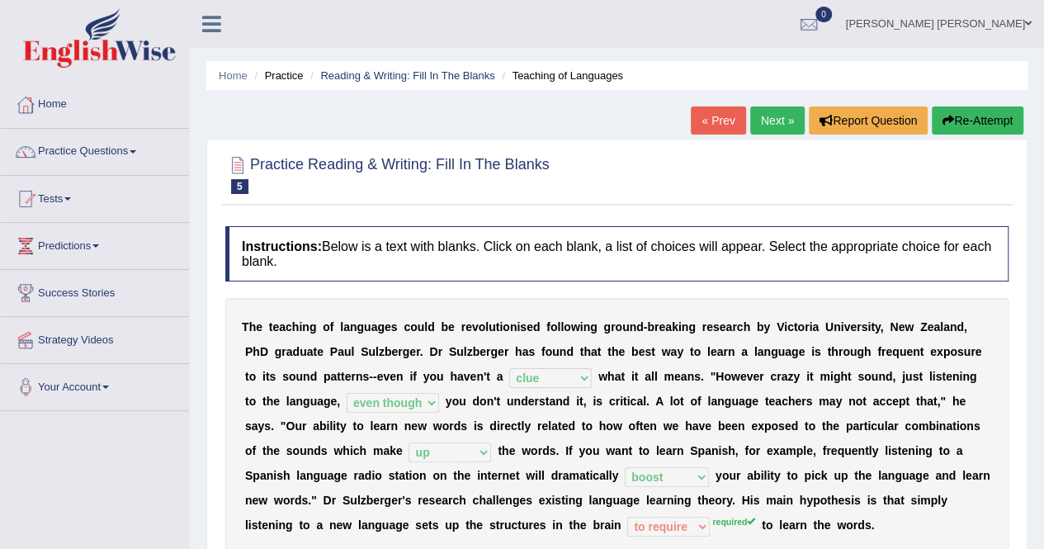
click at [967, 117] on button "Re-Attempt" at bounding box center [977, 120] width 92 height 28
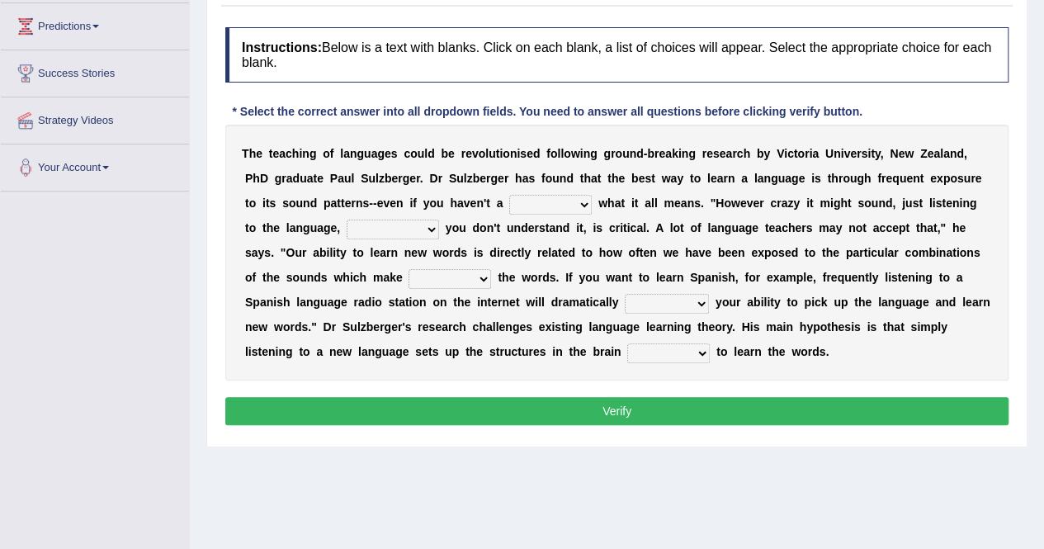
click at [563, 209] on select "dew claw clue due" at bounding box center [550, 205] width 83 height 20
select select "clue"
click at [509, 195] on select "dew claw clue due" at bounding box center [550, 205] width 83 height 20
click at [394, 224] on select "but also all together even though if so" at bounding box center [393, 229] width 92 height 20
select select "even though"
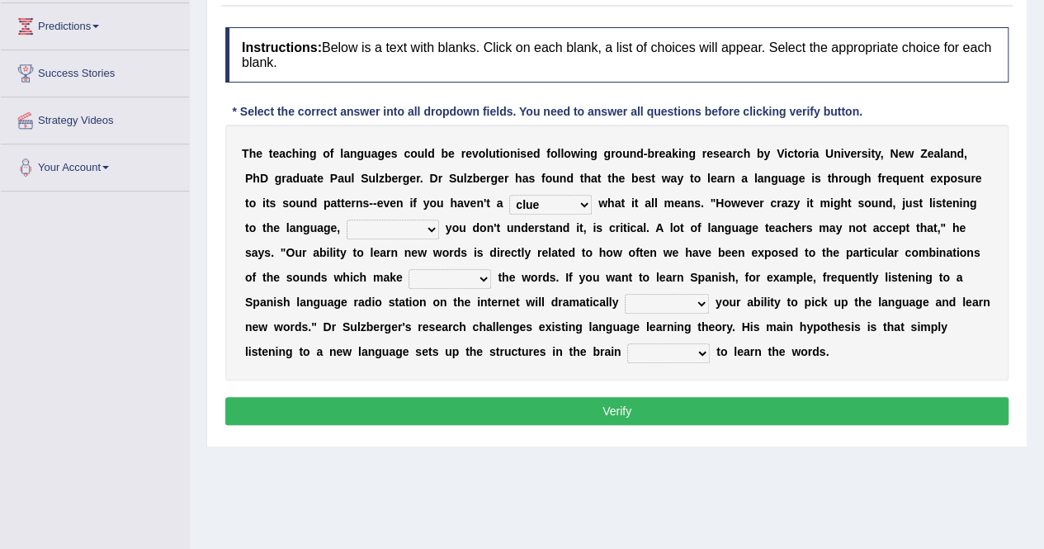
click at [347, 219] on select "but also all together even though if so" at bounding box center [393, 229] width 92 height 20
click at [460, 274] on select "down up of on" at bounding box center [449, 279] width 83 height 20
select select "up"
click at [408, 269] on select "down up of on" at bounding box center [449, 279] width 83 height 20
click at [446, 274] on select "down up of on" at bounding box center [449, 279] width 83 height 20
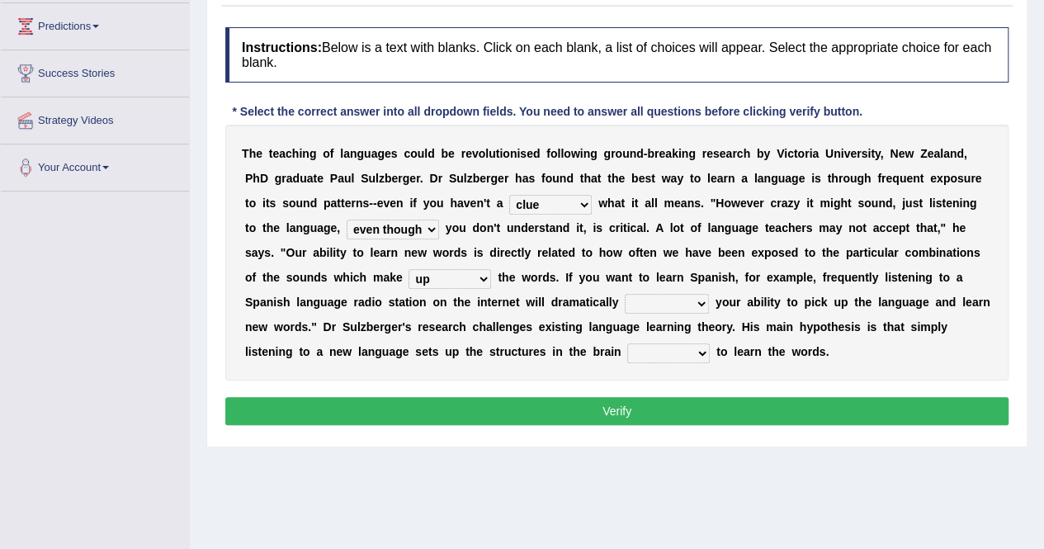
click at [408, 269] on select "down up of on" at bounding box center [449, 279] width 83 height 20
click at [660, 299] on select "evaluate exaggerate describe boost" at bounding box center [667, 304] width 84 height 20
select select "boost"
click at [625, 294] on select "evaluate exaggerate describe boost" at bounding box center [667, 304] width 84 height 20
click at [658, 362] on div "T h e t e a c h i n g o f l a n g u a g e s c o u l d b e r e v o l u t i o n i…" at bounding box center [616, 253] width 783 height 256
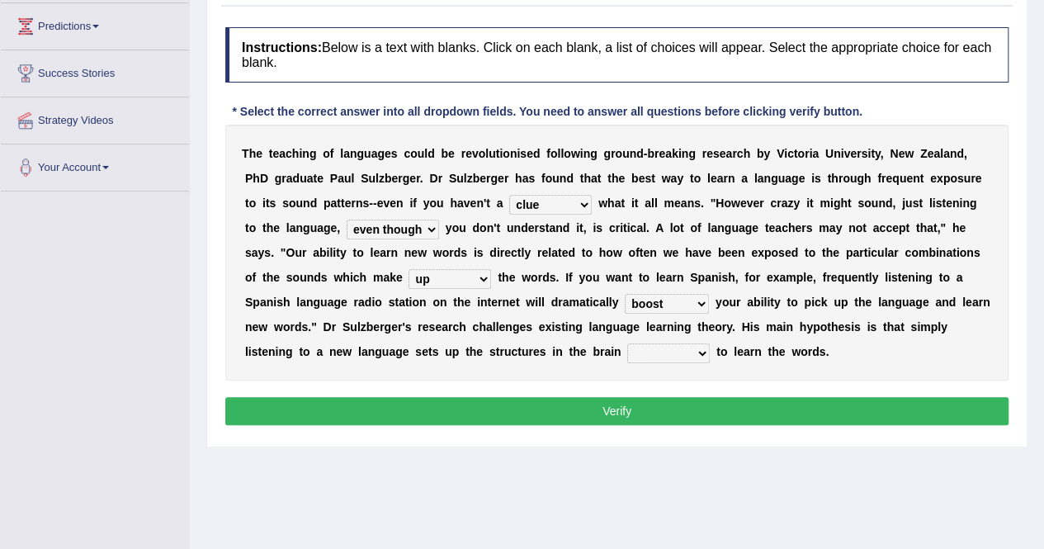
click at [657, 343] on select "requiring required directed to require" at bounding box center [668, 353] width 83 height 20
select select "required"
click at [627, 343] on select "requiring required directed to require" at bounding box center [668, 353] width 83 height 20
click at [652, 410] on button "Verify" at bounding box center [616, 411] width 783 height 28
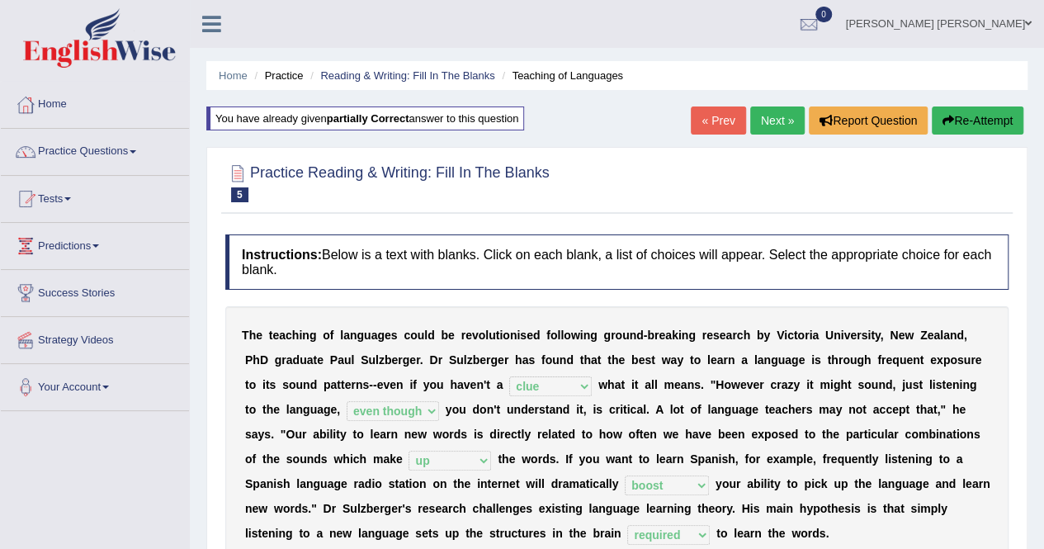
click at [753, 118] on link "Next »" at bounding box center [777, 120] width 54 height 28
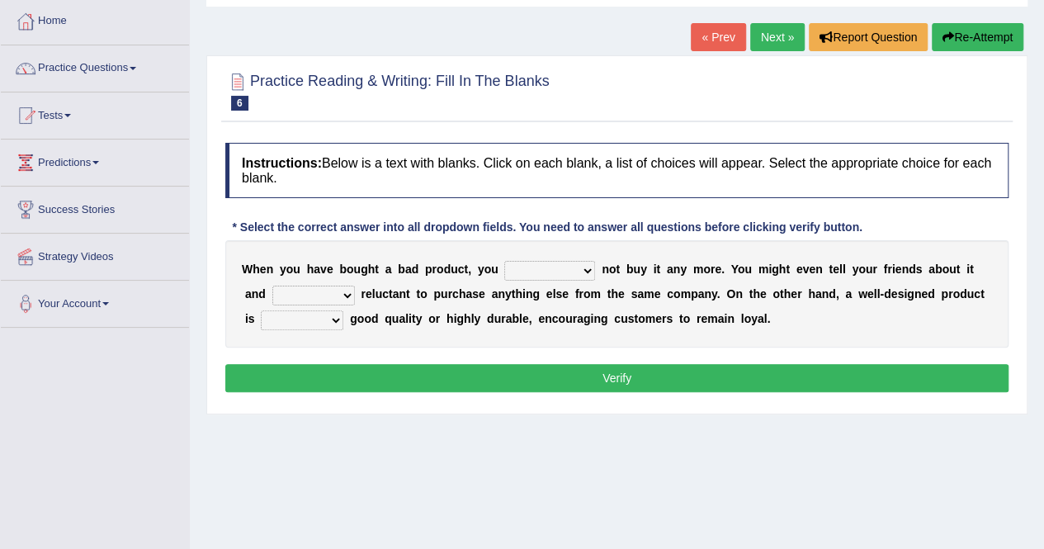
scroll to position [110, 0]
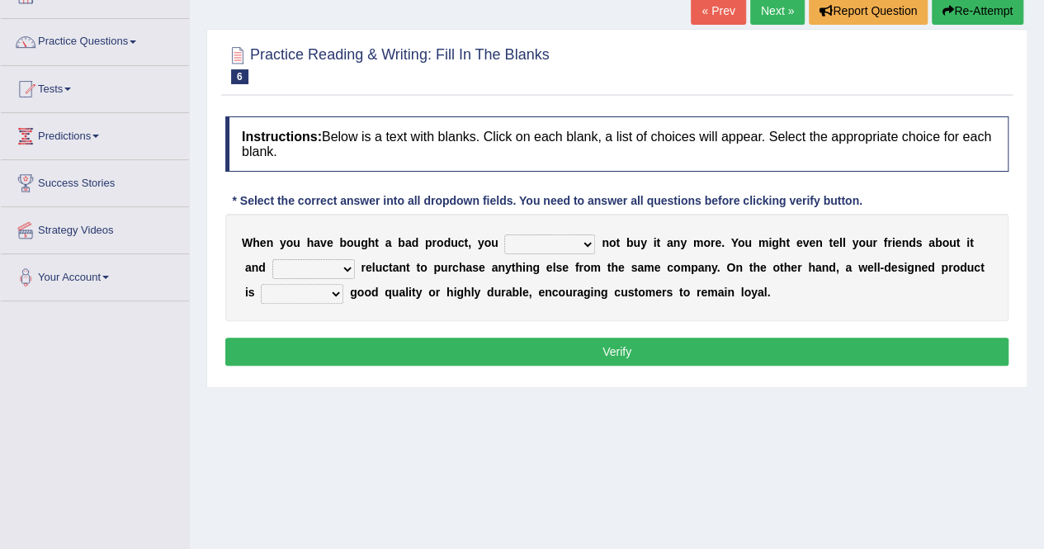
click at [581, 242] on select "would have should have should" at bounding box center [549, 244] width 91 height 20
click at [662, 256] on div "W h e n y o u h a v e b o u g h t a b a d p r o d u c t , y o u would have shou…" at bounding box center [616, 267] width 783 height 107
click at [563, 234] on select "would have should have should" at bounding box center [549, 244] width 91 height 20
select select "would"
click at [504, 234] on select "would have should have should" at bounding box center [549, 244] width 91 height 20
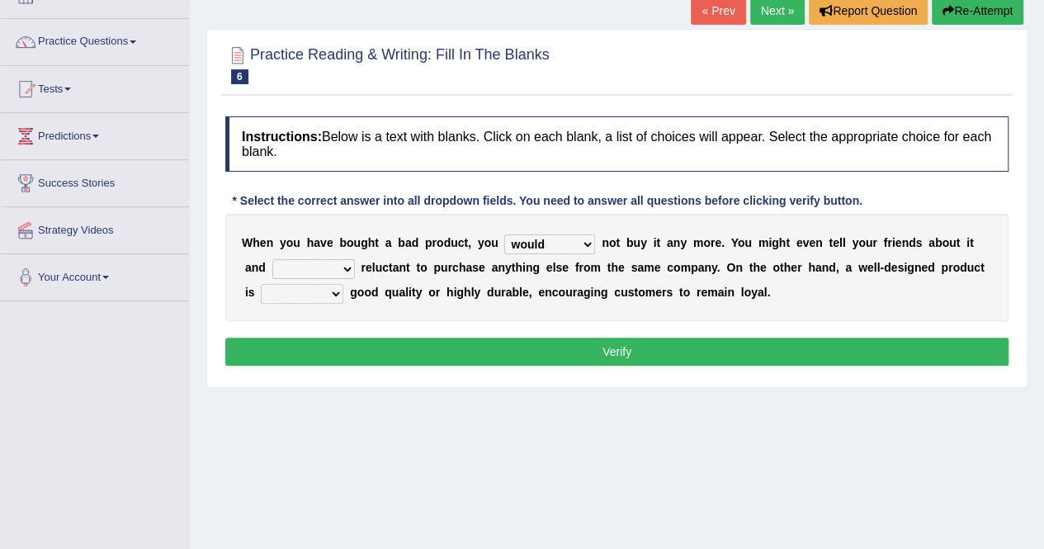
click at [325, 265] on select "is are be being" at bounding box center [313, 269] width 83 height 20
click at [272, 259] on select "is are be being" at bounding box center [313, 269] width 83 height 20
click at [311, 273] on select "is are be being" at bounding box center [313, 269] width 83 height 20
click at [406, 306] on div "W h e n y o u h a v e b o u g h t a b a d p r o d u c t , y o u would have shou…" at bounding box center [616, 267] width 783 height 107
click at [320, 266] on select "is are be being" at bounding box center [313, 269] width 83 height 20
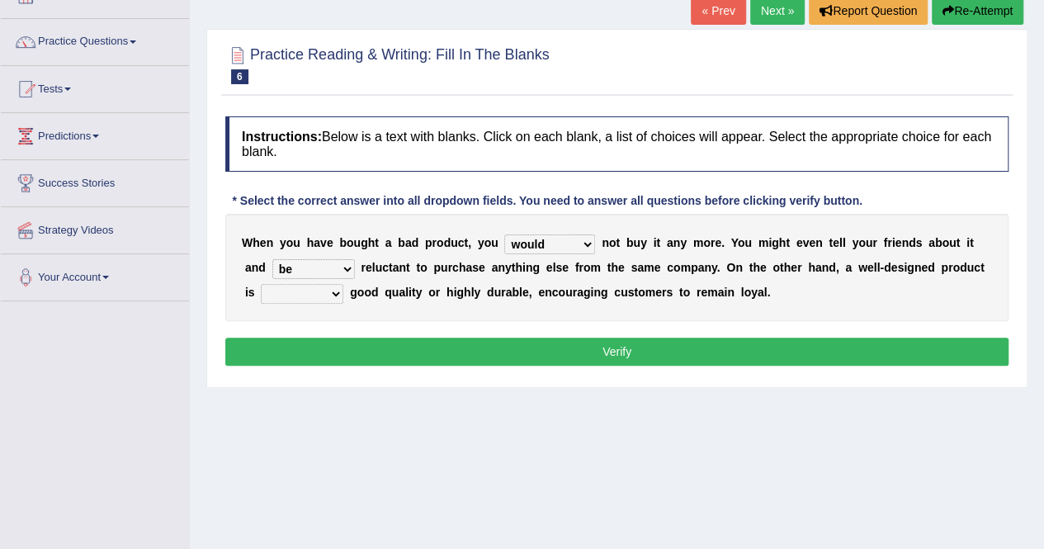
select select "being"
click at [272, 259] on select "is are be being" at bounding box center [313, 269] width 83 height 20
click at [304, 293] on select "both also neither either" at bounding box center [302, 294] width 83 height 20
select select "also"
click at [261, 284] on select "both also neither either" at bounding box center [302, 294] width 83 height 20
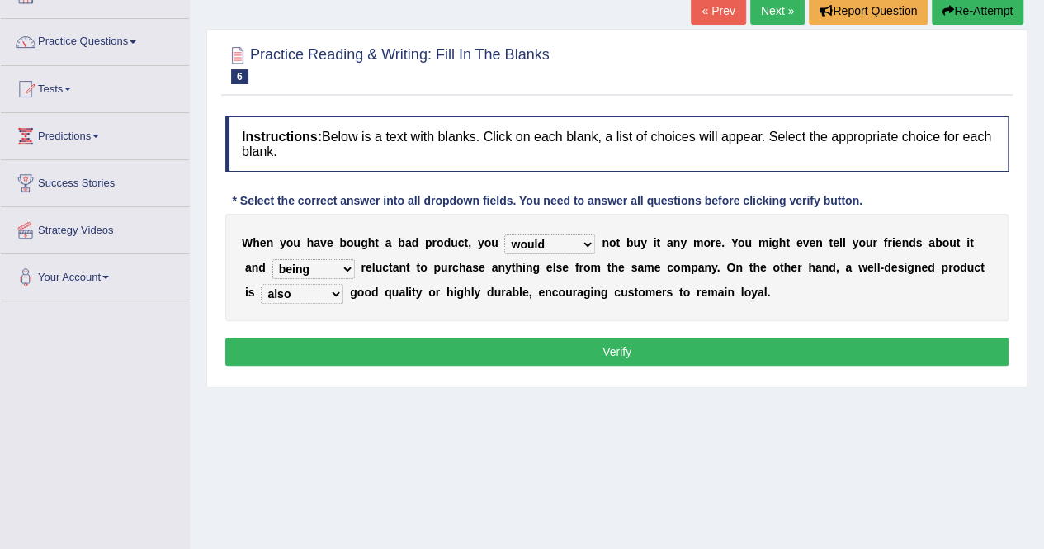
click at [303, 294] on select "both also neither either" at bounding box center [302, 294] width 83 height 20
click at [388, 310] on div "W h e n y o u h a v e b o u g h t a b a d p r o d u c t , y o u would have shou…" at bounding box center [616, 267] width 783 height 107
click at [614, 347] on button "Verify" at bounding box center [616, 351] width 783 height 28
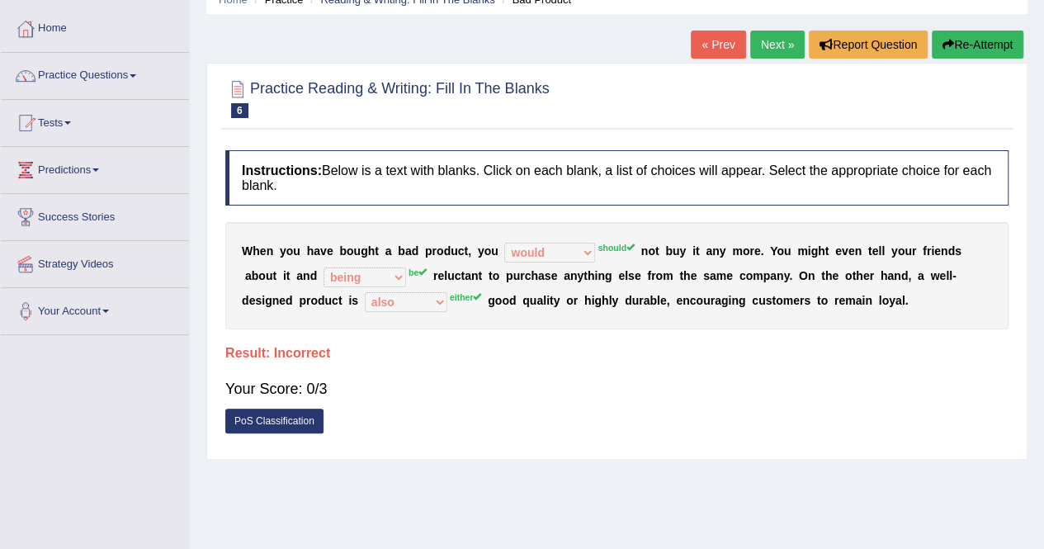
scroll to position [0, 0]
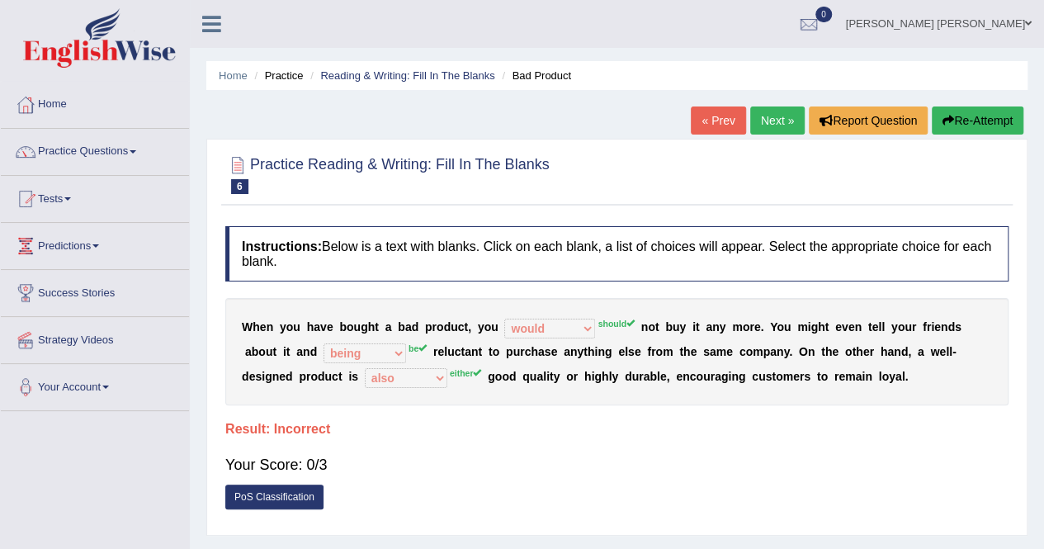
click at [961, 113] on button "Re-Attempt" at bounding box center [977, 120] width 92 height 28
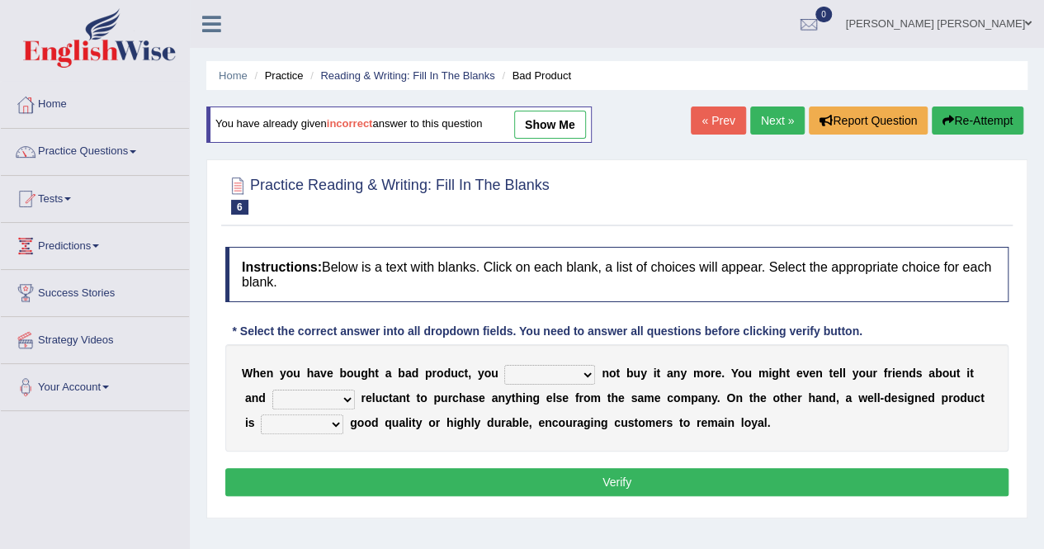
click at [568, 369] on select "would have should have should" at bounding box center [549, 375] width 91 height 20
select select "should"
click at [504, 365] on select "would have should have should" at bounding box center [549, 375] width 91 height 20
click at [351, 398] on select "is are be being" at bounding box center [313, 399] width 83 height 20
select select "be"
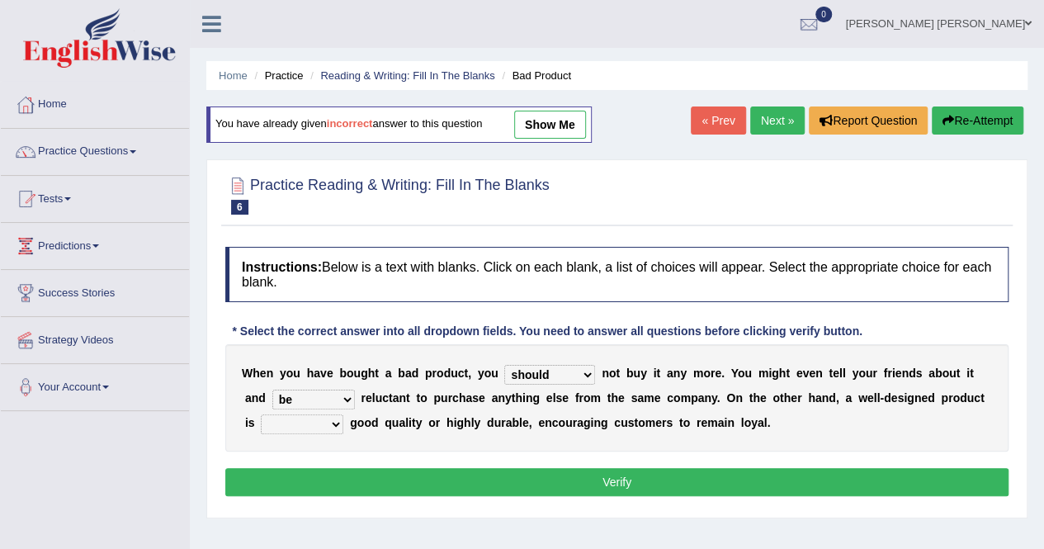
click at [272, 389] on select "is are be being" at bounding box center [313, 399] width 83 height 20
click at [281, 428] on select "both also neither either" at bounding box center [302, 424] width 83 height 20
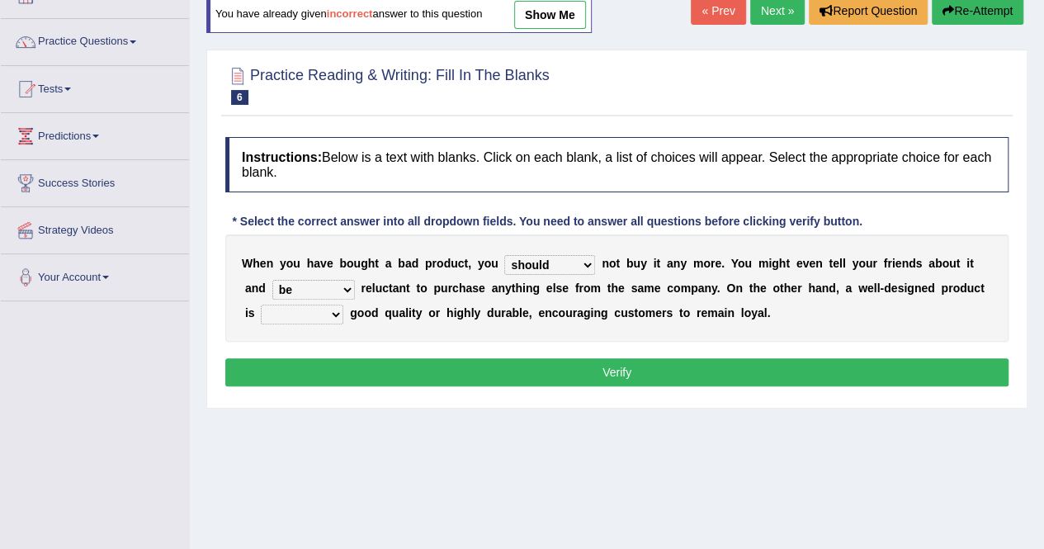
click at [294, 314] on select "both also neither either" at bounding box center [302, 314] width 83 height 20
select select "either"
click at [261, 304] on select "both also neither either" at bounding box center [302, 314] width 83 height 20
click at [567, 384] on div "Instructions: Below is a text with blanks. Click on each blank, a list of choic…" at bounding box center [616, 264] width 791 height 271
click at [563, 365] on button "Verify" at bounding box center [616, 372] width 783 height 28
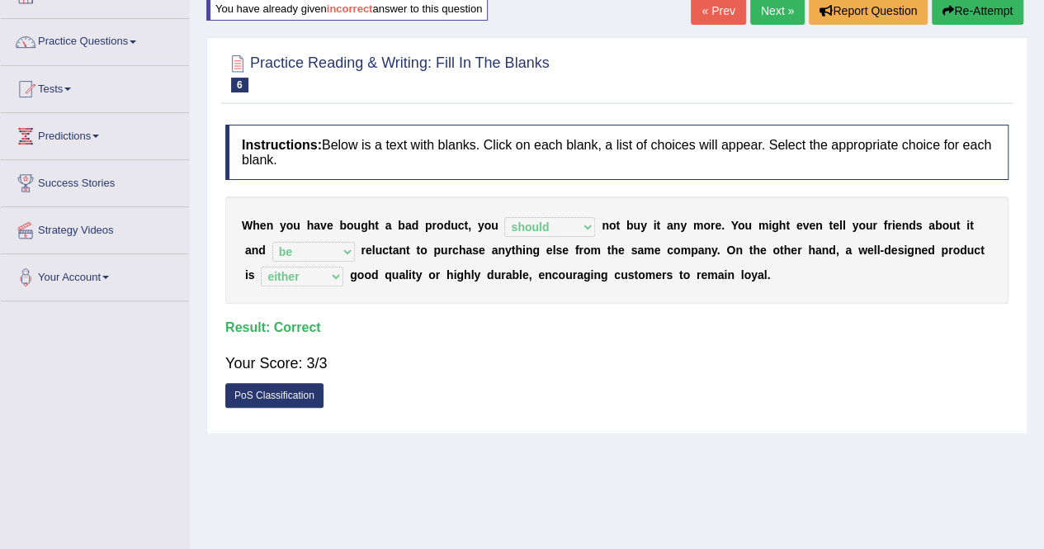
click at [771, 14] on link "Next »" at bounding box center [777, 11] width 54 height 28
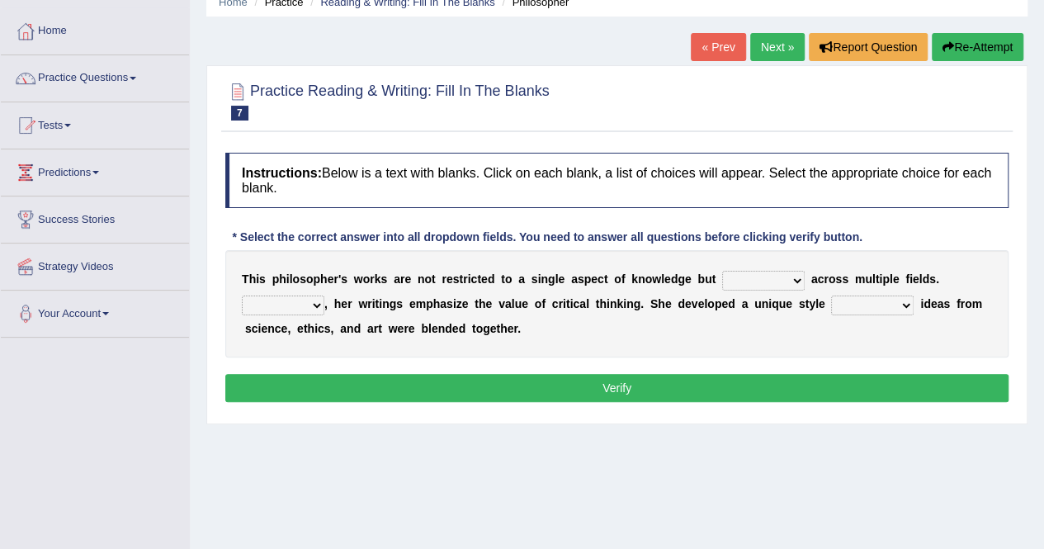
scroll to position [110, 0]
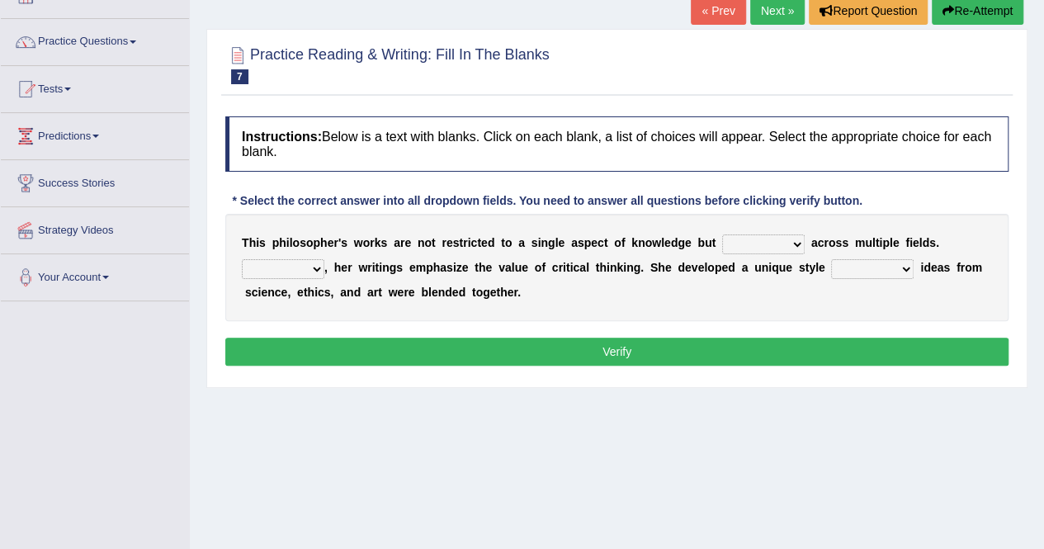
click at [741, 238] on select "constrain contain assemble extend" at bounding box center [763, 244] width 83 height 20
click at [298, 260] on select "Rather So Moreover Likely" at bounding box center [283, 269] width 83 height 20
select select "Moreover"
click at [242, 259] on select "Rather So Moreover Likely" at bounding box center [283, 269] width 83 height 20
click at [844, 263] on select "in that that which in which" at bounding box center [872, 269] width 83 height 20
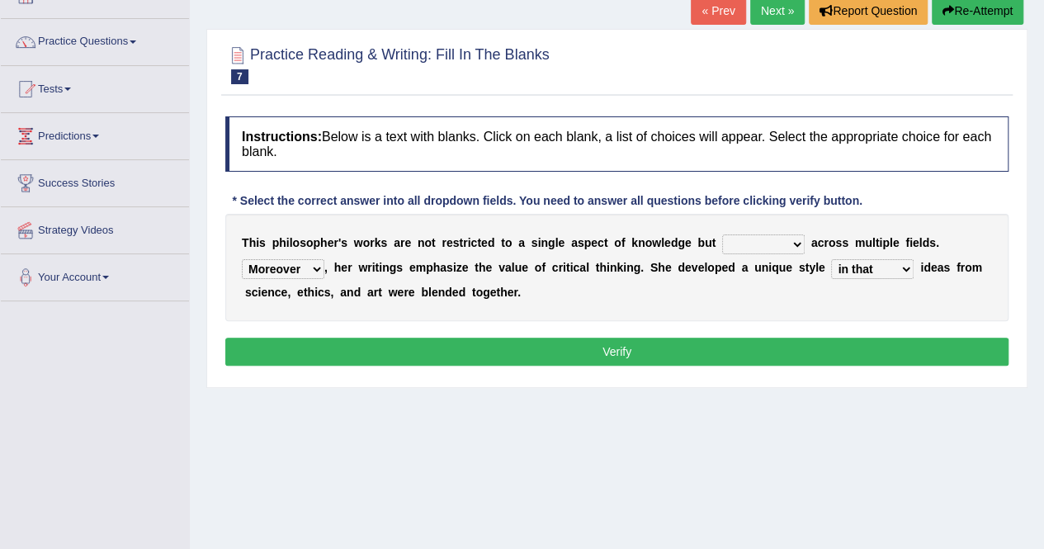
click at [831, 259] on select "in that that which in which" at bounding box center [872, 269] width 83 height 20
click at [856, 268] on select "in that that which in which" at bounding box center [872, 269] width 83 height 20
click at [831, 259] on select "in that that which in which" at bounding box center [872, 269] width 83 height 20
click at [853, 263] on select "in that that which in which" at bounding box center [872, 269] width 83 height 20
select select "in that"
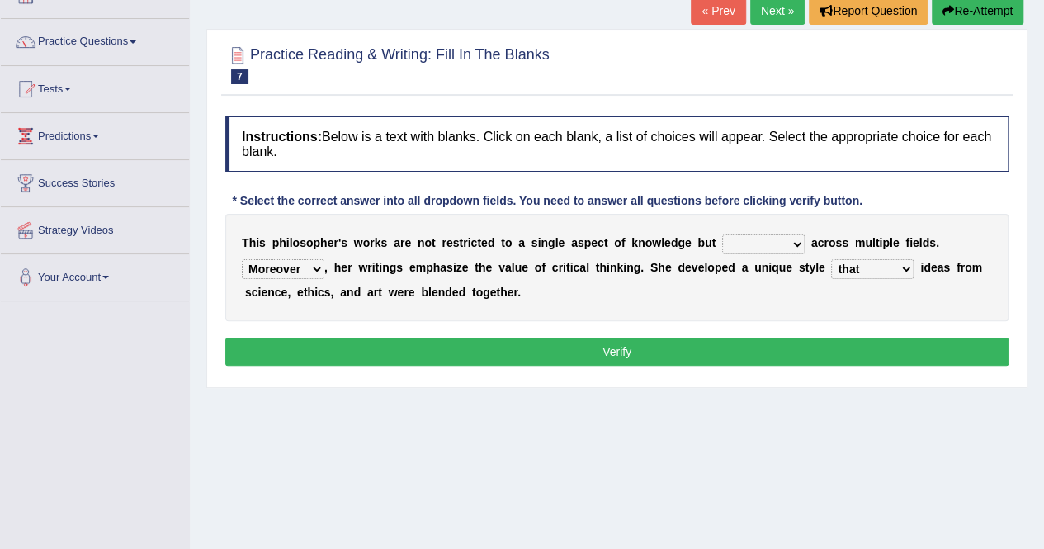
click at [831, 259] on select "in that that which in which" at bounding box center [872, 269] width 83 height 20
click at [750, 238] on select "constrain contain assemble extend" at bounding box center [763, 244] width 83 height 20
select select "contain"
click at [722, 234] on select "constrain contain assemble extend" at bounding box center [763, 244] width 83 height 20
click at [735, 346] on button "Verify" at bounding box center [616, 351] width 783 height 28
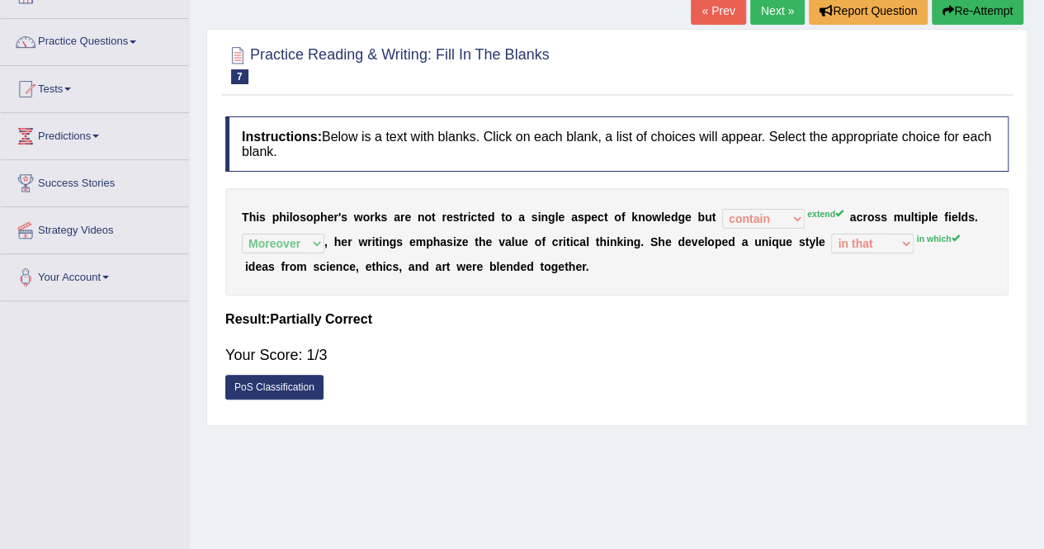
click at [773, 12] on link "Next »" at bounding box center [777, 11] width 54 height 28
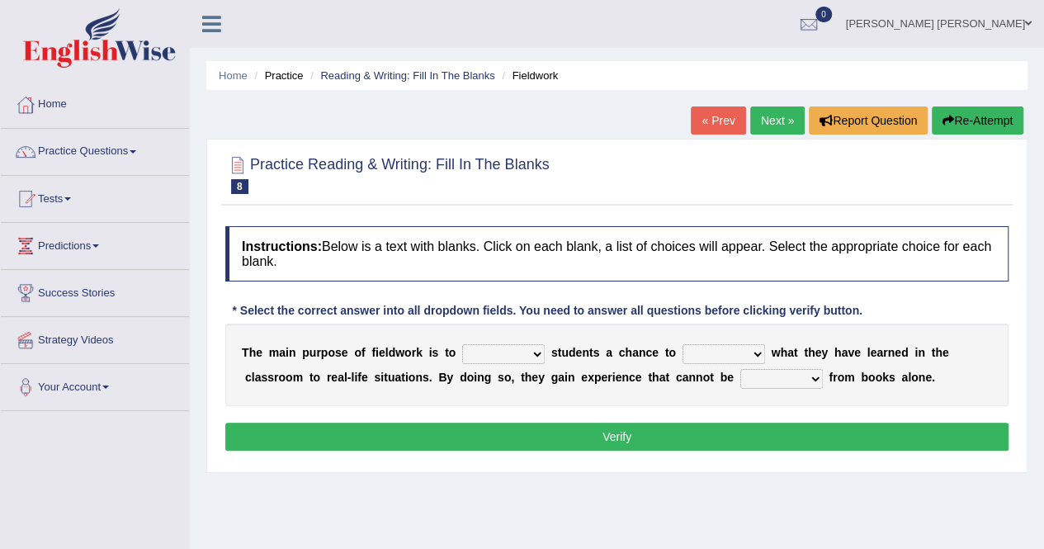
click at [717, 120] on link "« Prev" at bounding box center [718, 120] width 54 height 28
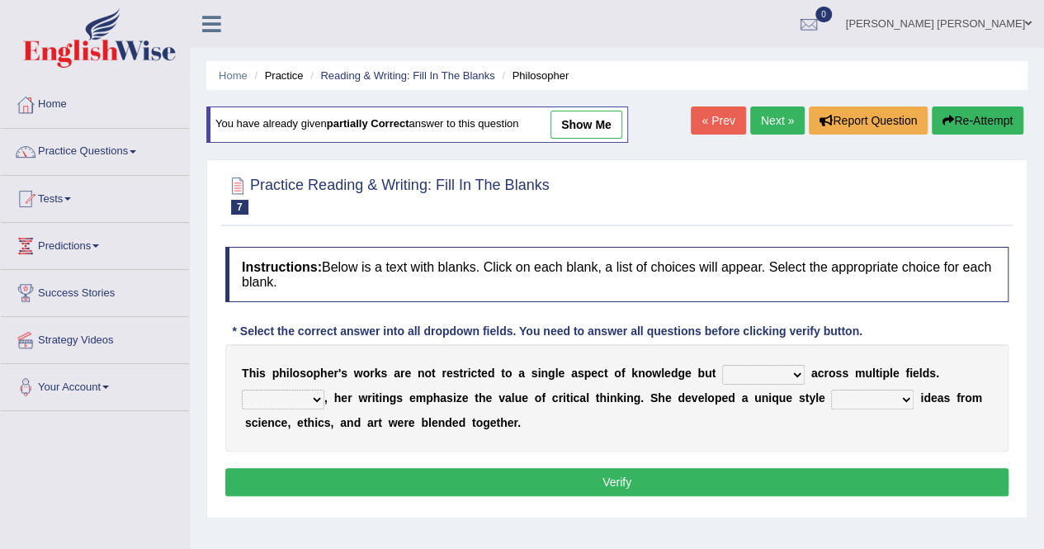
click at [785, 384] on div "T h i s p h i l o s o p h e r ' s w o r k s a r e n o t r e s t r i c t e d t o…" at bounding box center [616, 397] width 783 height 107
click at [780, 372] on select "constrain contain assemble extend" at bounding box center [763, 375] width 83 height 20
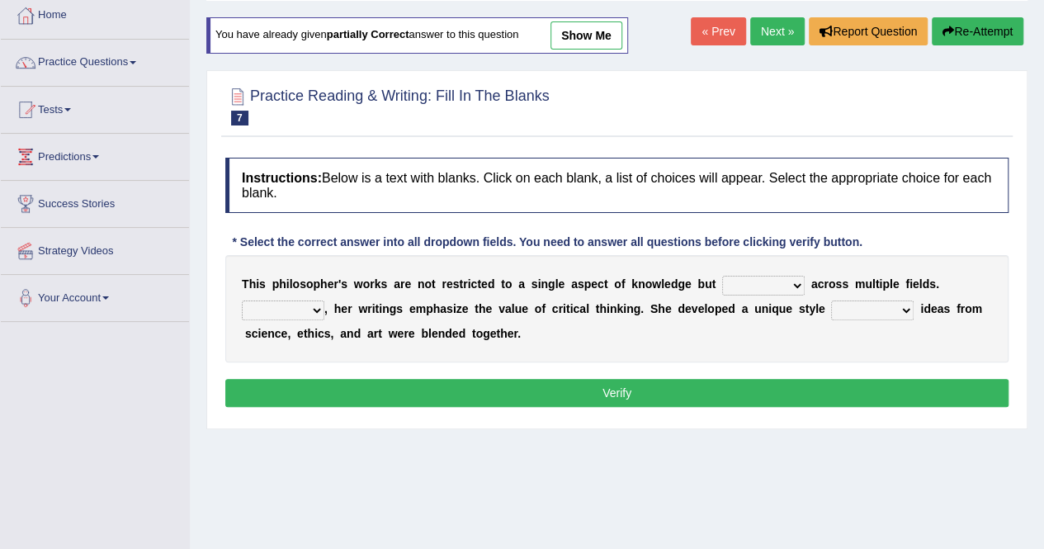
scroll to position [110, 0]
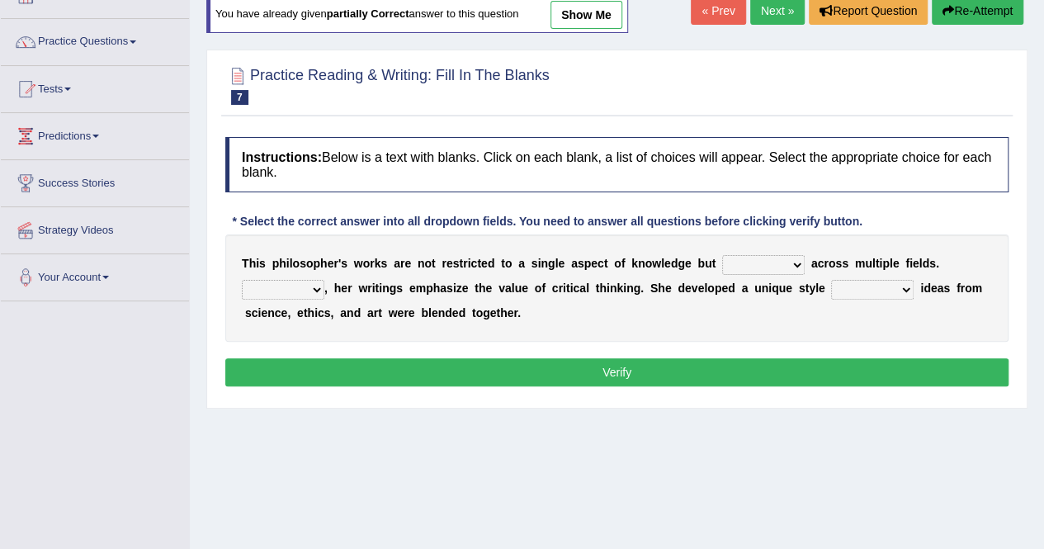
click at [731, 266] on select "constrain contain assemble extend" at bounding box center [763, 265] width 83 height 20
select select "extend"
click at [722, 255] on select "constrain contain assemble extend" at bounding box center [763, 265] width 83 height 20
click at [846, 288] on select "in that that which in which" at bounding box center [872, 290] width 83 height 20
select select "in which"
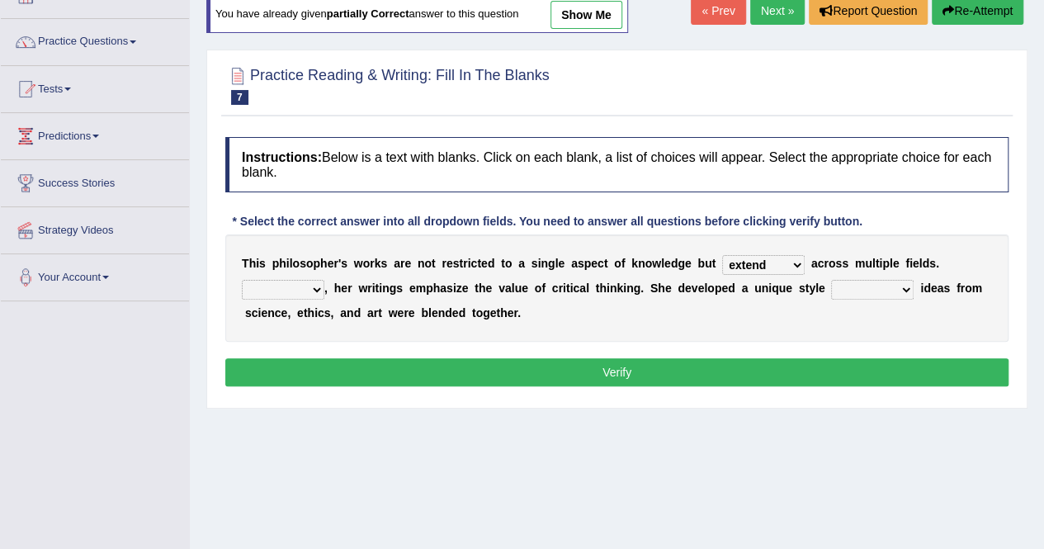
click at [831, 280] on select "in that that which in which" at bounding box center [872, 290] width 83 height 20
click at [282, 289] on select "Rather So Moreover Likely" at bounding box center [283, 290] width 83 height 20
select select "Moreover"
click at [242, 280] on select "Rather So Moreover Likely" at bounding box center [283, 290] width 83 height 20
click at [615, 361] on button "Verify" at bounding box center [616, 372] width 783 height 28
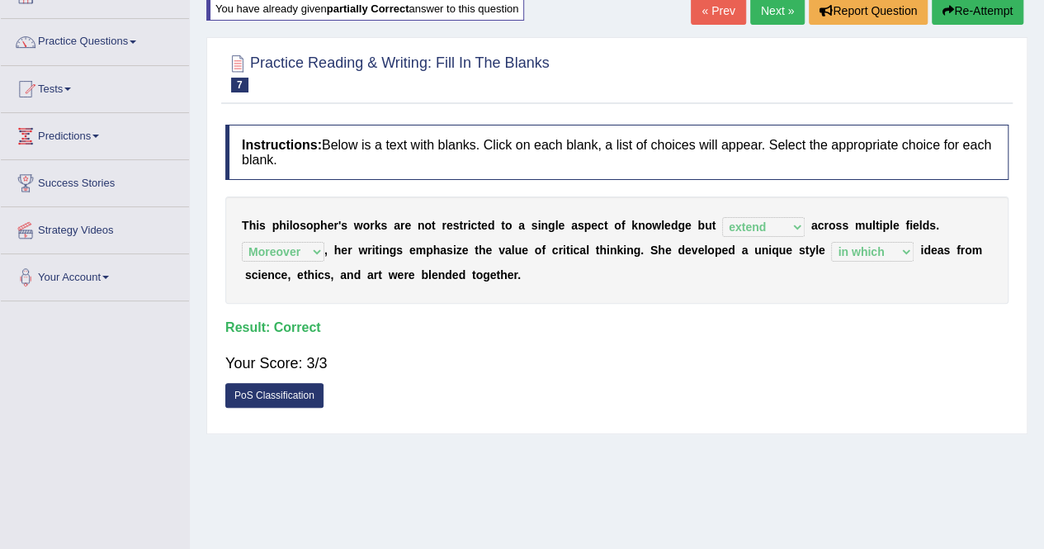
click at [757, 9] on link "Next »" at bounding box center [777, 11] width 54 height 28
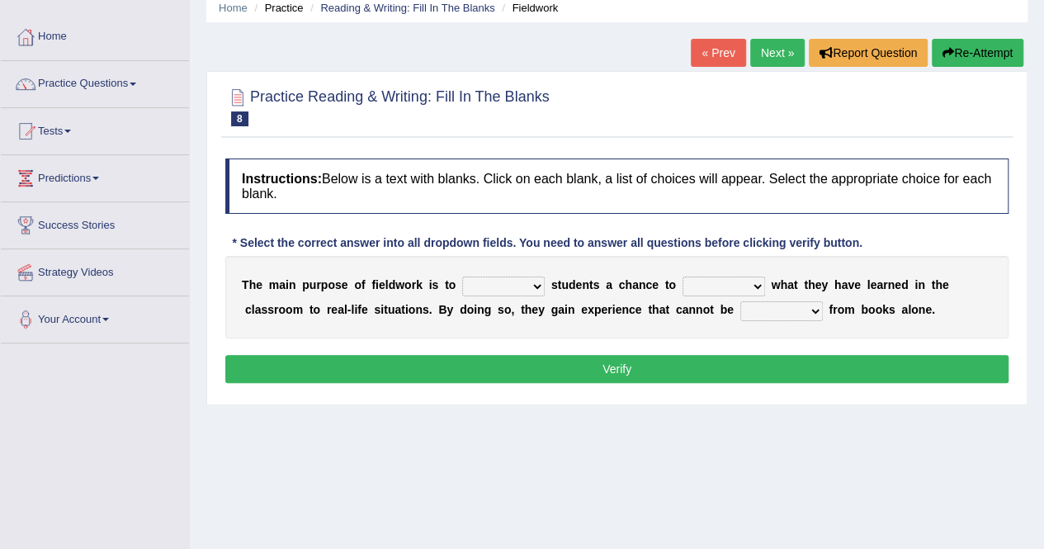
scroll to position [110, 0]
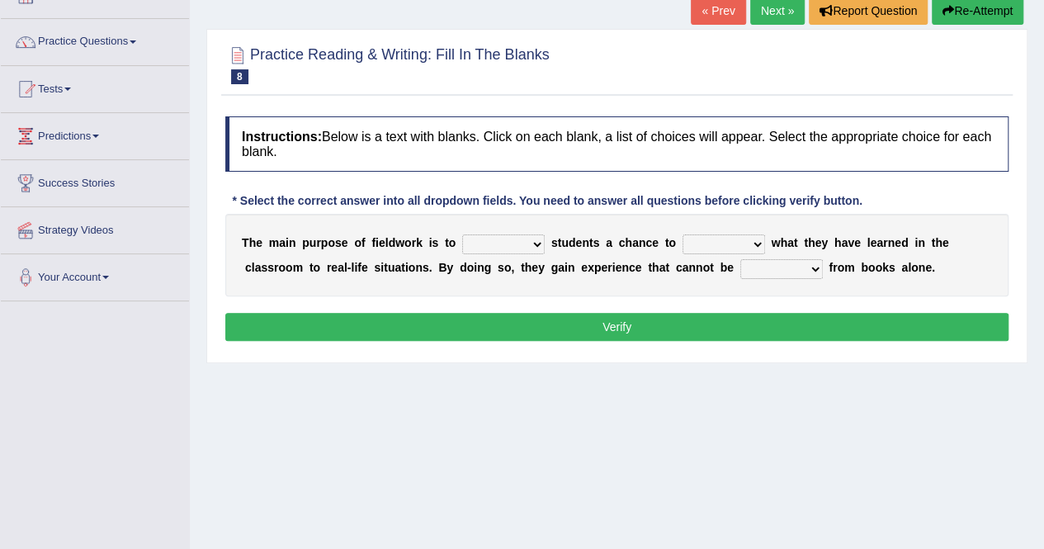
click at [802, 270] on select "originated prepared obtained touted" at bounding box center [781, 269] width 83 height 20
click at [853, 252] on div "T h e m a i n p u r p o s e o f f i e l d w o r k i s t o resemble stow rave of…" at bounding box center [616, 255] width 783 height 83
click at [464, 234] on select "resemble stow rave offer" at bounding box center [503, 244] width 83 height 20
select select "offer"
click at [462, 234] on select "resemble stow rave offer" at bounding box center [503, 244] width 83 height 20
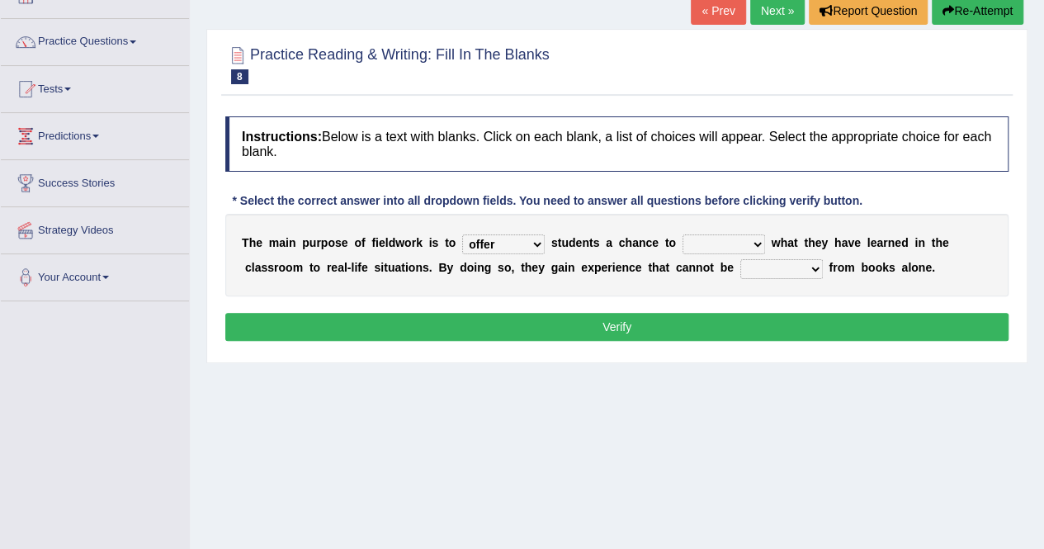
click at [710, 240] on select "compare align apply dismount" at bounding box center [723, 244] width 83 height 20
click at [682, 234] on select "compare align apply dismount" at bounding box center [723, 244] width 83 height 20
click at [731, 245] on select "compare align apply dismount" at bounding box center [723, 244] width 83 height 20
click at [682, 234] on select "compare align apply dismount" at bounding box center [723, 244] width 83 height 20
click at [504, 243] on select "resemble stow rave offer" at bounding box center [503, 244] width 83 height 20
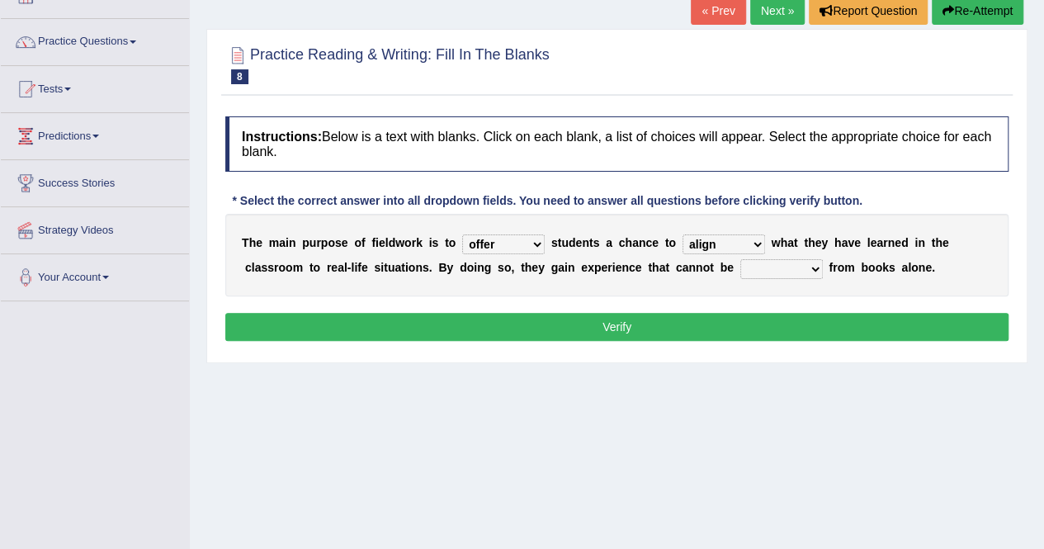
drag, startPoint x: 712, startPoint y: 291, endPoint x: 724, endPoint y: 291, distance: 11.6
click at [724, 291] on div "T h e m a i n p u r p o s e o f f i e l d w o r k i s t o resemble stow rave of…" at bounding box center [616, 255] width 783 height 83
click at [713, 235] on select "compare align apply dismount" at bounding box center [723, 244] width 83 height 20
click at [682, 234] on select "compare align apply dismount" at bounding box center [723, 244] width 83 height 20
click at [724, 238] on select "compare align apply dismount" at bounding box center [723, 244] width 83 height 20
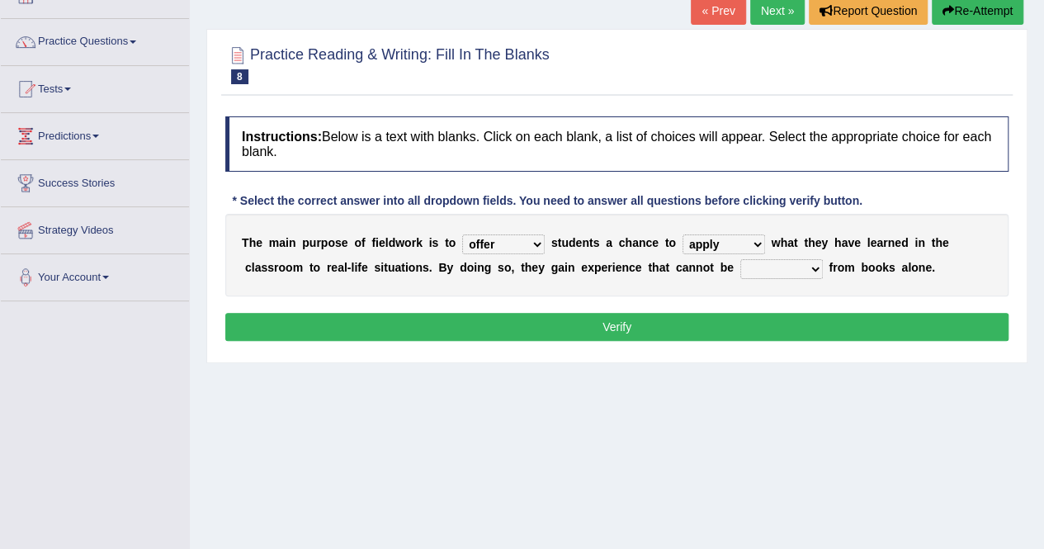
select select "compare"
click at [682, 234] on select "compare align apply dismount" at bounding box center [723, 244] width 83 height 20
click at [772, 266] on select "originated prepared obtained touted" at bounding box center [781, 269] width 83 height 20
select select "obtained"
click at [740, 259] on select "originated prepared obtained touted" at bounding box center [781, 269] width 83 height 20
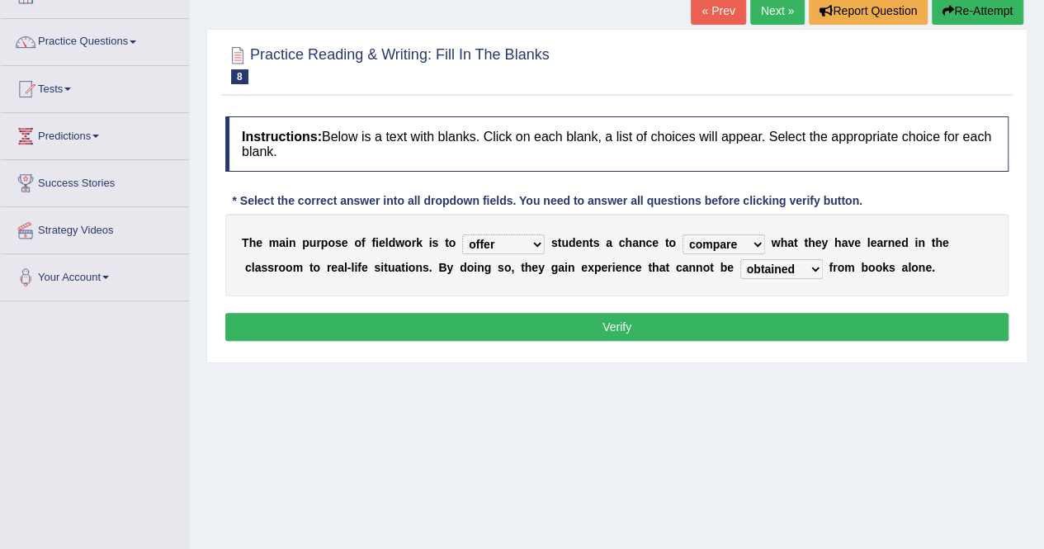
click at [516, 237] on select "resemble stow rave offer" at bounding box center [503, 244] width 83 height 20
click at [710, 238] on select "compare align apply dismount" at bounding box center [723, 244] width 83 height 20
select select "apply"
click at [682, 234] on select "compare align apply dismount" at bounding box center [723, 244] width 83 height 20
click at [658, 326] on button "Verify" at bounding box center [616, 327] width 783 height 28
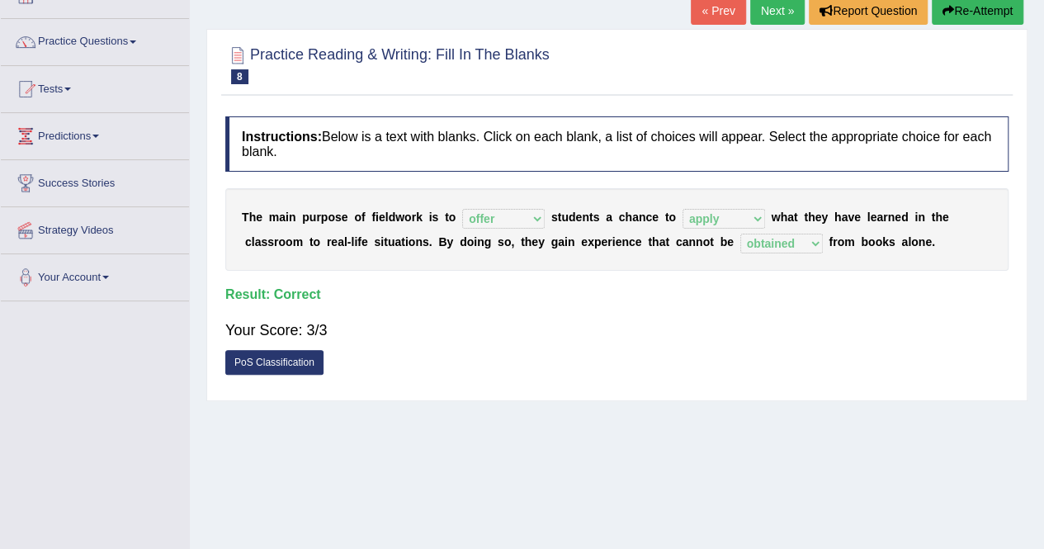
click at [761, 17] on link "Next »" at bounding box center [777, 11] width 54 height 28
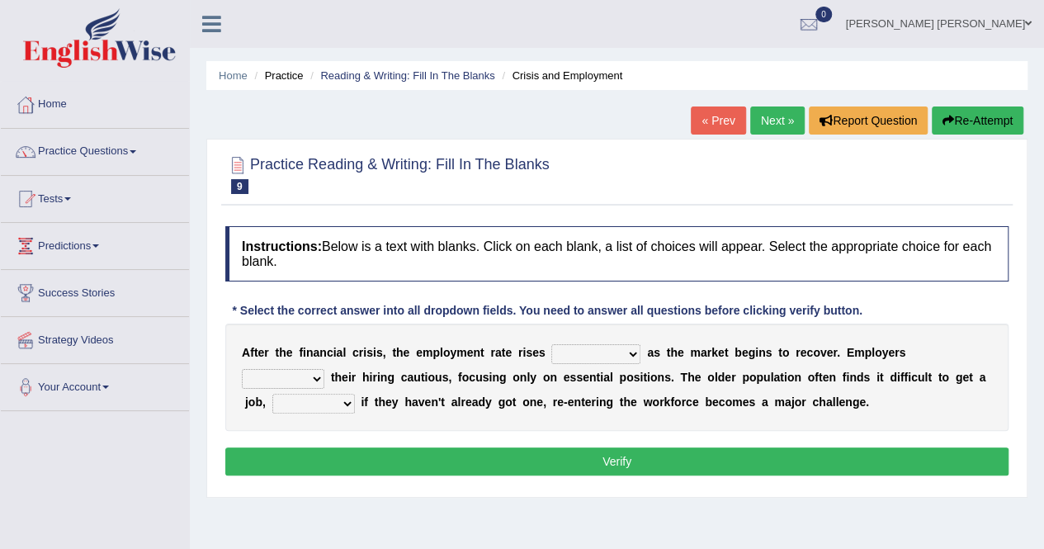
click at [611, 351] on select "normally conversely strenuously sharply" at bounding box center [595, 354] width 89 height 20
click at [622, 351] on select "normally conversely strenuously sharply" at bounding box center [595, 354] width 89 height 20
click at [551, 344] on select "normally conversely strenuously sharply" at bounding box center [595, 354] width 89 height 20
drag, startPoint x: 604, startPoint y: 418, endPoint x: 586, endPoint y: 398, distance: 26.9
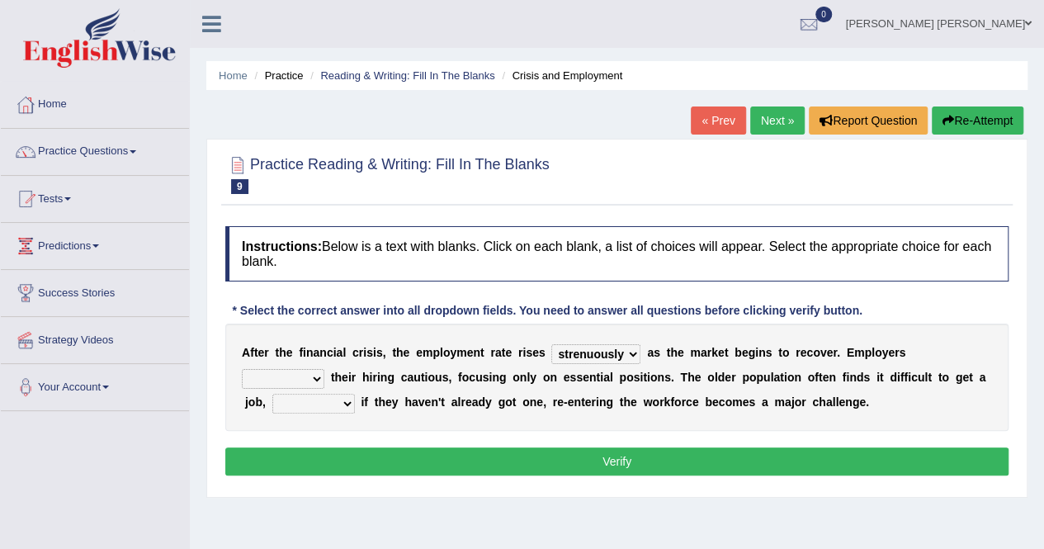
click at [592, 351] on select "normally conversely strenuously sharply" at bounding box center [595, 354] width 89 height 20
select select "conversely"
click at [551, 344] on select "normally conversely strenuously sharply" at bounding box center [595, 354] width 89 height 20
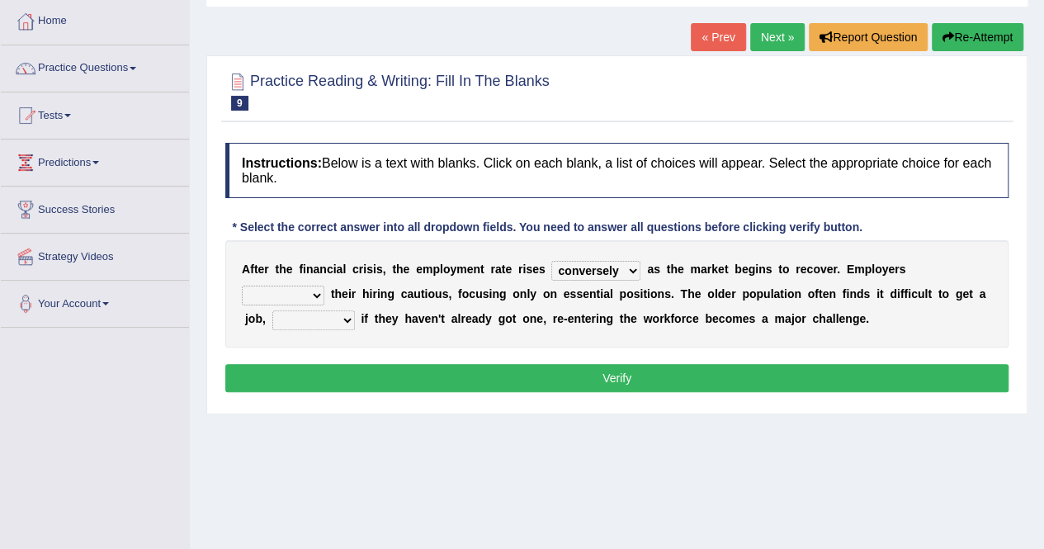
scroll to position [110, 0]
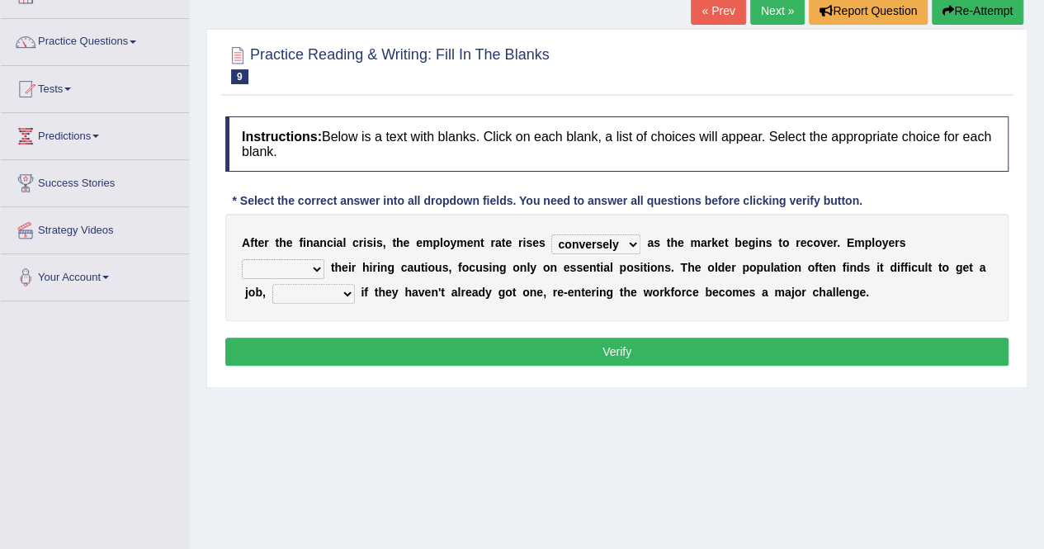
click at [276, 262] on select "keeping kept keep are kept" at bounding box center [283, 269] width 83 height 20
click at [242, 259] on select "keeping kept keep are kept" at bounding box center [283, 269] width 83 height 20
click at [290, 266] on select "keeping kept keep are kept" at bounding box center [283, 269] width 83 height 20
click at [242, 259] on select "keeping kept keep are kept" at bounding box center [283, 269] width 83 height 20
click at [299, 266] on select "keeping kept keep are kept" at bounding box center [283, 269] width 83 height 20
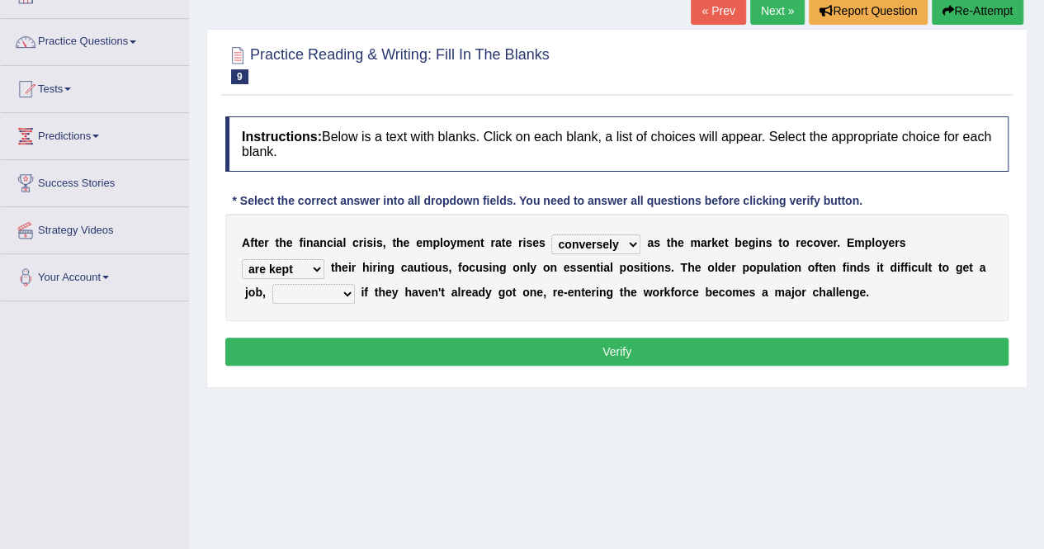
select select "keeping"
click at [242, 259] on select "keeping kept keep are kept" at bounding box center [283, 269] width 83 height 20
click at [313, 287] on select "although while then because" at bounding box center [313, 294] width 83 height 20
click at [272, 284] on select "although while then because" at bounding box center [313, 294] width 83 height 20
click at [317, 285] on select "although while then because" at bounding box center [313, 294] width 83 height 20
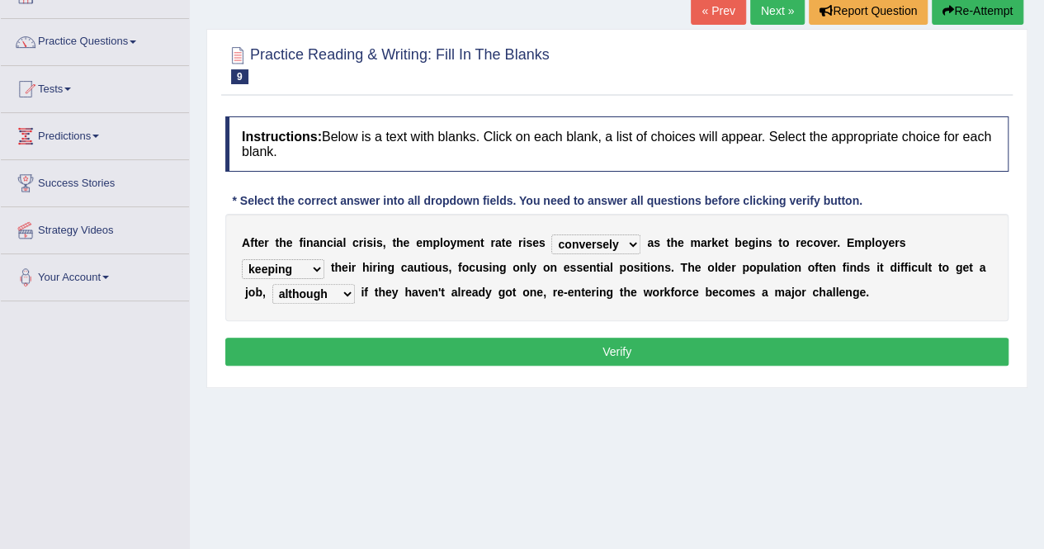
select select "because"
click at [272, 284] on select "although while then because" at bounding box center [313, 294] width 83 height 20
click at [569, 344] on button "Verify" at bounding box center [616, 351] width 783 height 28
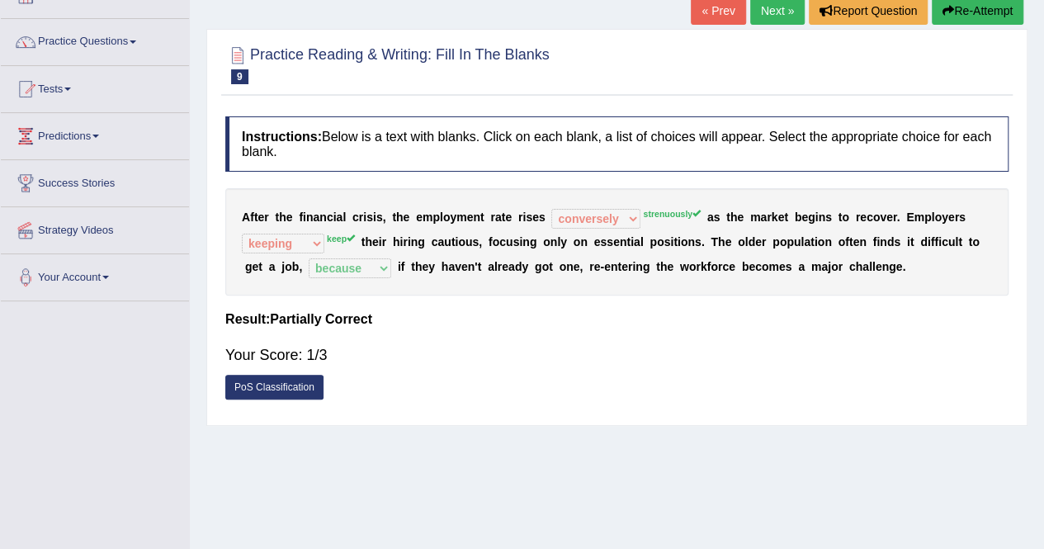
click at [279, 382] on link "PoS Classification" at bounding box center [274, 387] width 98 height 25
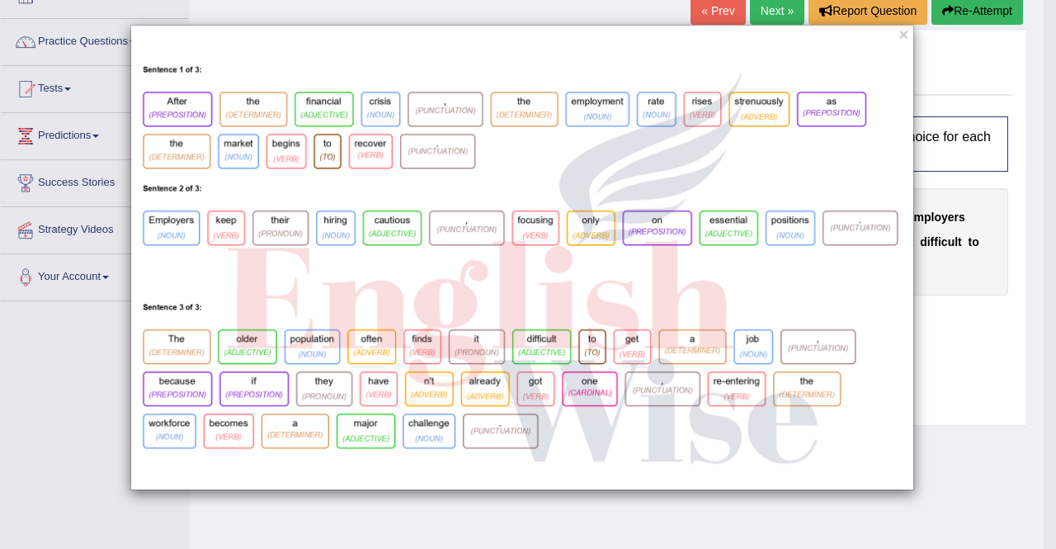
click at [961, 77] on div "×" at bounding box center [522, 257] width 1044 height 465
click at [908, 34] on button "×" at bounding box center [903, 34] width 10 height 17
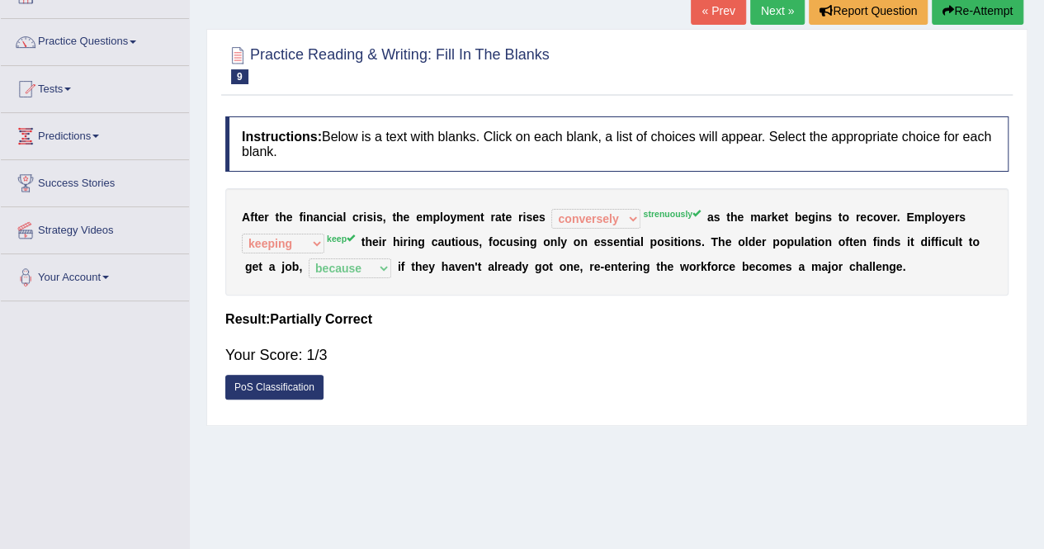
click at [969, 12] on button "Re-Attempt" at bounding box center [977, 11] width 92 height 28
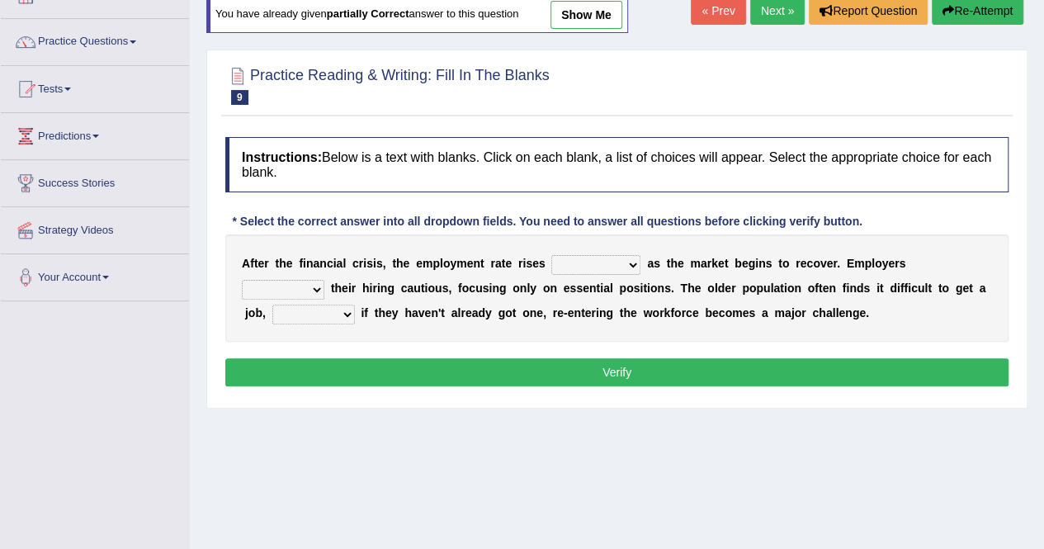
click at [619, 262] on select "normally conversely strenuously sharply" at bounding box center [595, 265] width 89 height 20
select select "strenuously"
click at [551, 255] on select "normally conversely strenuously sharply" at bounding box center [595, 265] width 89 height 20
click at [307, 280] on select "keeping kept keep are kept" at bounding box center [283, 290] width 83 height 20
select select "keep"
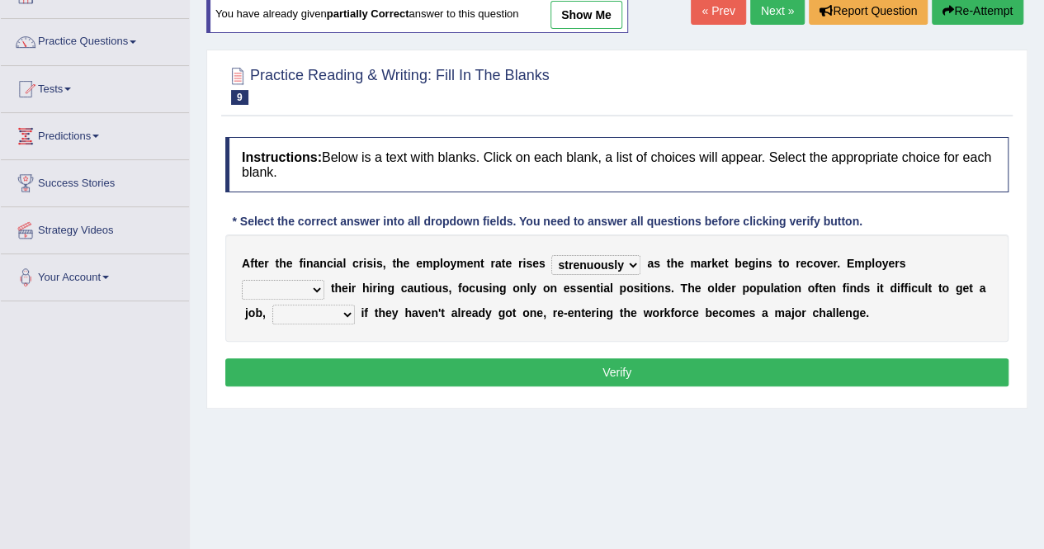
click at [242, 280] on select "keeping kept keep are kept" at bounding box center [283, 290] width 83 height 20
click at [336, 308] on select "although while then because" at bounding box center [313, 314] width 83 height 20
select select "because"
click at [272, 304] on select "although while then because" at bounding box center [313, 314] width 83 height 20
click at [602, 371] on button "Verify" at bounding box center [616, 372] width 783 height 28
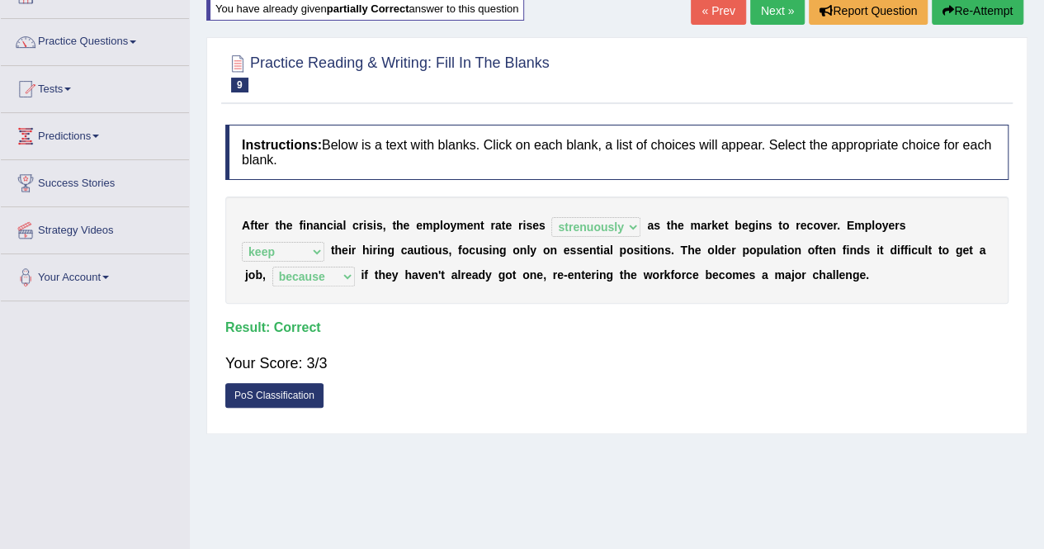
click at [779, 9] on link "Next »" at bounding box center [777, 11] width 54 height 28
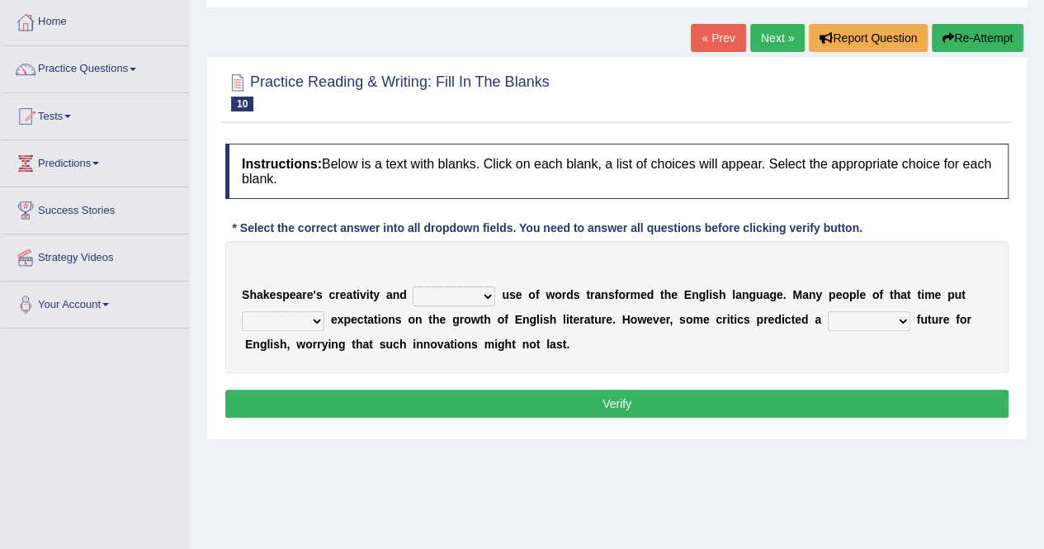
scroll to position [110, 0]
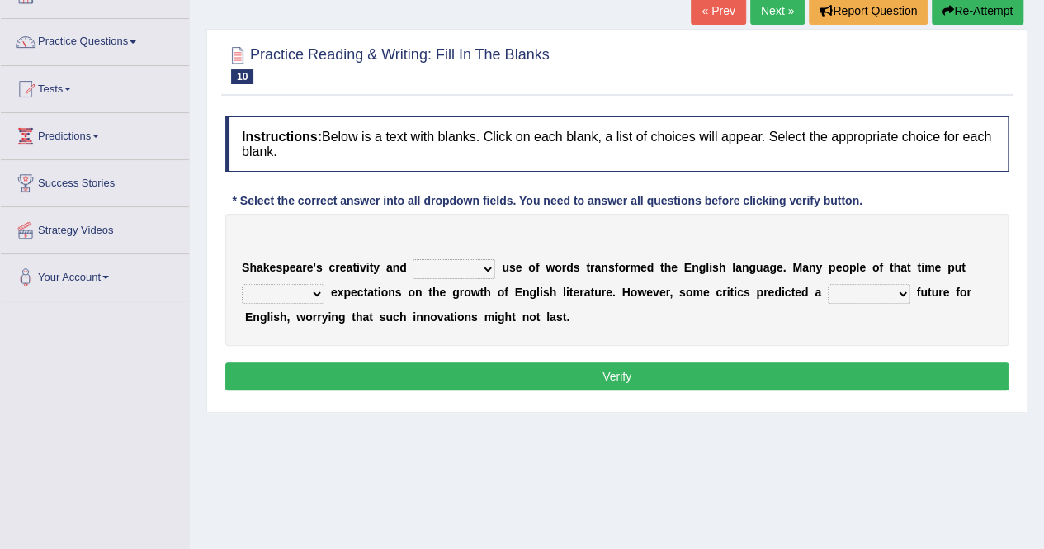
click at [460, 262] on select "idealized intensive fancied inventive" at bounding box center [454, 269] width 83 height 20
select select "intensive"
click at [413, 259] on select "idealized intensive fancied inventive" at bounding box center [454, 269] width 83 height 20
click at [460, 266] on select "idealized intensive fancied inventive" at bounding box center [454, 269] width 83 height 20
click at [549, 233] on div "S h a k e s p e a r e ' s c r e a t i v i t y a n d idealized intensive fancied…" at bounding box center [616, 280] width 783 height 132
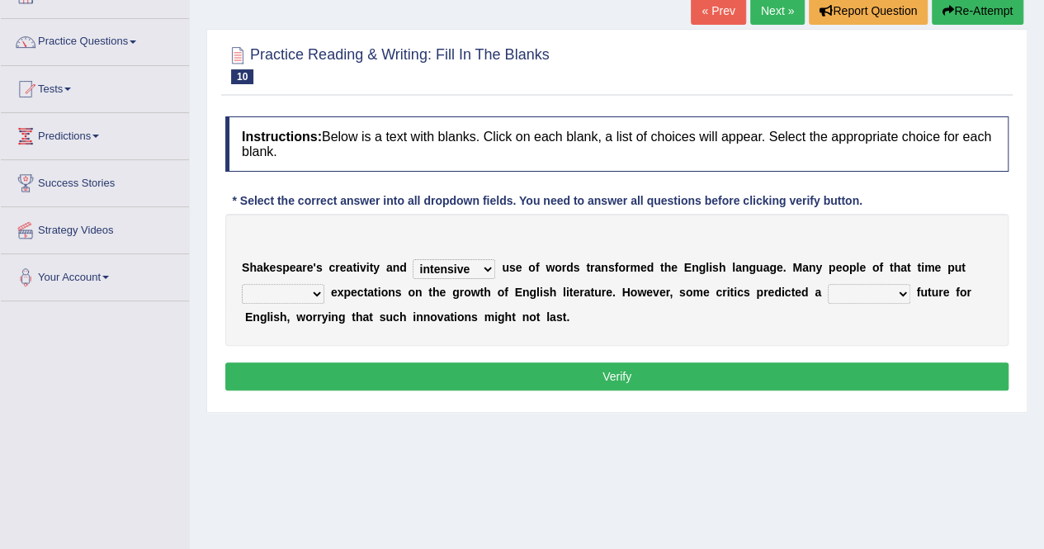
click at [286, 298] on select "wide much high more" at bounding box center [283, 294] width 83 height 20
select select "more"
click at [242, 284] on select "wide much high more" at bounding box center [283, 294] width 83 height 20
click at [310, 288] on select "wide much high more" at bounding box center [283, 294] width 83 height 20
click at [398, 308] on div "S h a k e s p e a r e ' s c r e a t i v i t y a n d idealized intensive fancied…" at bounding box center [616, 280] width 783 height 132
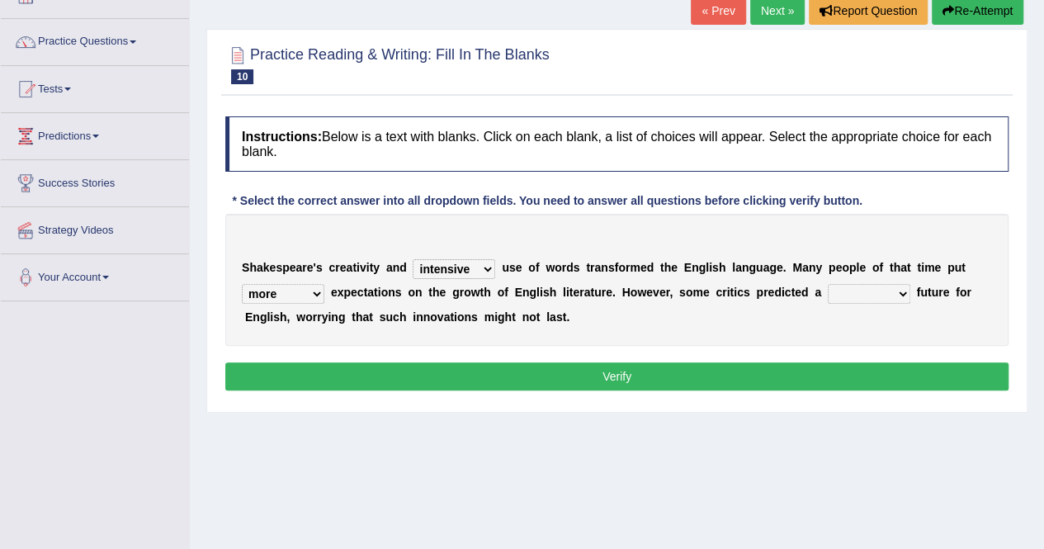
click at [874, 287] on select "monetary promising irresistible daunting" at bounding box center [868, 294] width 83 height 20
select select "promising"
click at [827, 284] on select "monetary promising irresistible daunting" at bounding box center [868, 294] width 83 height 20
click at [741, 364] on button "Verify" at bounding box center [616, 376] width 783 height 28
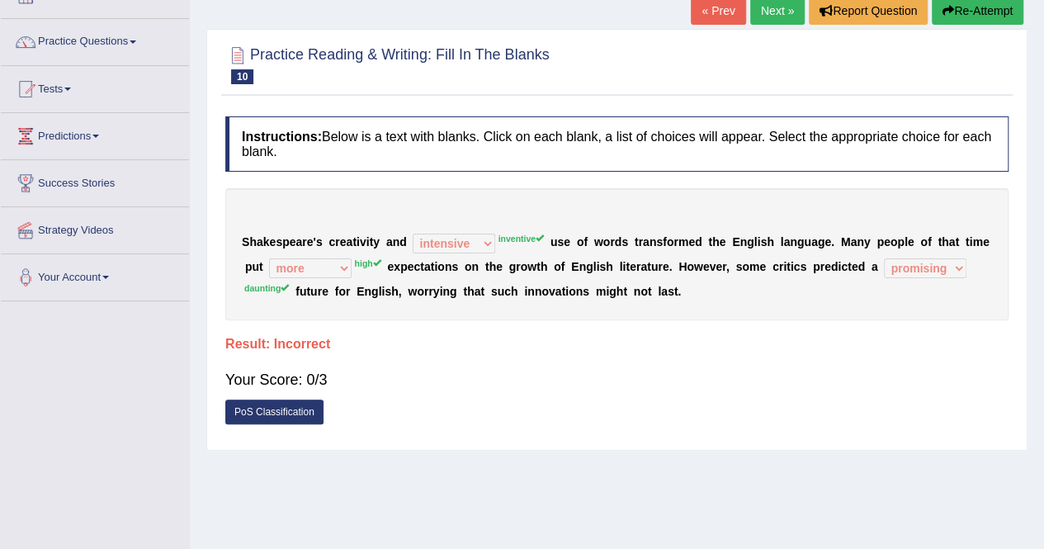
click at [952, 14] on button "Re-Attempt" at bounding box center [977, 11] width 92 height 28
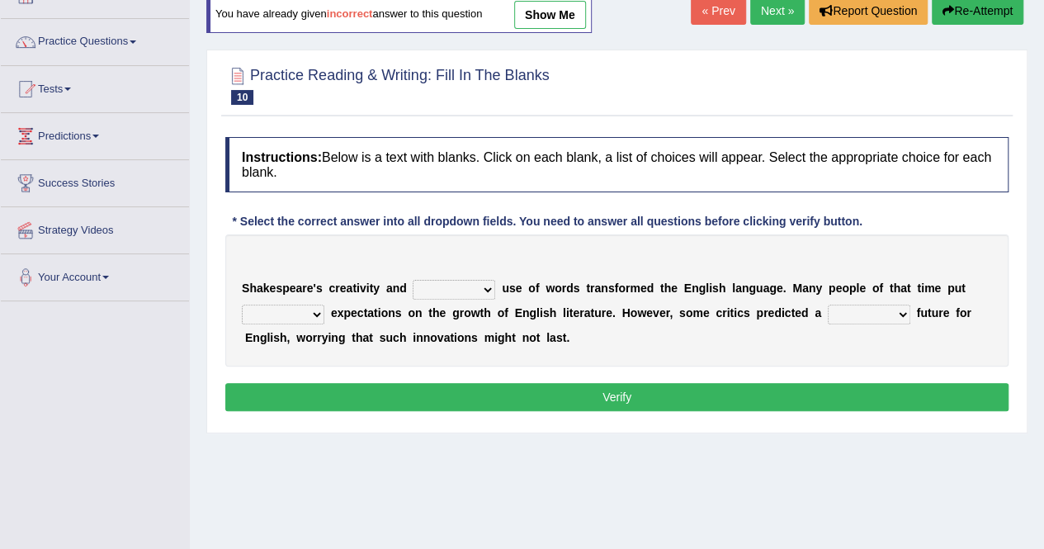
click at [478, 280] on select "idealized intensive fancied inventive" at bounding box center [454, 290] width 83 height 20
select select "inventive"
click at [413, 280] on select "idealized intensive fancied inventive" at bounding box center [454, 290] width 83 height 20
click at [282, 309] on select "wide much high more" at bounding box center [283, 314] width 83 height 20
select select "high"
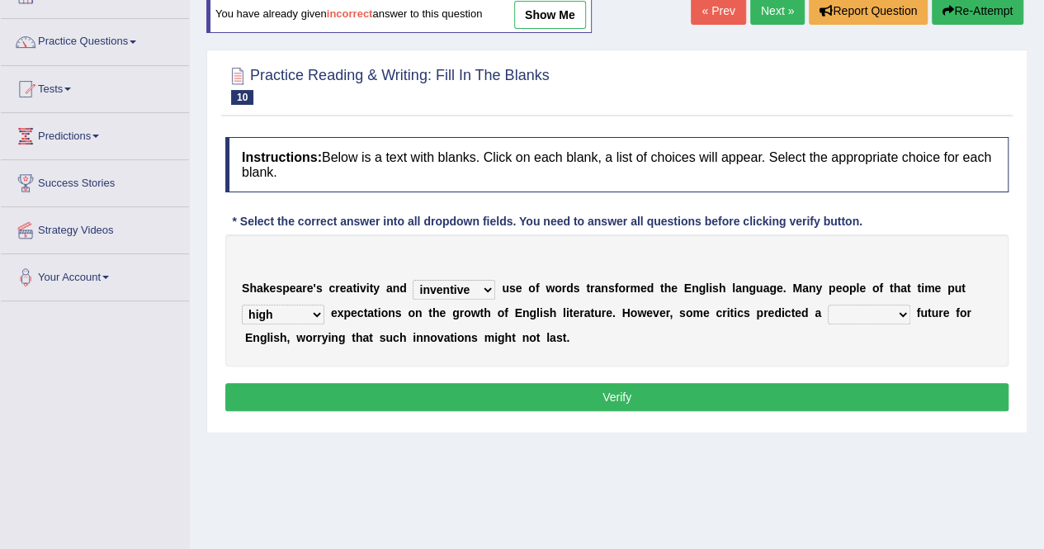
click at [242, 304] on select "wide much high more" at bounding box center [283, 314] width 83 height 20
click at [862, 311] on select "monetary promising irresistible daunting" at bounding box center [868, 314] width 83 height 20
select select "daunting"
click at [827, 304] on select "monetary promising irresistible daunting" at bounding box center [868, 314] width 83 height 20
click at [675, 400] on button "Verify" at bounding box center [616, 397] width 783 height 28
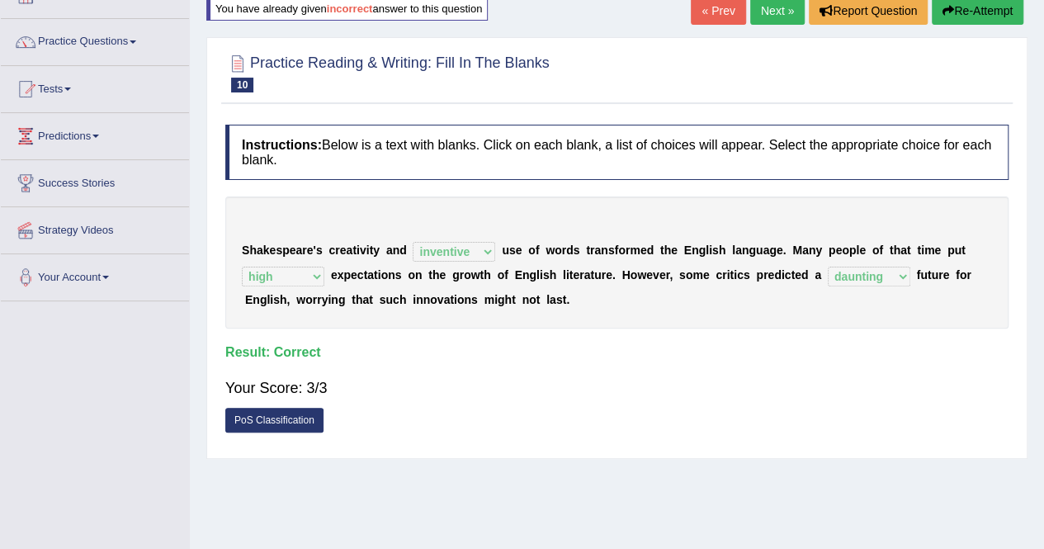
click at [770, 19] on link "Next »" at bounding box center [777, 11] width 54 height 28
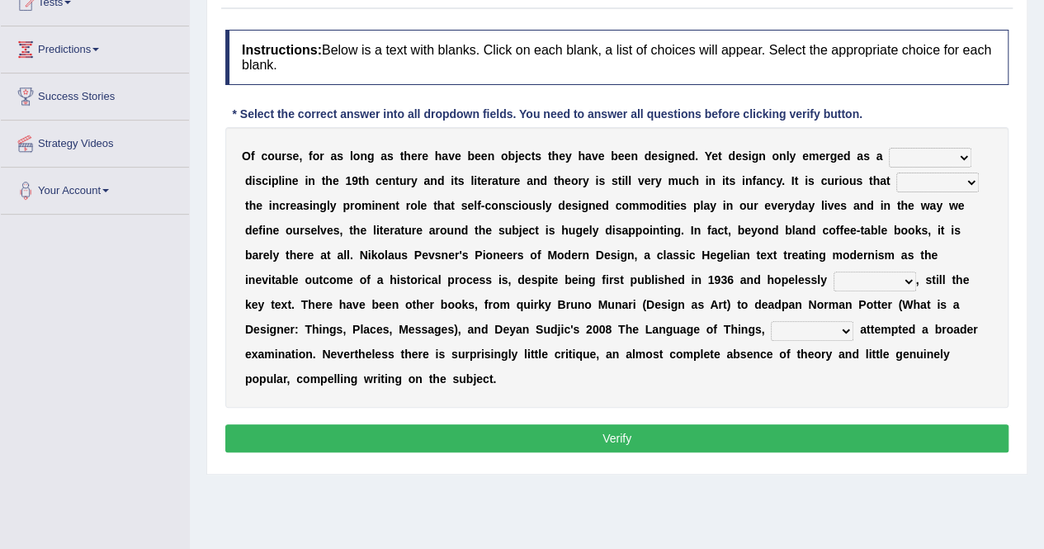
scroll to position [97, 0]
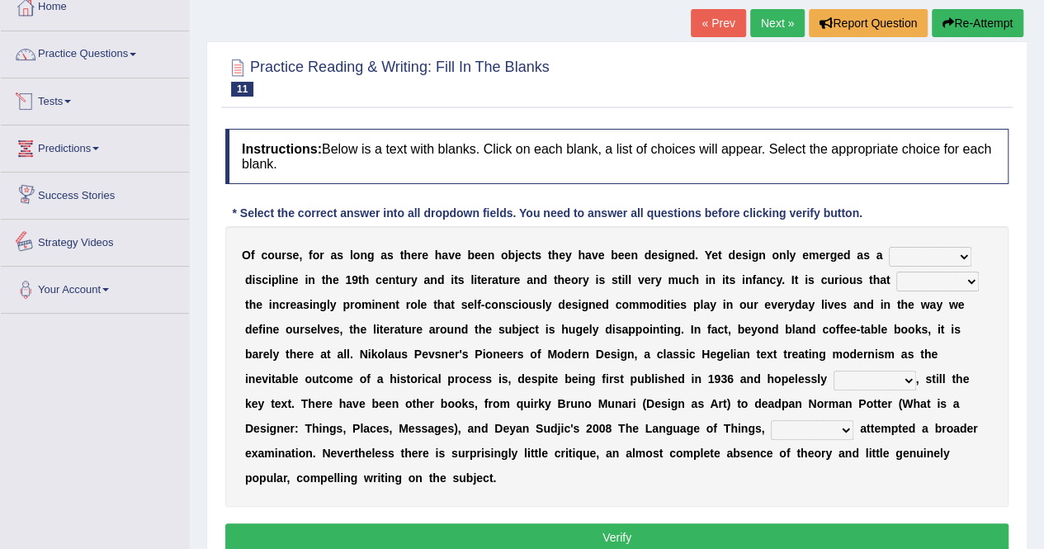
click at [72, 142] on link "Predictions" at bounding box center [95, 145] width 188 height 41
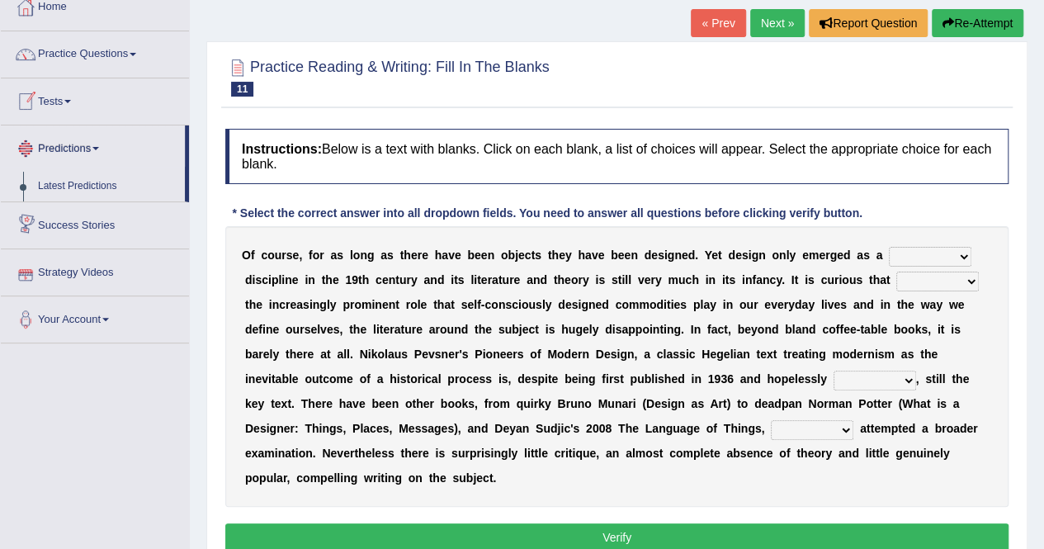
click at [74, 118] on link "Tests" at bounding box center [95, 98] width 188 height 41
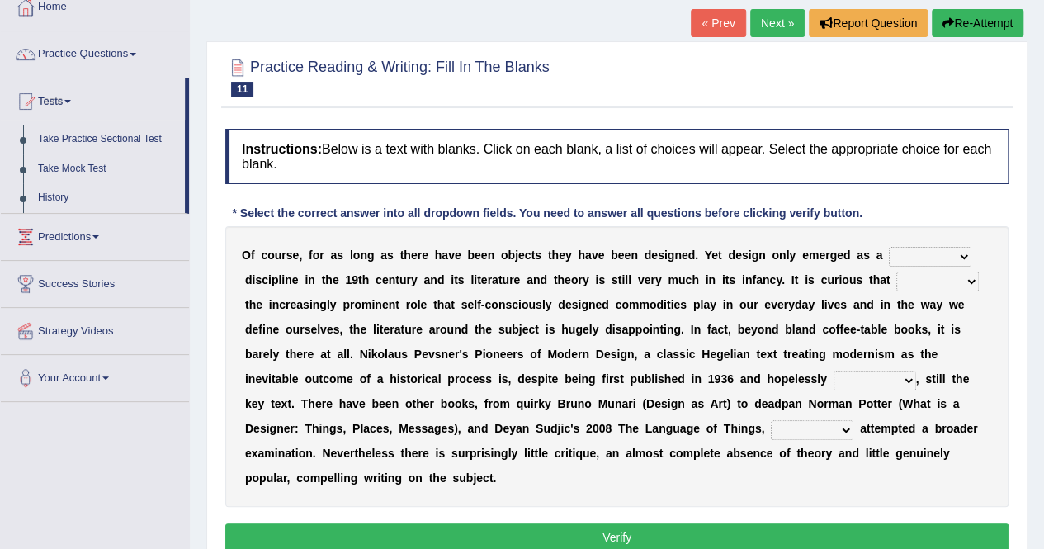
click at [73, 104] on link "Tests" at bounding box center [93, 98] width 184 height 41
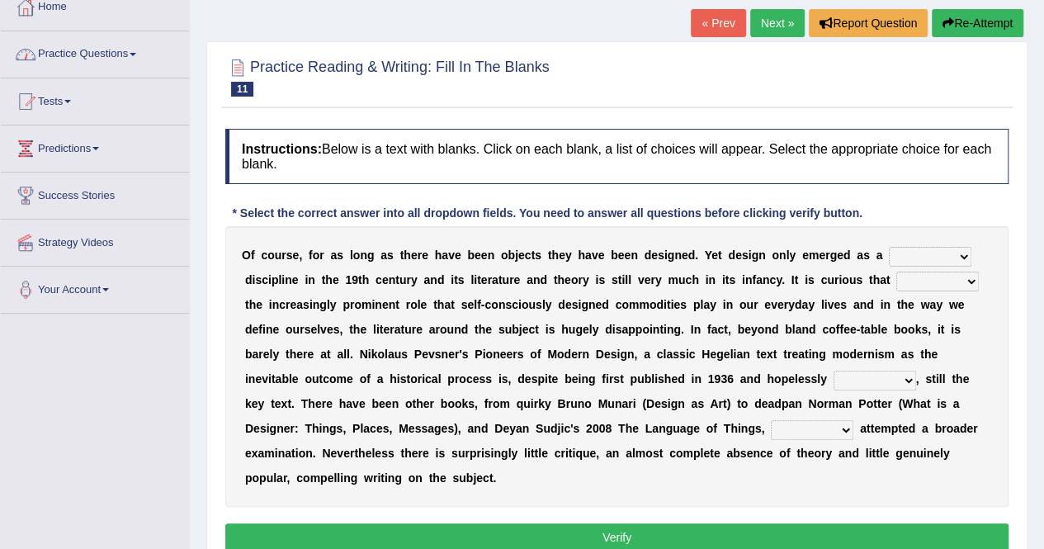
click at [88, 52] on link "Practice Questions" at bounding box center [95, 51] width 188 height 41
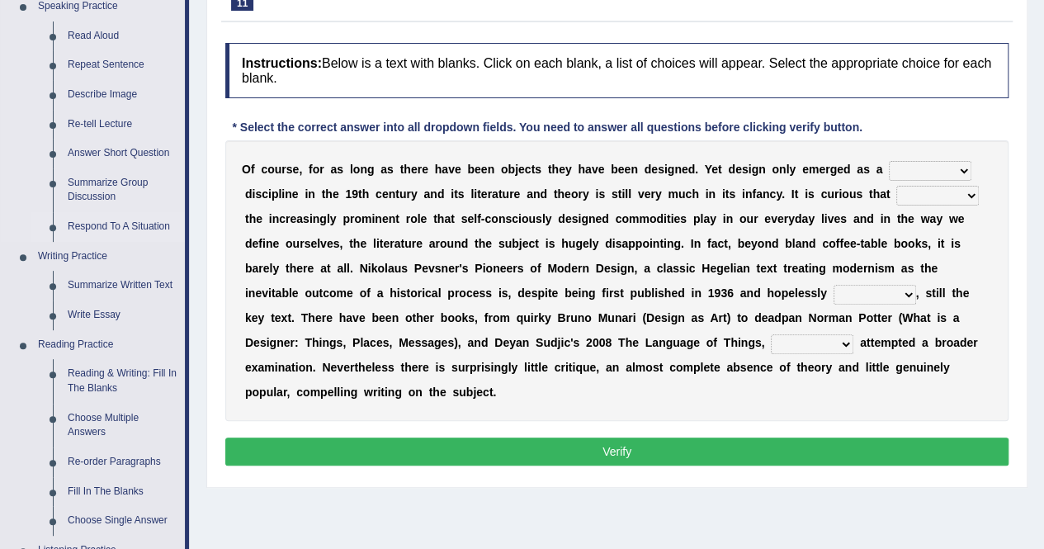
scroll to position [317, 0]
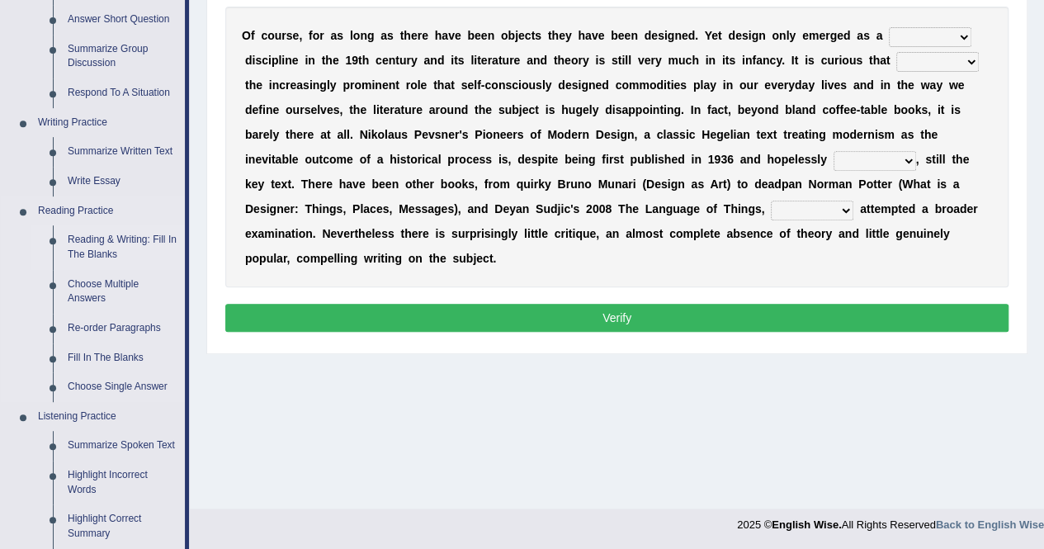
click at [101, 242] on link "Reading & Writing: Fill In The Blanks" at bounding box center [122, 247] width 125 height 44
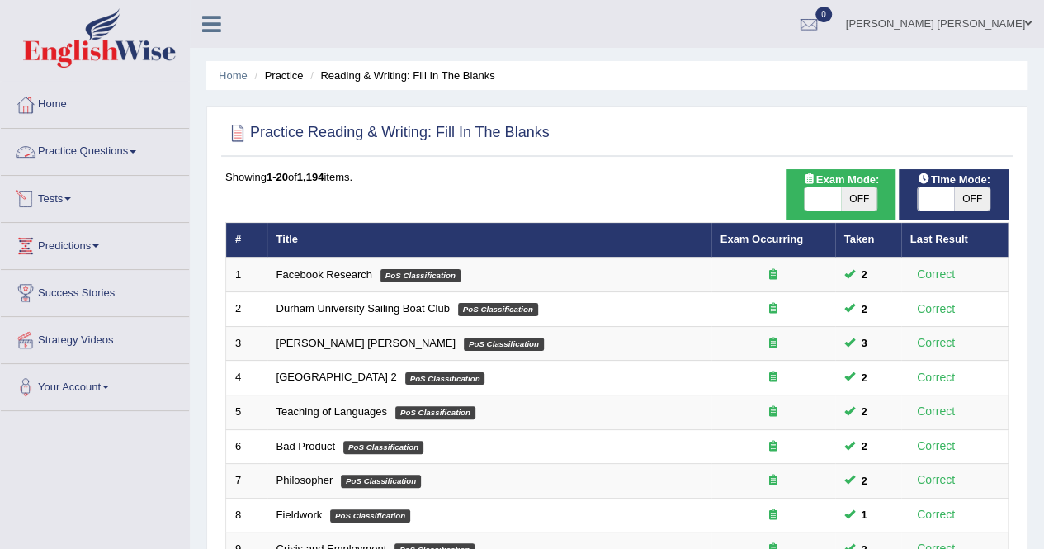
click at [63, 153] on link "Practice Questions" at bounding box center [95, 149] width 188 height 41
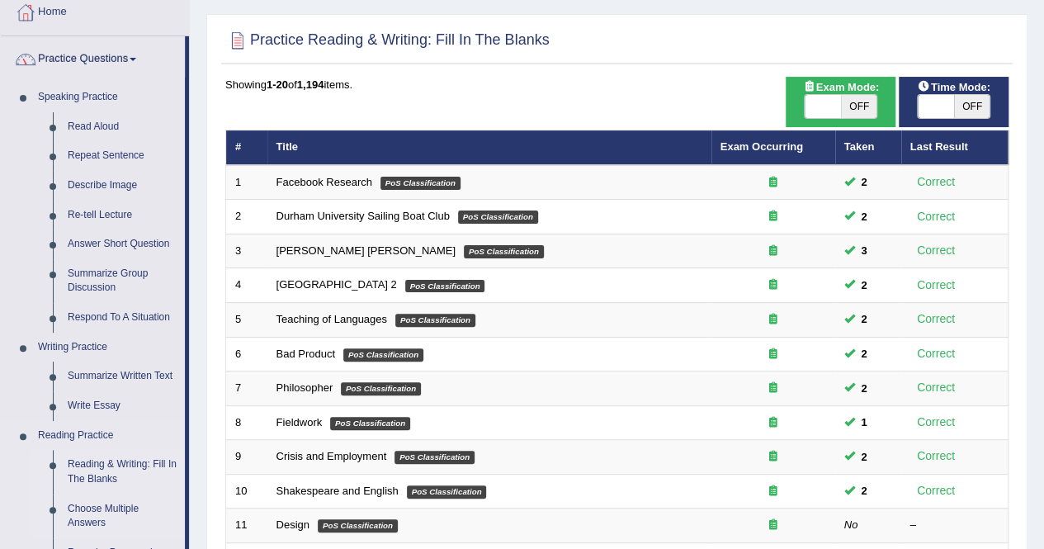
scroll to position [330, 0]
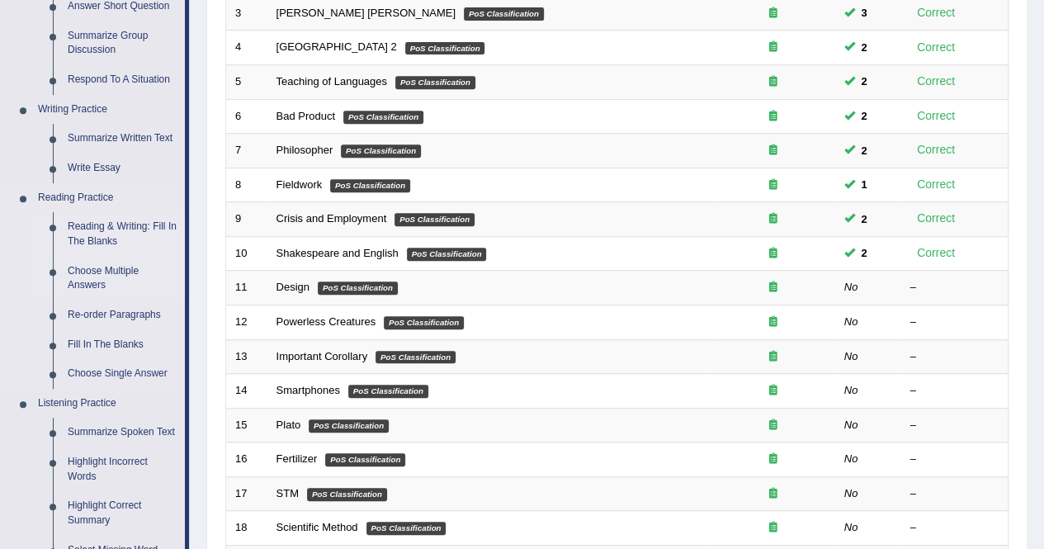
click at [106, 272] on link "Choose Multiple Answers" at bounding box center [122, 279] width 125 height 44
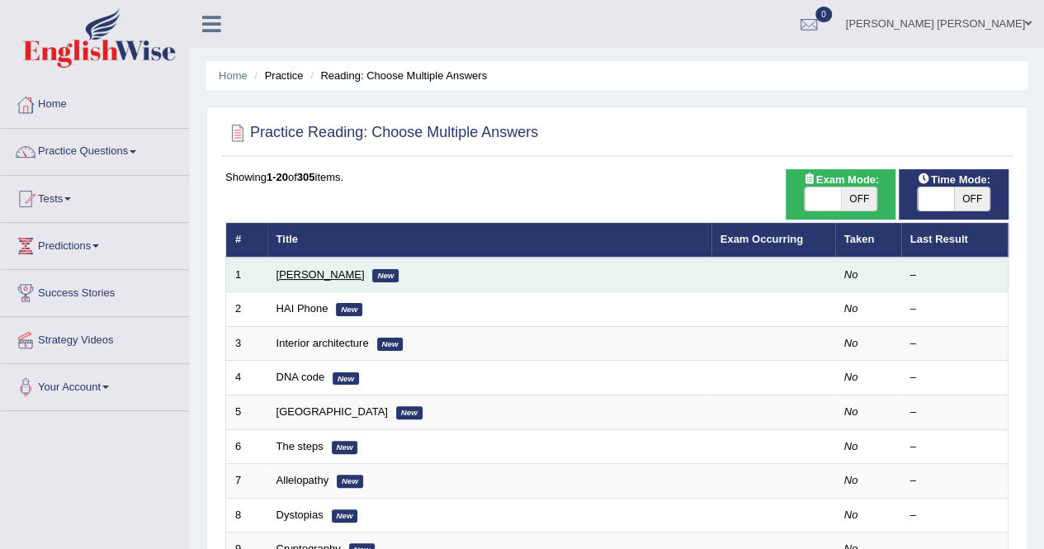
click at [318, 268] on link "[PERSON_NAME]" at bounding box center [320, 274] width 88 height 12
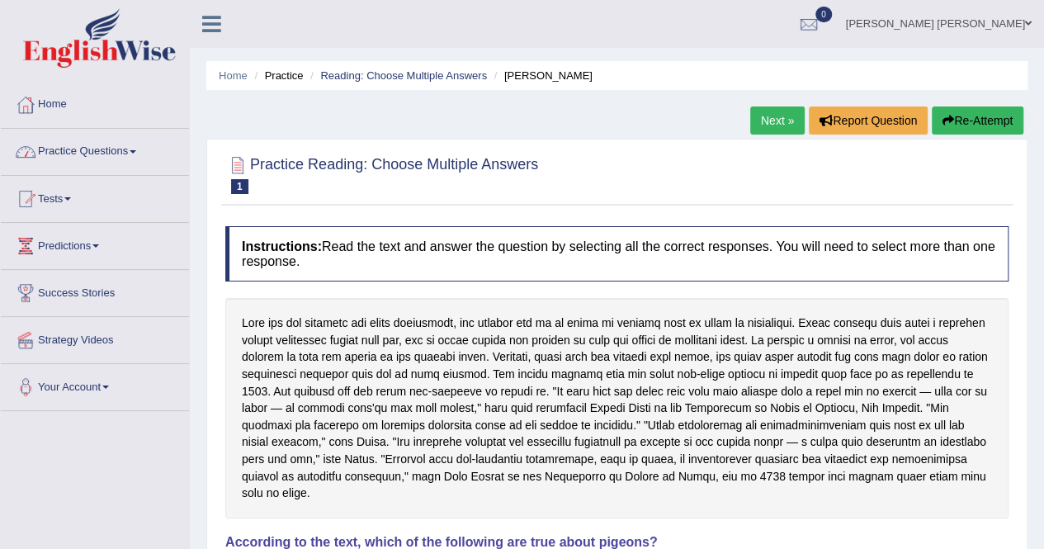
click at [271, 78] on li "Practice" at bounding box center [276, 76] width 53 height 16
click at [74, 147] on link "Practice Questions" at bounding box center [95, 149] width 188 height 41
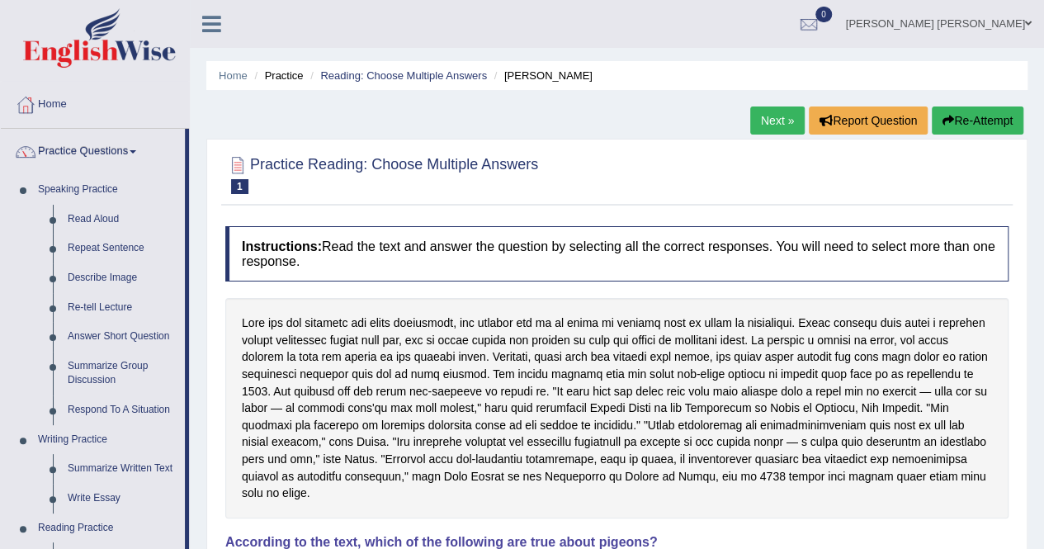
click at [74, 147] on link "Practice Questions" at bounding box center [93, 149] width 184 height 41
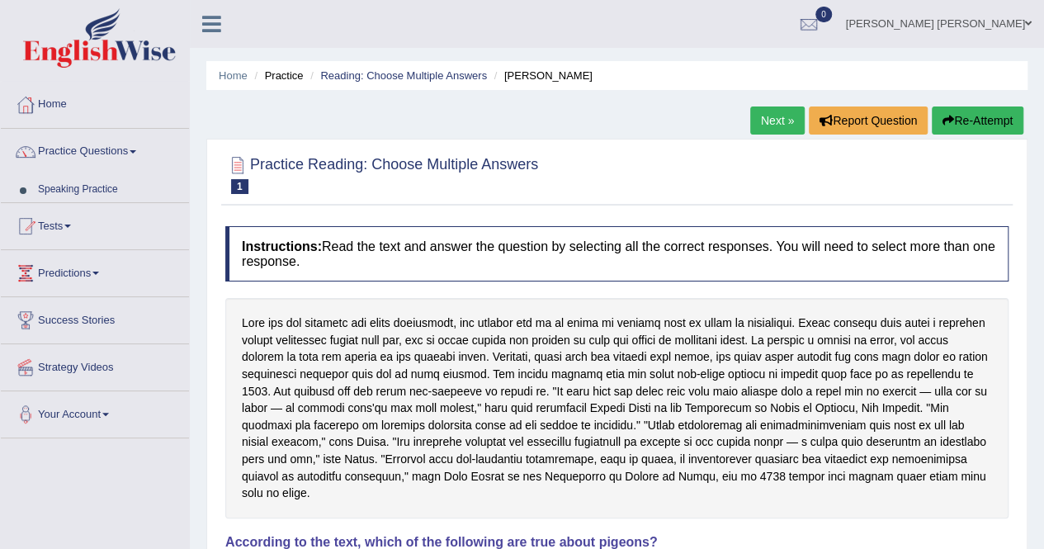
click at [74, 147] on link "Practice Questions" at bounding box center [95, 149] width 188 height 41
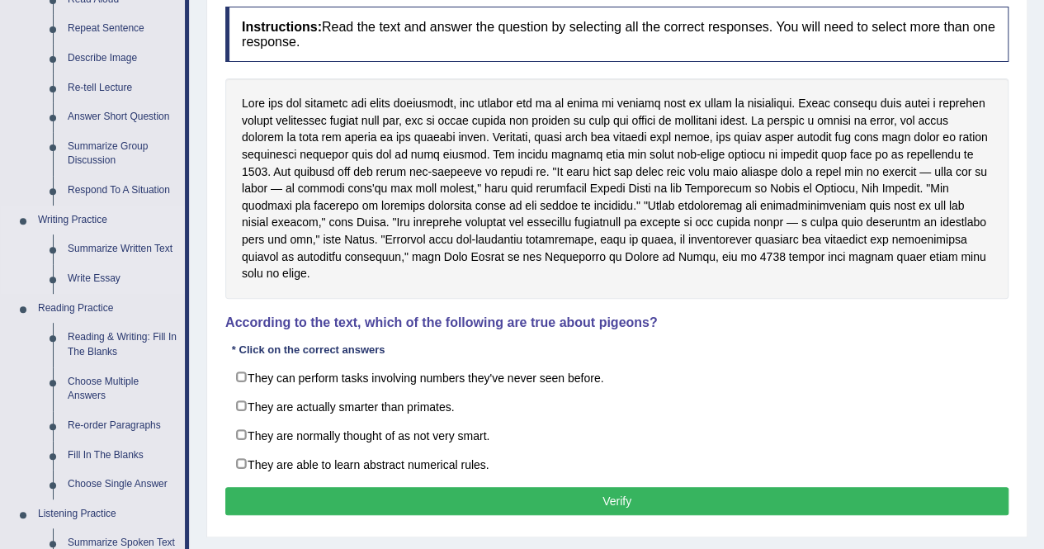
scroll to position [330, 0]
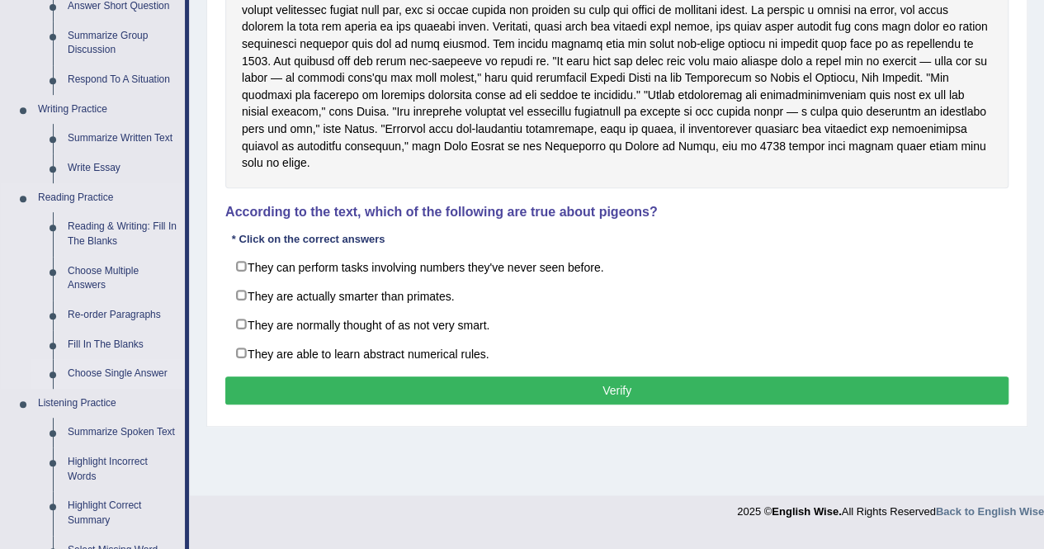
click at [106, 375] on link "Choose Single Answer" at bounding box center [122, 374] width 125 height 30
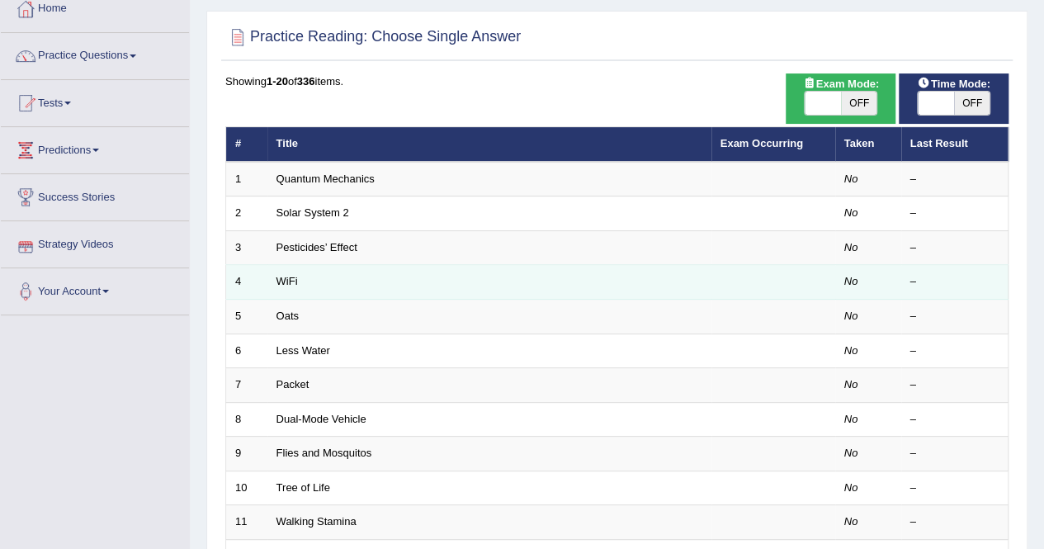
scroll to position [110, 0]
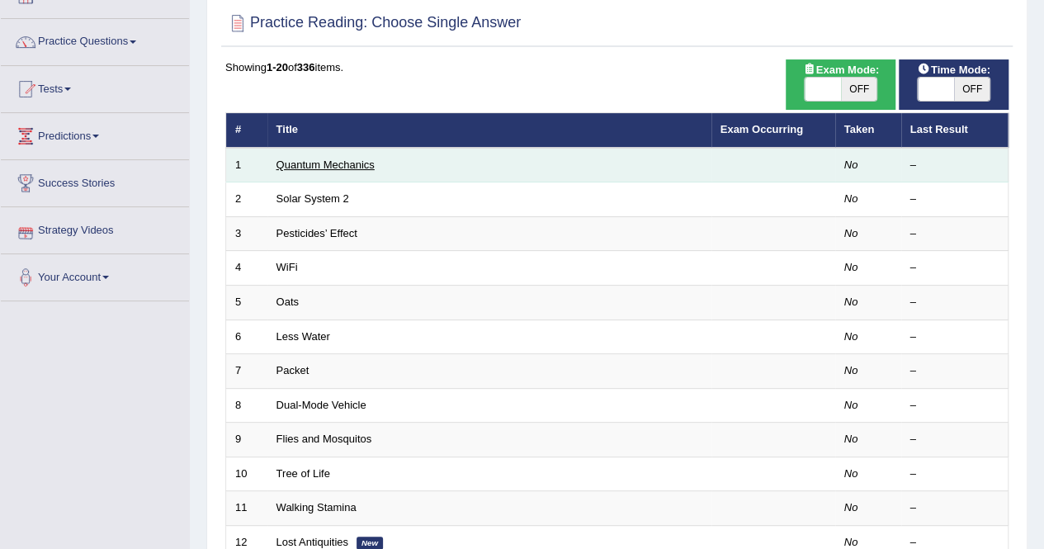
click at [318, 166] on link "Quantum Mechanics" at bounding box center [325, 164] width 98 height 12
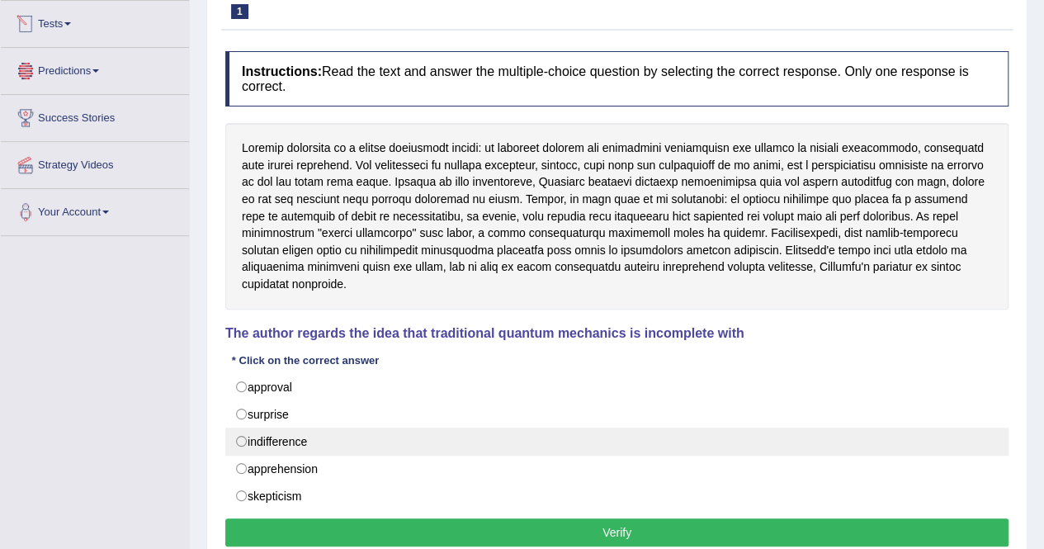
scroll to position [219, 0]
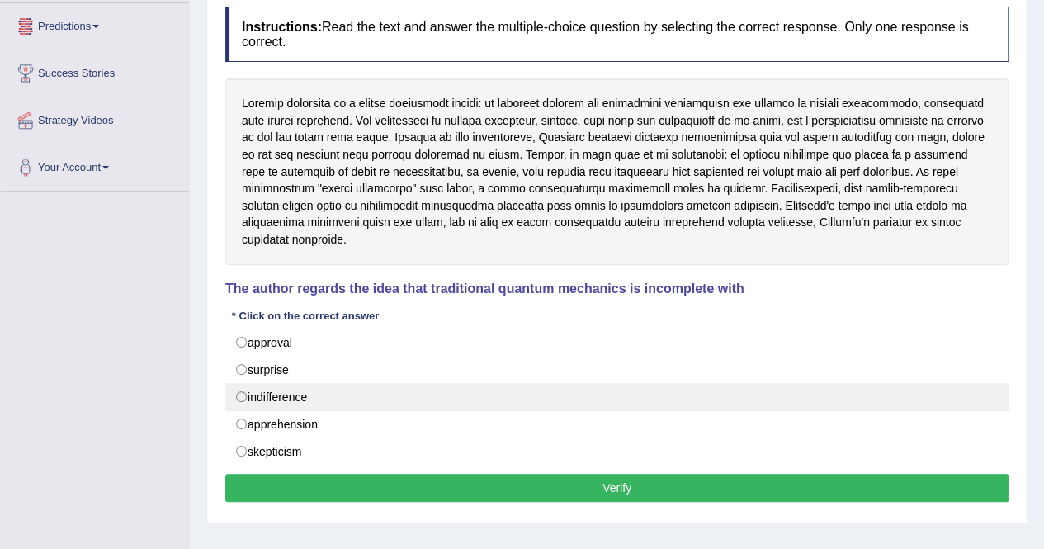
click at [282, 383] on label "indifference" at bounding box center [616, 397] width 783 height 28
radio input "true"
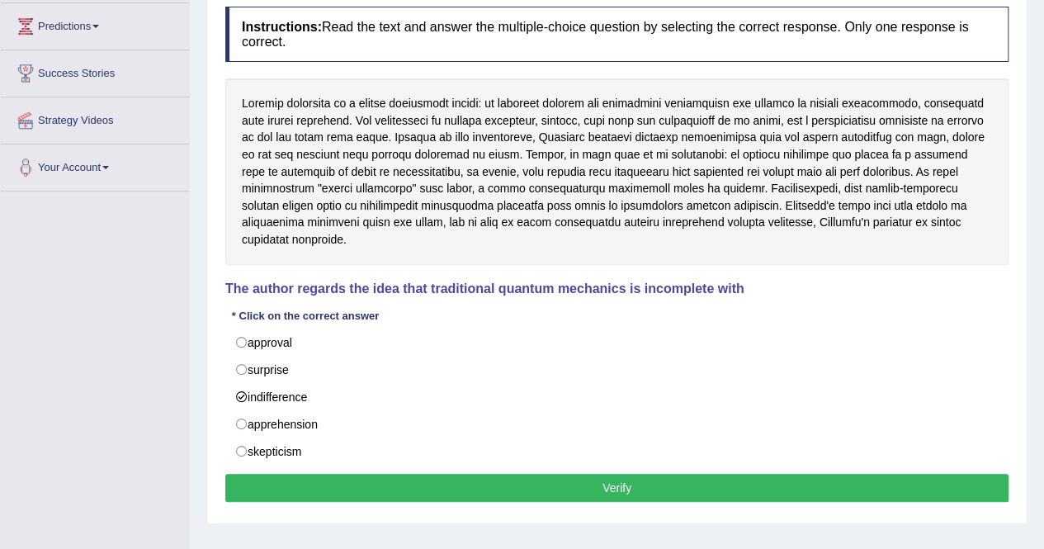
click at [597, 474] on button "Verify" at bounding box center [616, 488] width 783 height 28
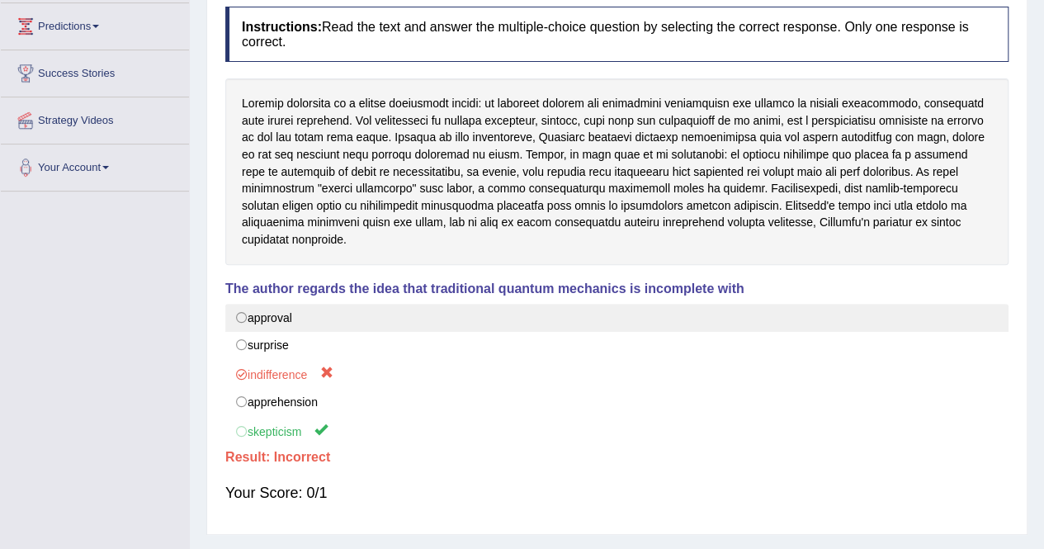
scroll to position [0, 0]
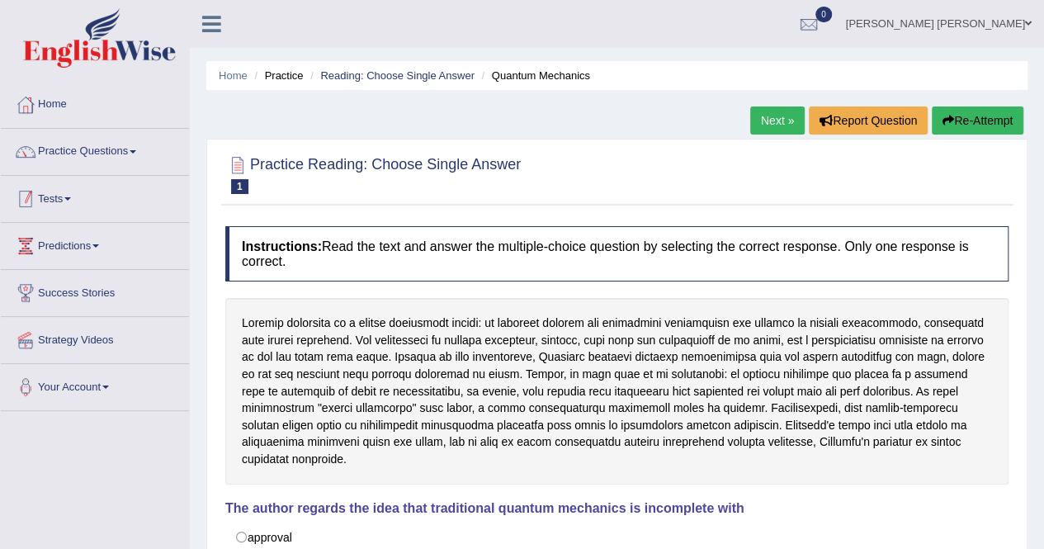
click at [66, 197] on link "Tests" at bounding box center [95, 196] width 188 height 41
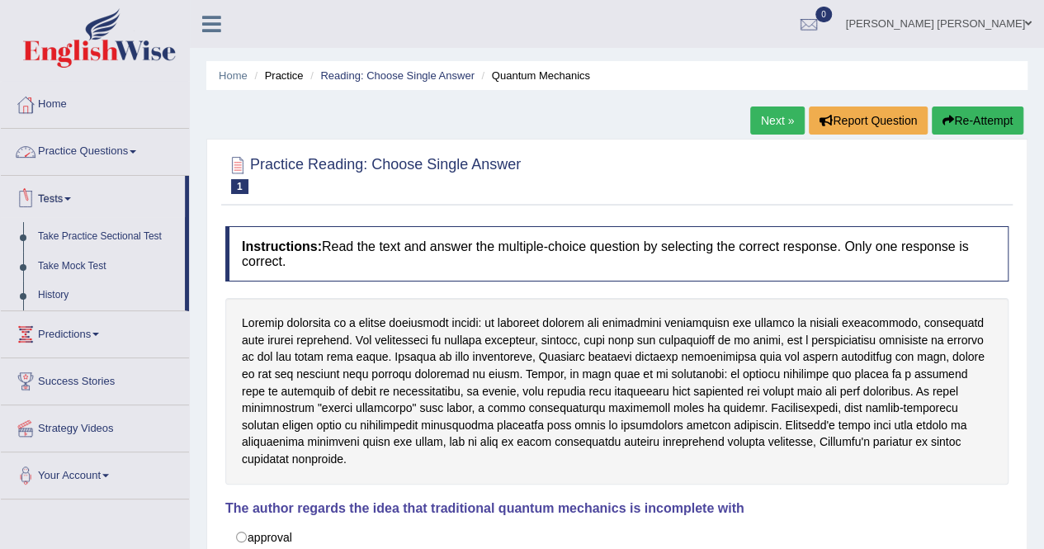
click at [68, 149] on link "Practice Questions" at bounding box center [95, 149] width 188 height 41
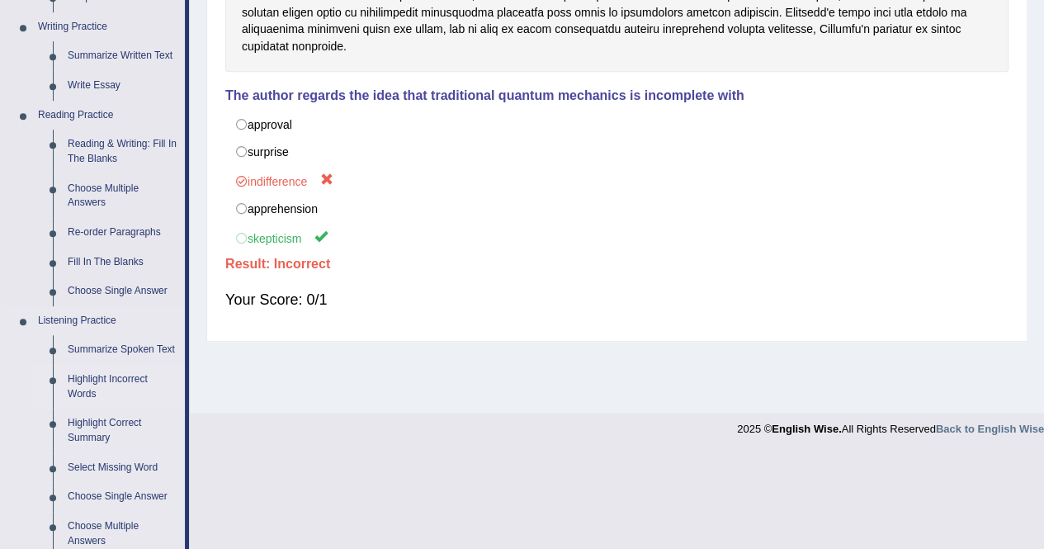
scroll to position [440, 0]
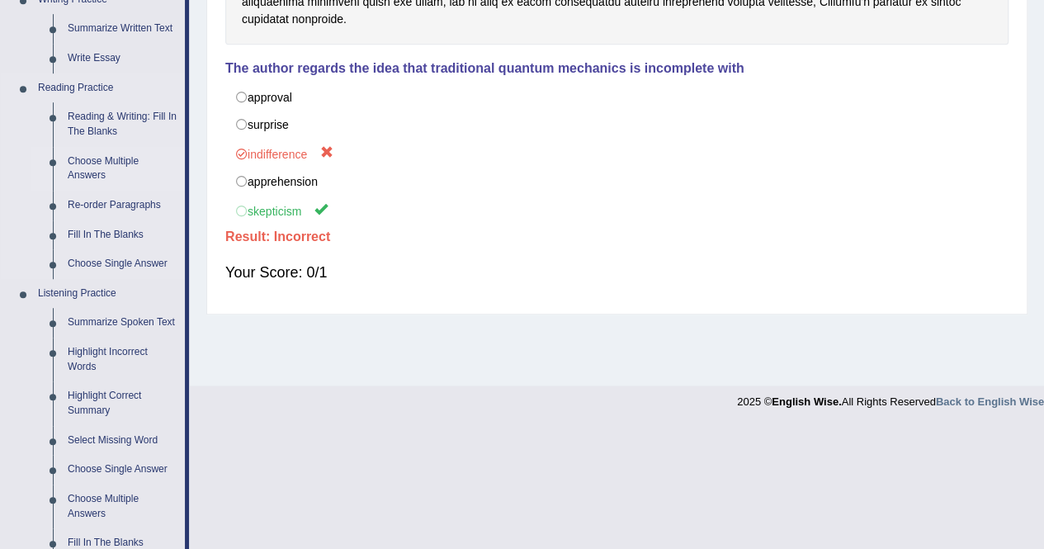
click at [104, 164] on link "Choose Multiple Answers" at bounding box center [122, 169] width 125 height 44
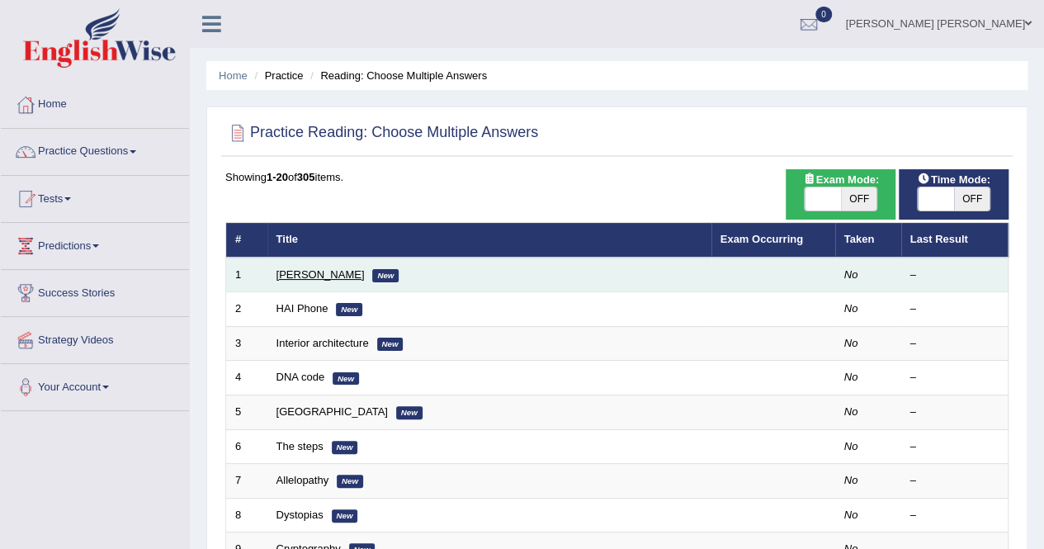
click at [315, 268] on link "[PERSON_NAME]" at bounding box center [320, 274] width 88 height 12
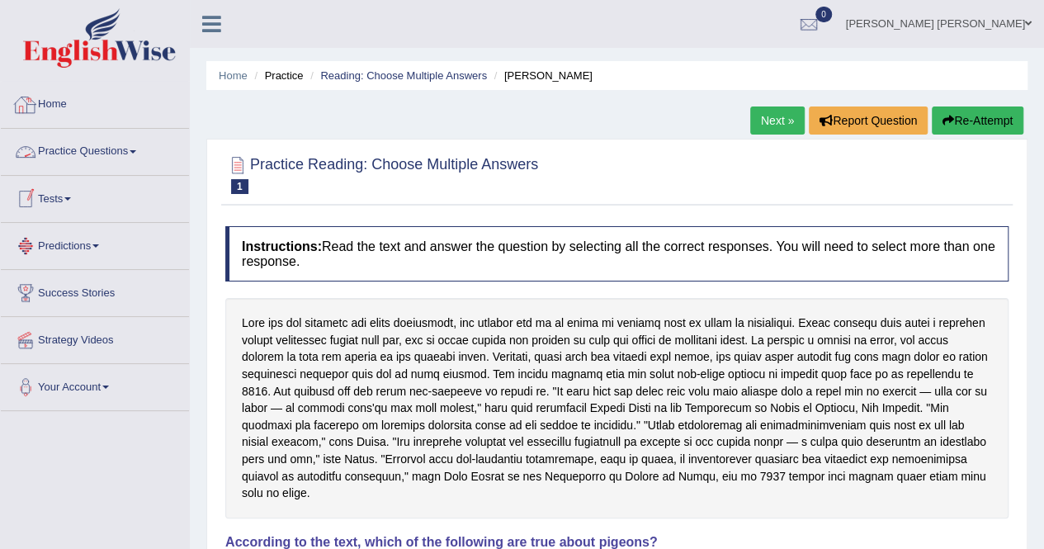
click at [102, 152] on link "Practice Questions" at bounding box center [95, 149] width 188 height 41
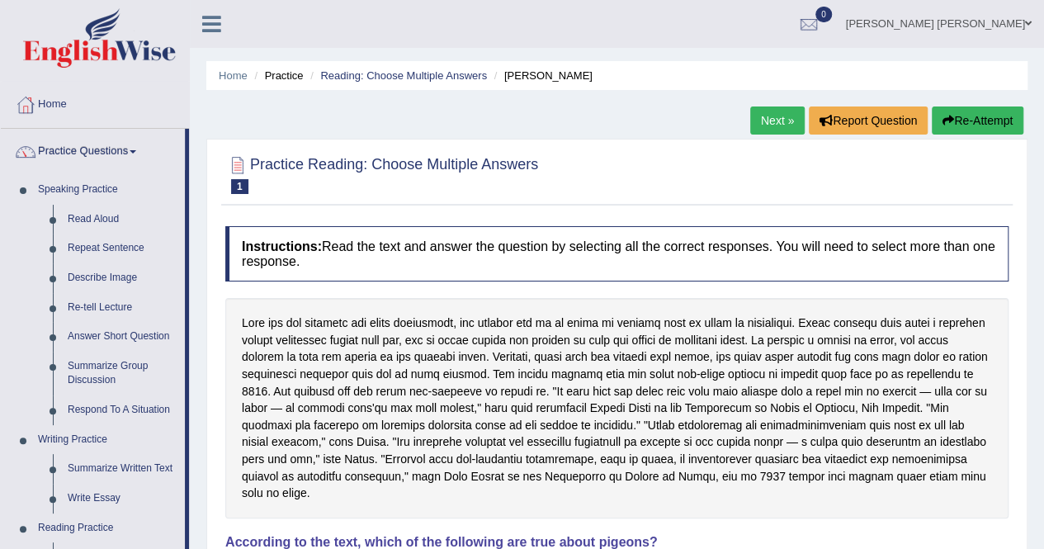
drag, startPoint x: 553, startPoint y: 205, endPoint x: 525, endPoint y: 219, distance: 31.7
click at [525, 219] on div "Instructions: Read the text and answer the question by selecting all the correc…" at bounding box center [616, 483] width 791 height 530
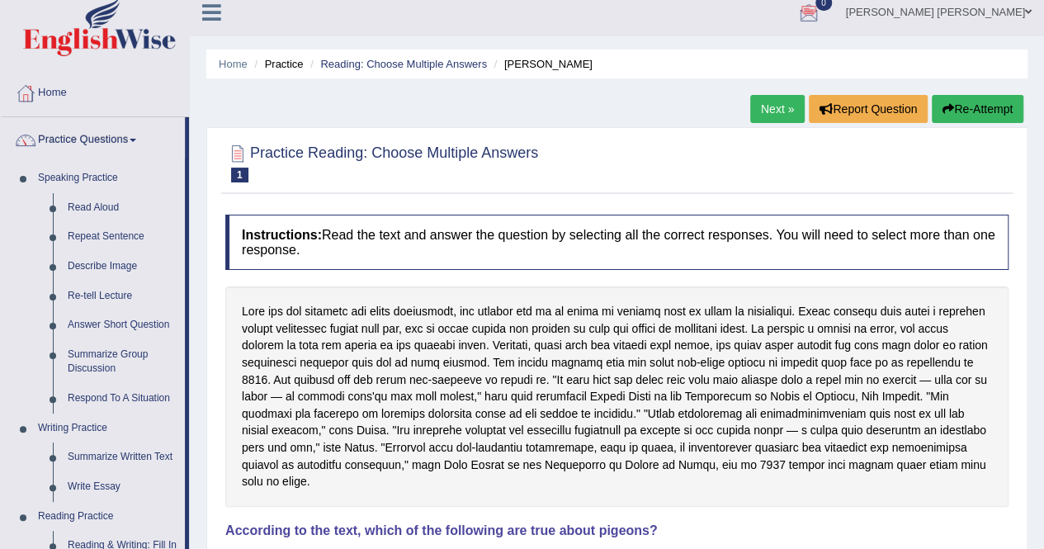
click at [664, 12] on ul "Shivani Gulabrao Rewatkar Toggle navigation Username: rewatkarshivani Access Ty…" at bounding box center [745, 11] width 598 height 47
